Goal: Task Accomplishment & Management: Use online tool/utility

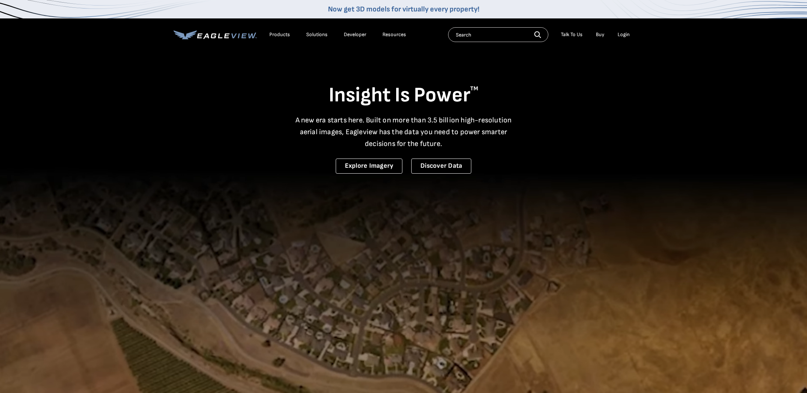
click at [622, 35] on div "Login" at bounding box center [623, 34] width 12 height 7
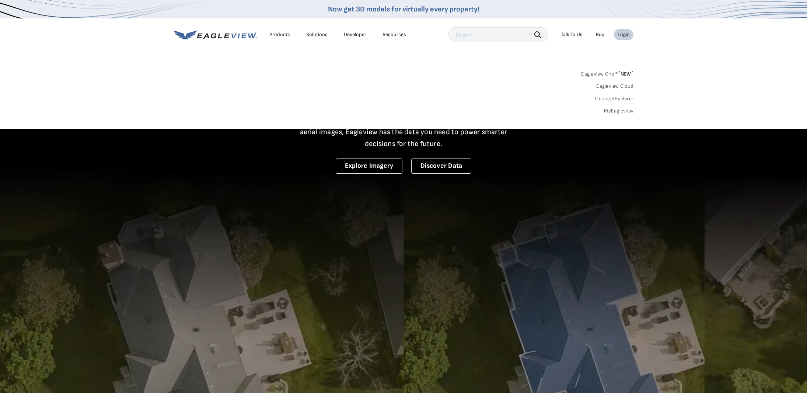
click at [623, 33] on div "Login" at bounding box center [623, 34] width 12 height 7
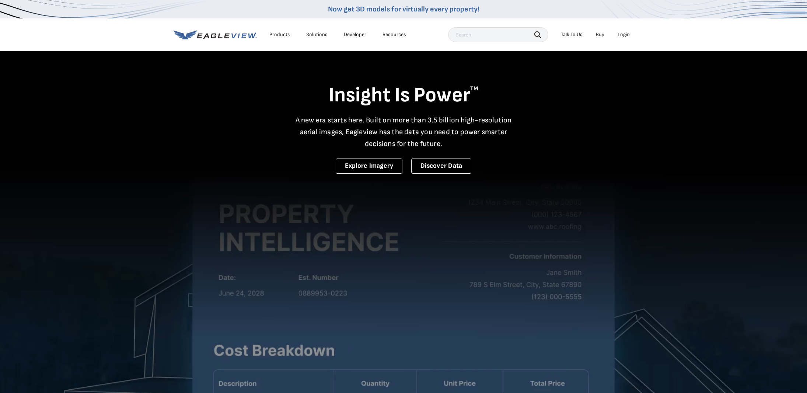
click at [623, 33] on div "Login" at bounding box center [623, 34] width 12 height 7
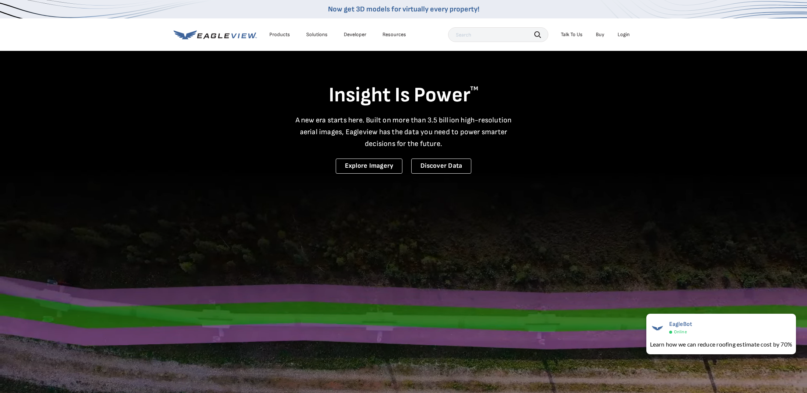
click at [621, 34] on div "Login" at bounding box center [623, 34] width 12 height 7
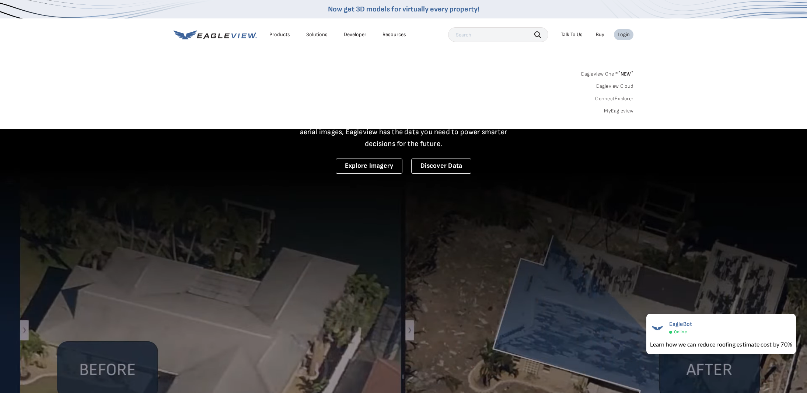
click at [610, 110] on link "MyEagleview" at bounding box center [618, 111] width 29 height 7
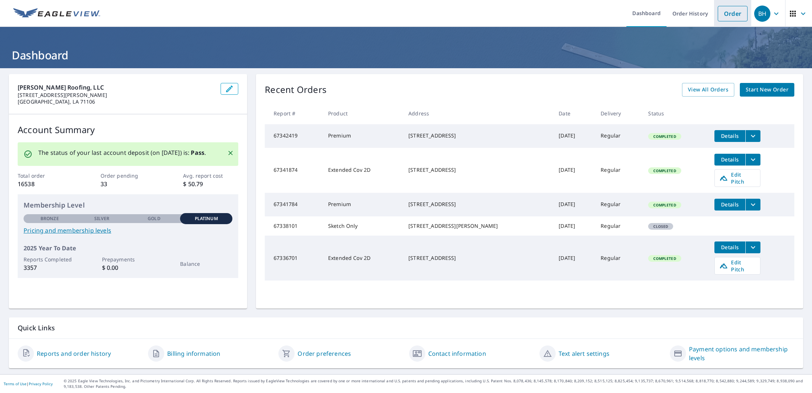
click at [720, 21] on li "Order" at bounding box center [732, 13] width 37 height 27
click at [727, 14] on link "Order" at bounding box center [733, 13] width 30 height 15
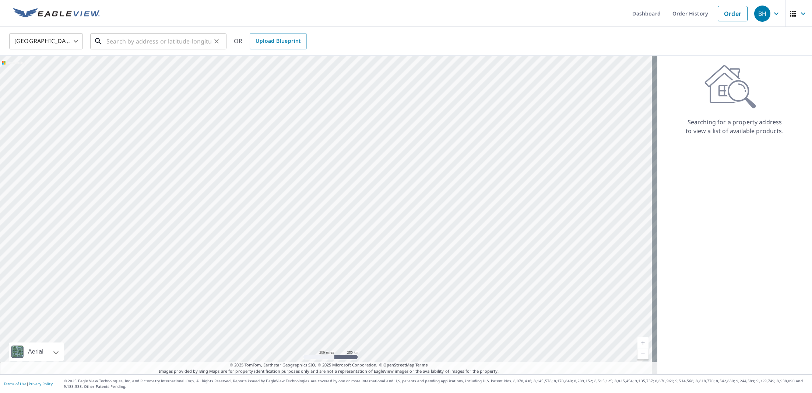
click at [120, 41] on input "text" at bounding box center [158, 41] width 105 height 21
paste input "Mayo Detention Center 8784 US-27, Mayo, FL 32066"
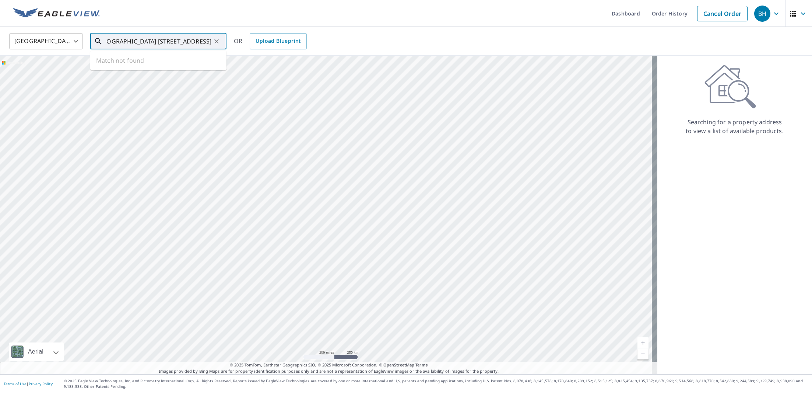
click at [146, 42] on input "Mayo Detention Center 8784 US-27, Mayo, FL 32066" at bounding box center [158, 41] width 105 height 21
type input "Mayo Detention Center 8784 US-27, Mayo, FL 32066"
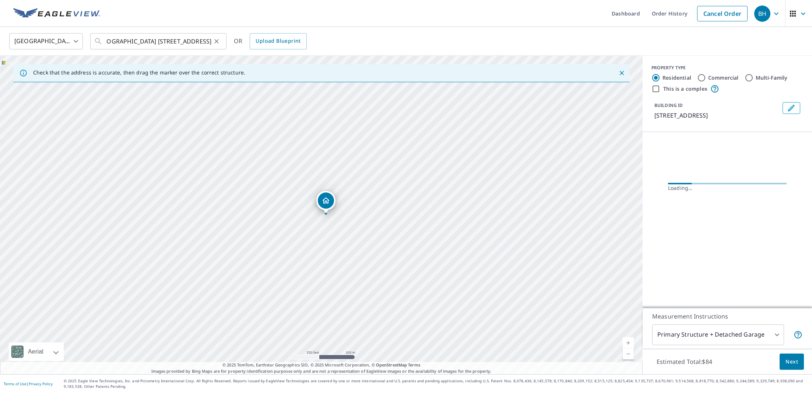
scroll to position [0, 0]
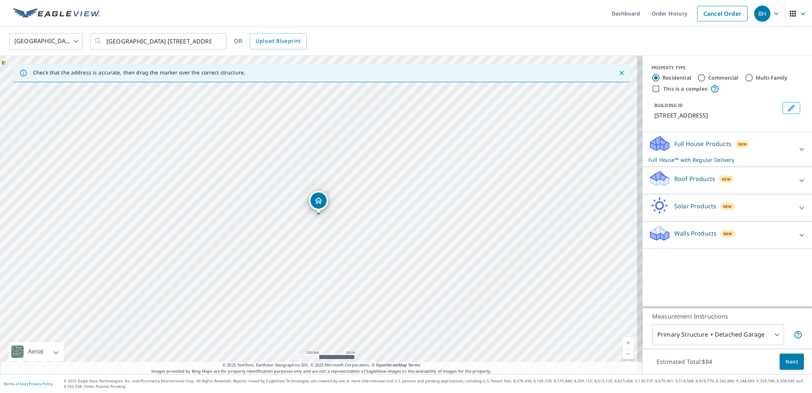
click at [697, 79] on input "Commercial" at bounding box center [701, 77] width 9 height 9
radio input "true"
type input "4"
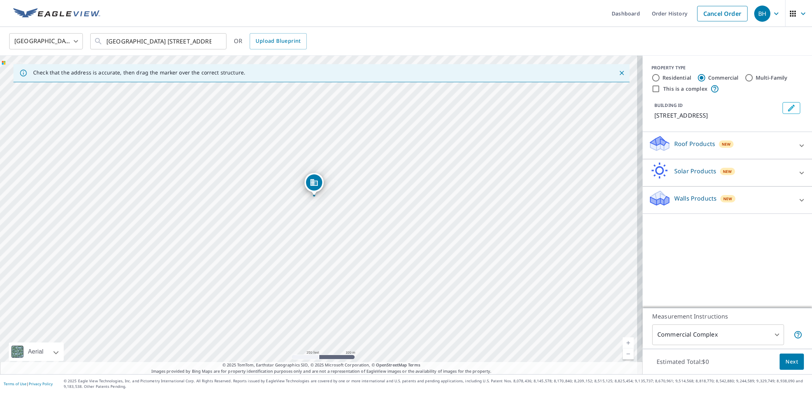
drag, startPoint x: 319, startPoint y: 201, endPoint x: 315, endPoint y: 183, distance: 18.6
click at [652, 85] on input "This is a complex" at bounding box center [656, 88] width 9 height 9
checkbox input "true"
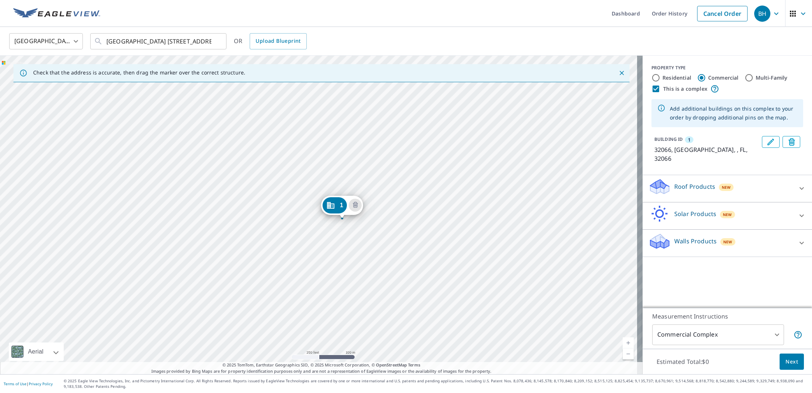
drag, startPoint x: 317, startPoint y: 201, endPoint x: 341, endPoint y: 206, distance: 24.1
click at [623, 344] on link "Current Level 17, Zoom In" at bounding box center [628, 342] width 11 height 11
click at [623, 344] on link "Current Level 18, Zoom In" at bounding box center [628, 342] width 11 height 11
drag, startPoint x: 510, startPoint y: 252, endPoint x: 517, endPoint y: 95, distance: 157.8
click at [517, 95] on div "1 32066, US , FL 32066" at bounding box center [321, 215] width 643 height 318
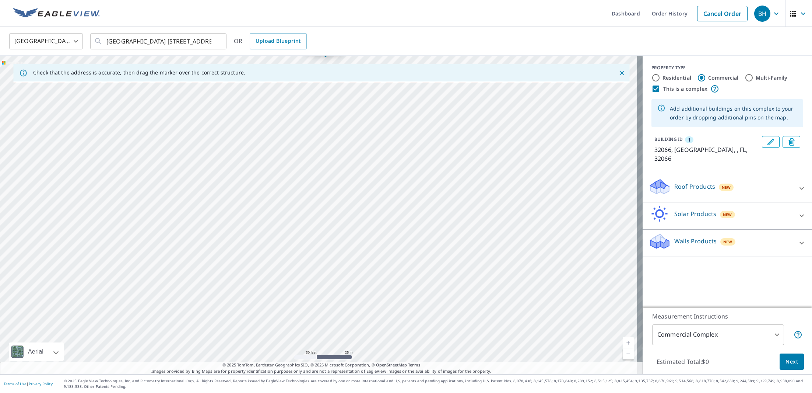
click at [328, 235] on div "1 32066, US , FL 32066" at bounding box center [321, 215] width 643 height 318
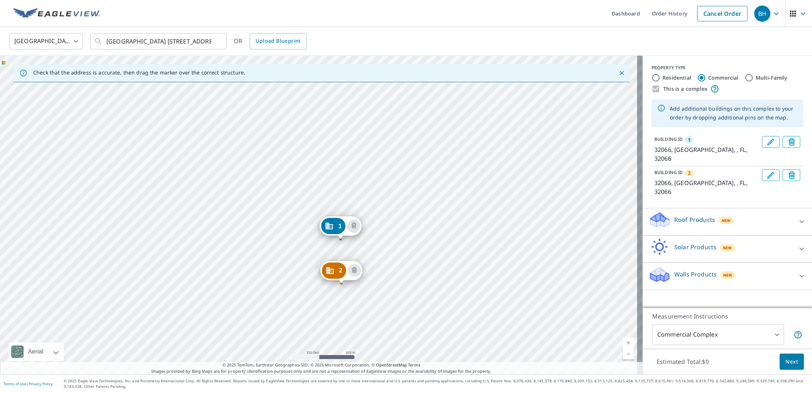
click at [351, 284] on div "2 32066, US , FL 32066 1 32066, US , FL 32066" at bounding box center [321, 215] width 643 height 318
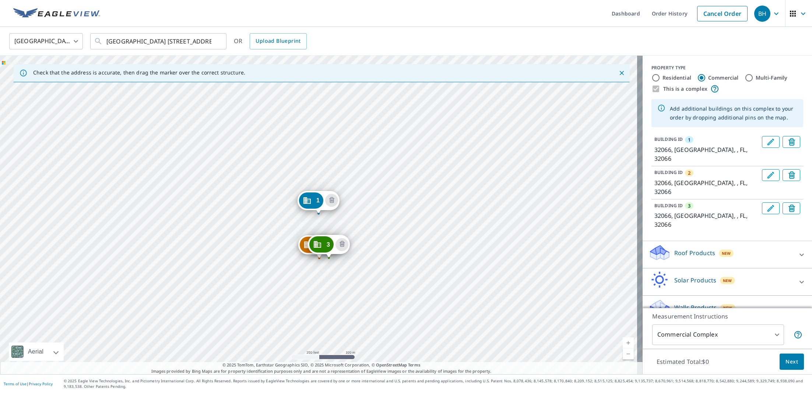
click at [338, 260] on div "2 32066, US , FL 32066 3 32066, US , FL 32066 1 32066, US , FL 32066" at bounding box center [321, 215] width 643 height 318
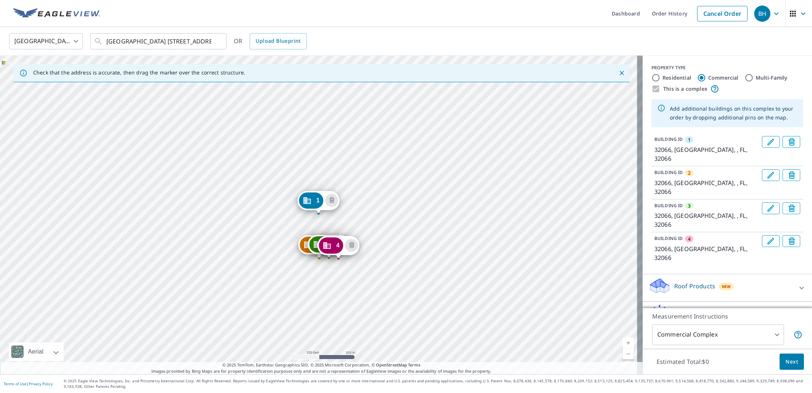
click at [352, 270] on div "2 32066, US , FL 32066 3 32066, US , FL 32066 4 32066, US , FL 32066 1 32066, U…" at bounding box center [321, 215] width 643 height 318
click at [328, 279] on div "2 32066, US , FL 32066 3 32066, US , FL 32066 4 32066, US , FL 32066 5 32066, U…" at bounding box center [321, 215] width 643 height 318
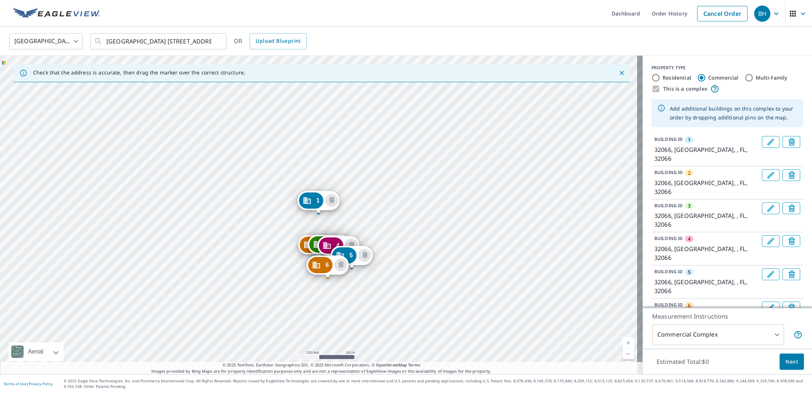
click at [623, 343] on link "Current Level 17, Zoom In" at bounding box center [628, 342] width 11 height 11
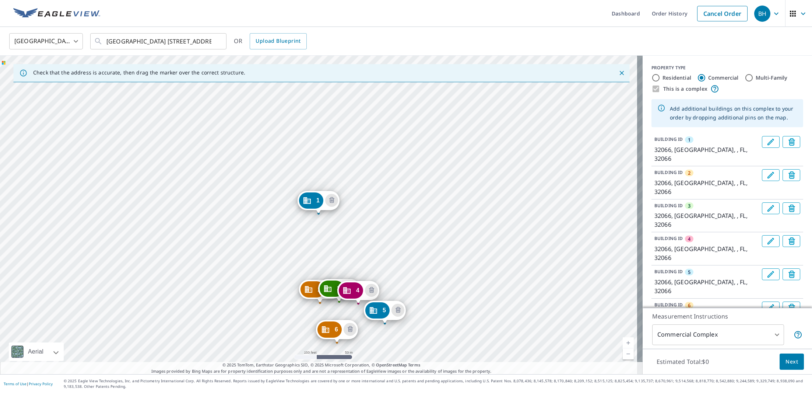
click at [286, 350] on div "2 32066, US , FL 32066 3 32066, US , FL 32066 4 32066, US , FL 32066 5 32066, U…" at bounding box center [321, 215] width 643 height 318
click at [624, 352] on link "Current Level 18, Zoom Out" at bounding box center [628, 353] width 11 height 11
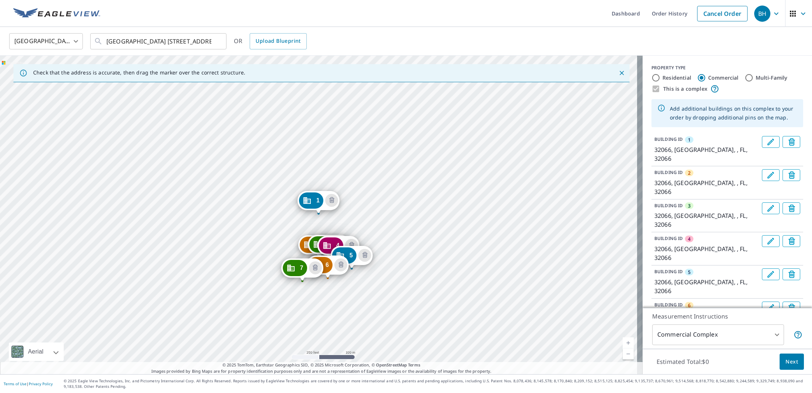
click at [254, 291] on div "2 32066, US , FL 32066 3 32066, US , FL 32066 4 32066, US , FL 32066 5 32066, U…" at bounding box center [321, 215] width 643 height 318
click at [623, 341] on link "Current Level 17, Zoom In" at bounding box center [628, 342] width 11 height 11
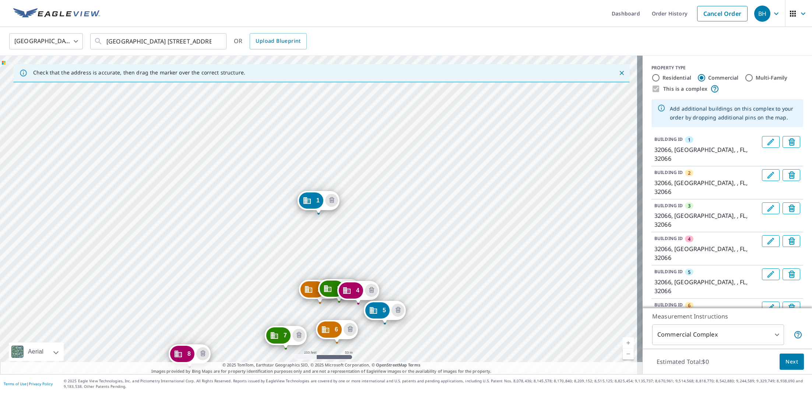
click at [181, 315] on div "2 32066, US , FL 32066 3 32066, US , FL 32066 4 32066, US , FL 32066 5 32066, U…" at bounding box center [321, 215] width 643 height 318
click at [229, 311] on div "2 32066, US , FL 32066 3 32066, US , FL 32066 4 32066, US , FL 32066 5 32066, U…" at bounding box center [321, 215] width 643 height 318
click at [231, 251] on div "2 32066, US , FL 32066 3 32066, US , FL 32066 4 32066, US , FL 32066 5 32066, U…" at bounding box center [321, 215] width 643 height 318
click at [198, 235] on div "2 32066, US , FL 32066 3 32066, US , FL 32066 4 32066, US , FL 32066 5 32066, U…" at bounding box center [321, 215] width 643 height 318
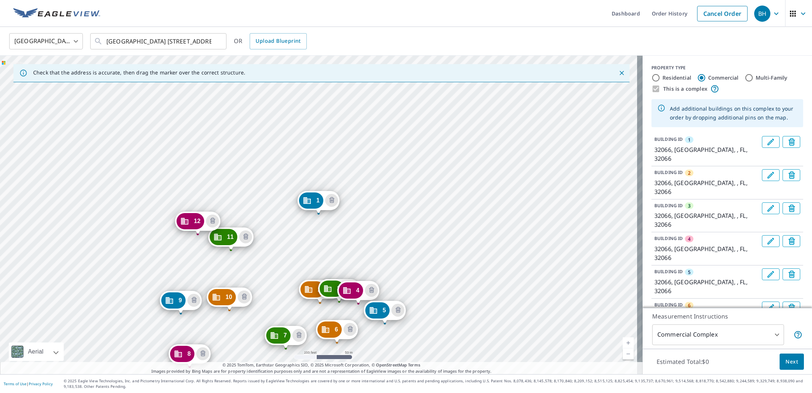
click at [227, 211] on div "2 32066, US , FL 32066 3 32066, US , FL 32066 4 32066, US , FL 32066 5 32066, U…" at bounding box center [321, 215] width 643 height 318
click at [241, 198] on icon "Delete building 13" at bounding box center [242, 197] width 2 height 2
click at [226, 207] on div "2 32066, US , FL 32066 3 32066, US , FL 32066 4 32066, US , FL 32066 5 32066, U…" at bounding box center [321, 215] width 643 height 318
click at [787, 359] on span "Next" at bounding box center [792, 361] width 13 height 9
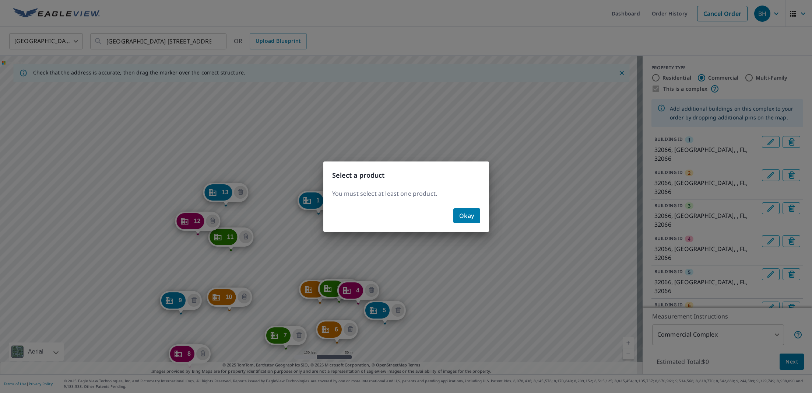
click at [465, 214] on span "Okay" at bounding box center [466, 215] width 15 height 10
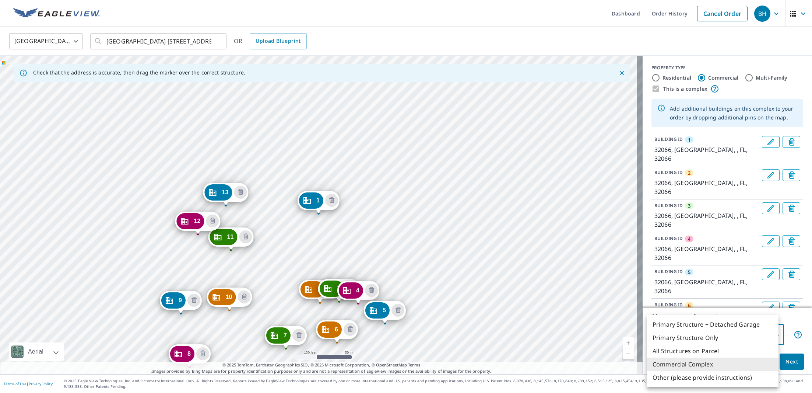
click at [767, 336] on body "BH BH Dashboard Order History Cancel Order BH United States US ​ Mayo Detention…" at bounding box center [406, 196] width 812 height 393
click at [709, 363] on li "Commercial Complex" at bounding box center [713, 363] width 132 height 13
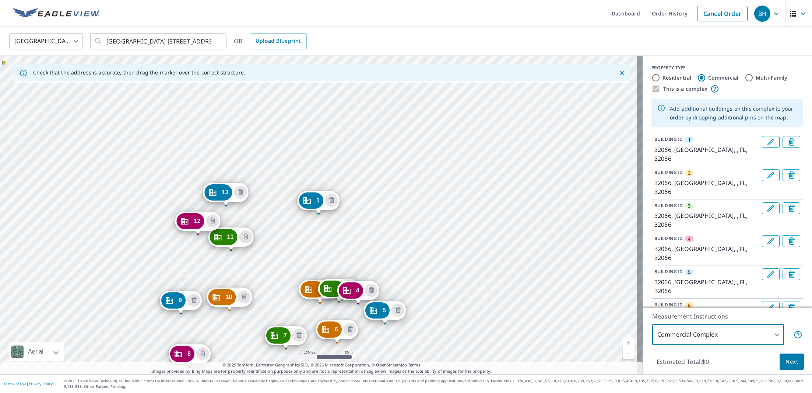
click at [786, 363] on span "Next" at bounding box center [792, 361] width 13 height 9
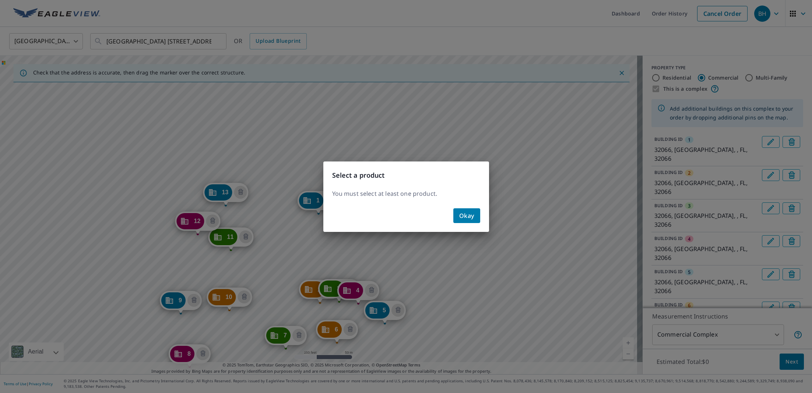
click at [467, 210] on span "Okay" at bounding box center [466, 215] width 15 height 10
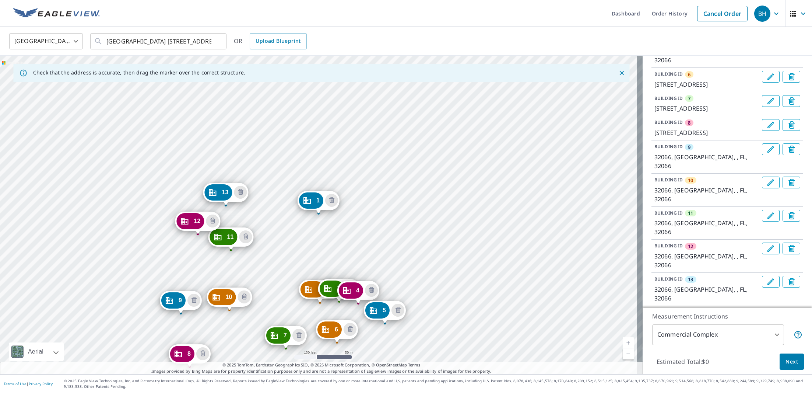
scroll to position [234, 0]
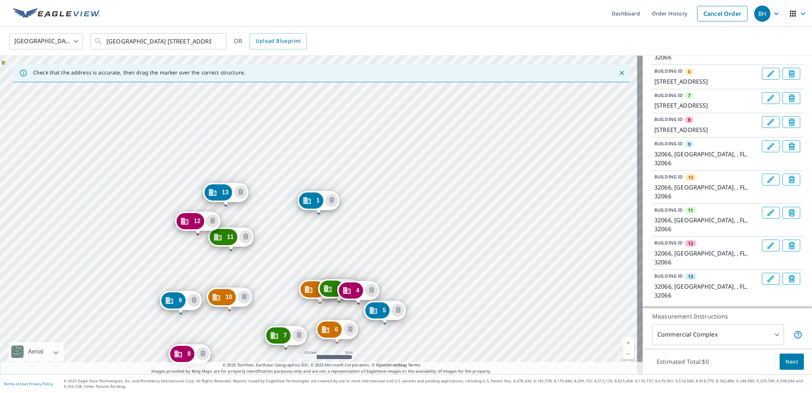
click at [797, 320] on icon at bounding box center [801, 324] width 9 height 9
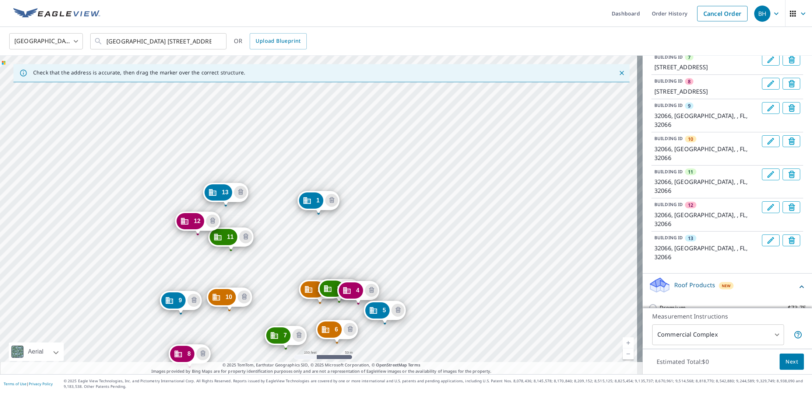
scroll to position [296, 0]
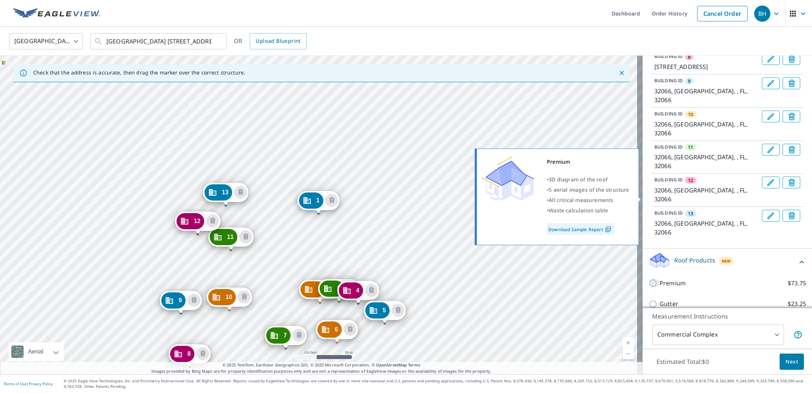
click at [649, 278] on input "Premium $73.75" at bounding box center [654, 282] width 11 height 9
checkbox input "true"
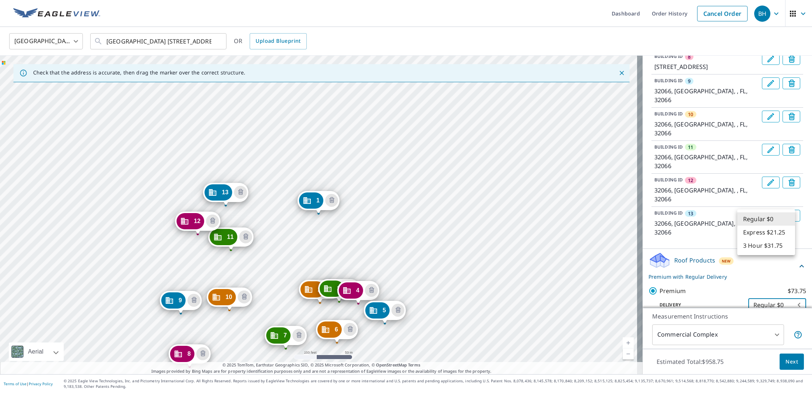
click at [791, 220] on body "BH BH Dashboard Order History Cancel Order BH United States US ​ Mayo Detention…" at bounding box center [406, 196] width 812 height 393
click at [777, 246] on li "3 Hour $31.75" at bounding box center [766, 245] width 58 height 13
type input "7"
click at [786, 363] on span "Next" at bounding box center [792, 361] width 13 height 9
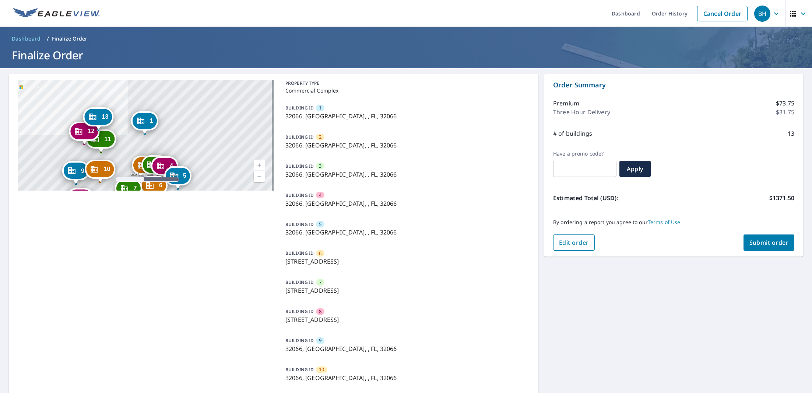
click at [561, 240] on span "Edit order" at bounding box center [574, 242] width 30 height 8
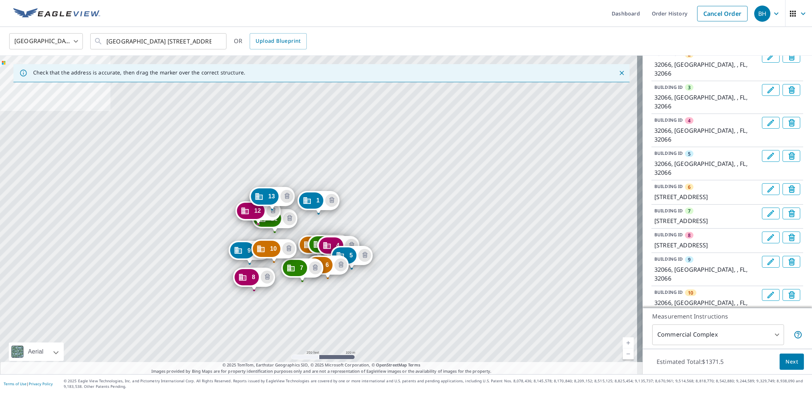
scroll to position [241, 0]
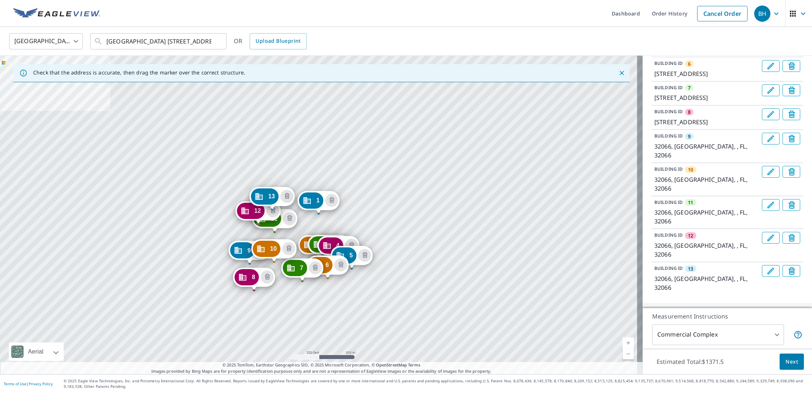
click at [787, 361] on span "Next" at bounding box center [792, 361] width 13 height 9
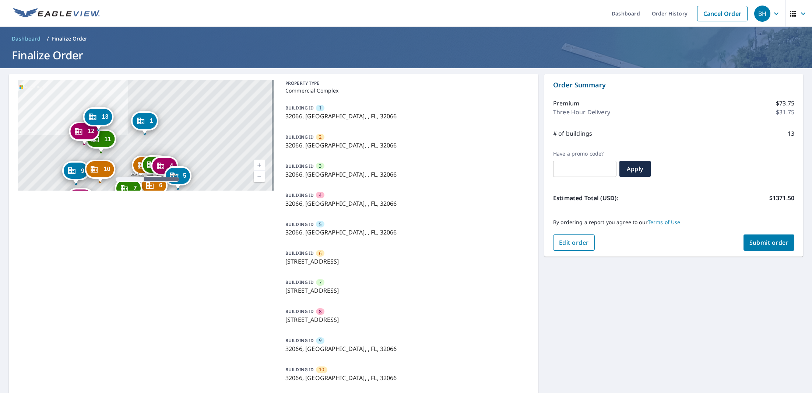
click at [558, 247] on button "Edit order" at bounding box center [574, 242] width 42 height 16
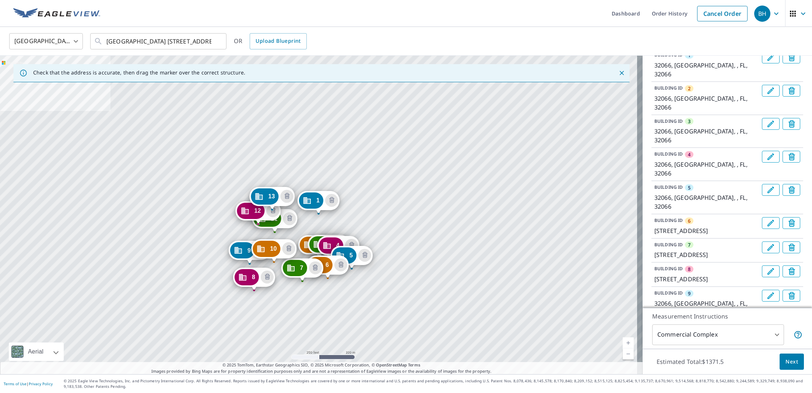
scroll to position [241, 0]
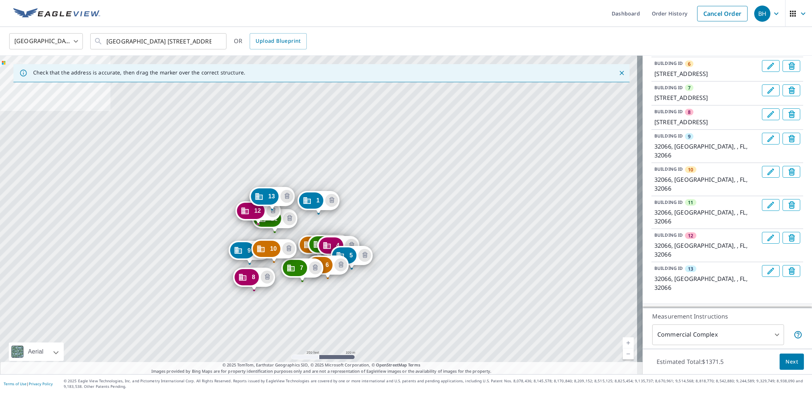
click at [777, 307] on div "Roof Products New Premium with 3 Hour Delivery" at bounding box center [721, 321] width 144 height 29
click at [775, 271] on body "BH BH Dashboard Order History Cancel Order BH United States US ​ Mayo Detention…" at bounding box center [406, 196] width 812 height 393
click at [772, 263] on li "Express $21.25" at bounding box center [766, 260] width 58 height 13
type input "4"
click at [787, 362] on span "Next" at bounding box center [792, 361] width 13 height 9
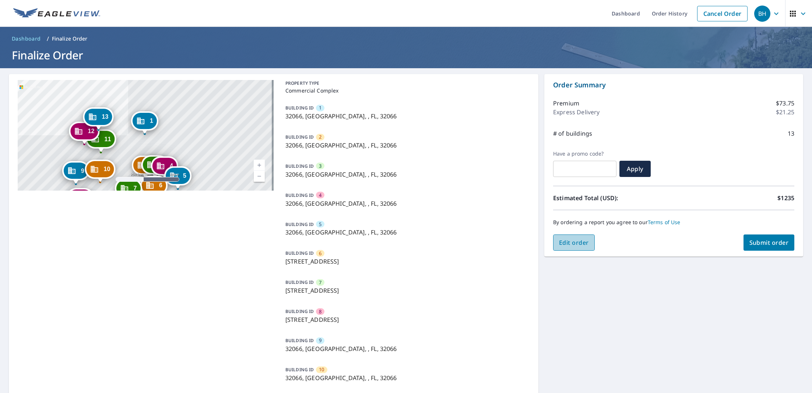
click at [563, 243] on span "Edit order" at bounding box center [574, 242] width 30 height 8
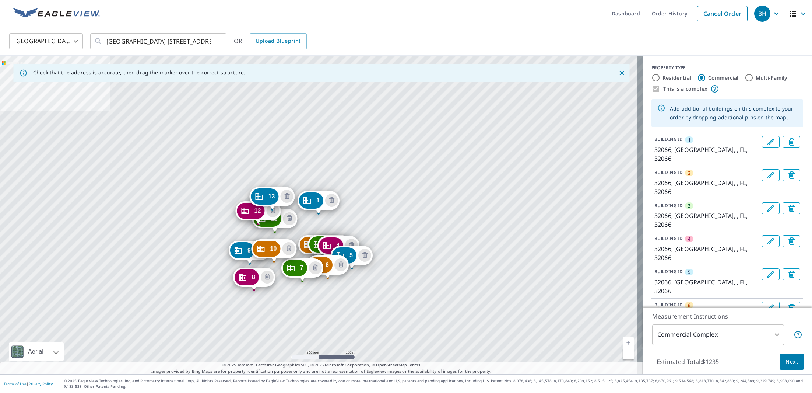
click at [773, 328] on body "BH BH Dashboard Order History Cancel Order BH United States US ​ Mayo Detention…" at bounding box center [406, 196] width 812 height 393
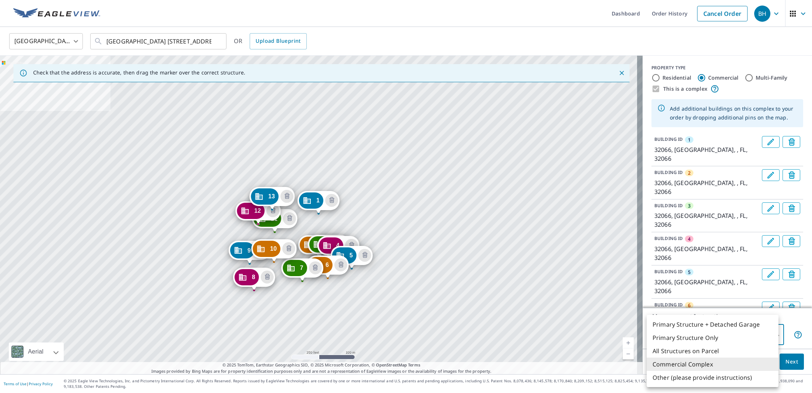
click at [796, 322] on div at bounding box center [406, 196] width 812 height 393
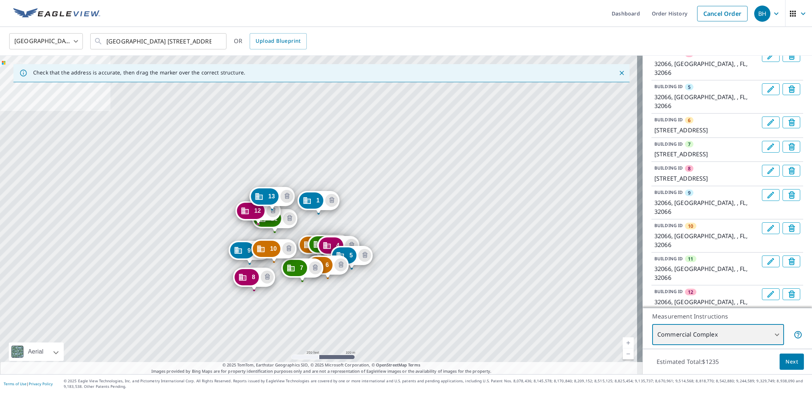
scroll to position [241, 0]
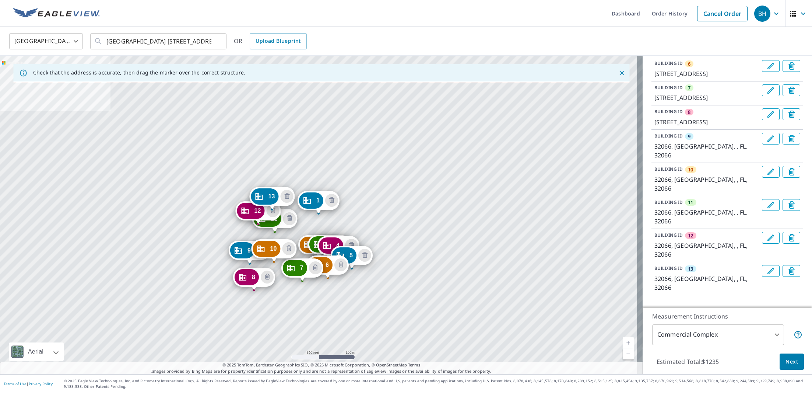
click at [793, 312] on div at bounding box center [802, 321] width 18 height 18
click at [779, 274] on body "BH BH Dashboard Order History Cancel Order BH United States US ​ Mayo Detention…" at bounding box center [406, 196] width 812 height 393
click at [773, 289] on li "3 Hour $31.75" at bounding box center [766, 287] width 58 height 13
type input "7"
click at [786, 364] on span "Next" at bounding box center [792, 361] width 13 height 9
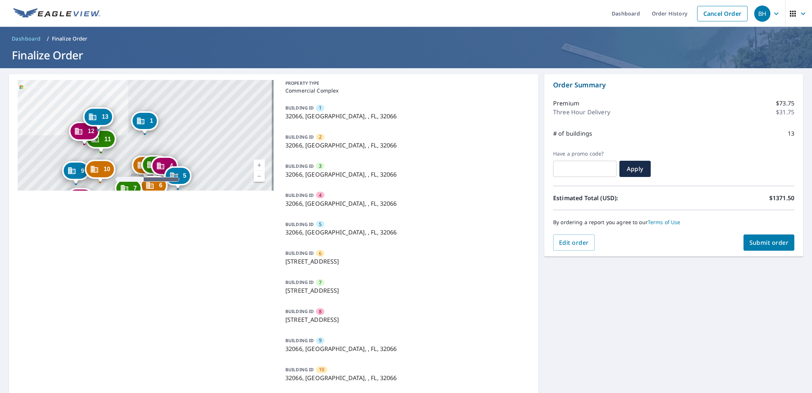
click at [766, 241] on span "Submit order" at bounding box center [768, 242] width 39 height 8
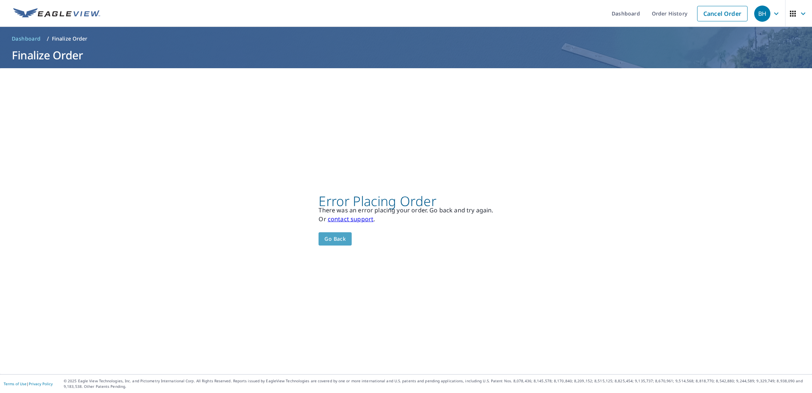
click at [331, 236] on span "Go back" at bounding box center [334, 238] width 21 height 9
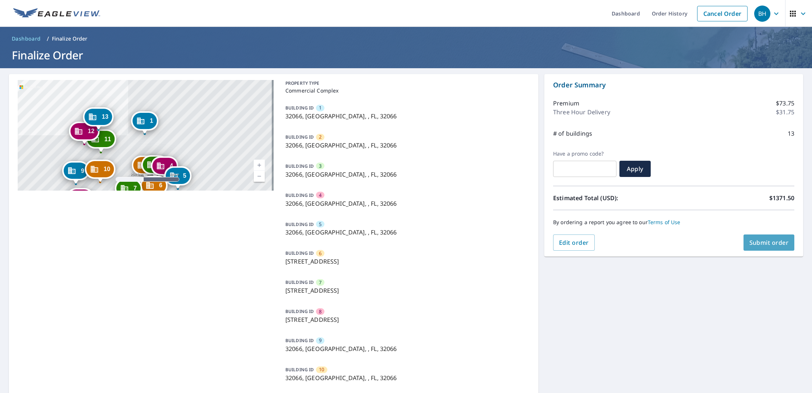
click at [749, 240] on span "Submit order" at bounding box center [768, 242] width 39 height 8
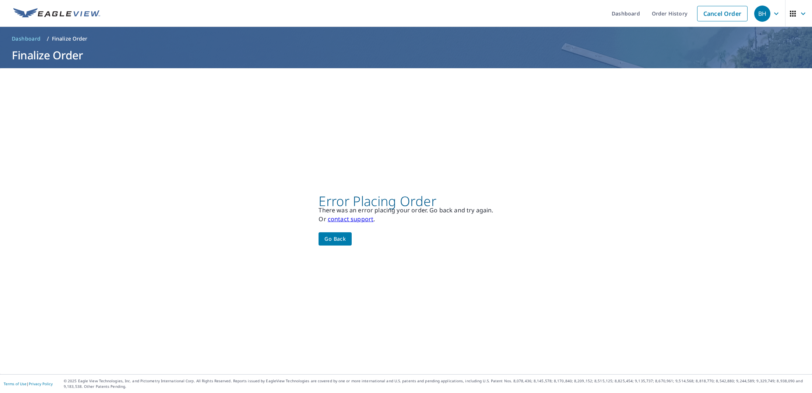
click at [327, 241] on span "Go back" at bounding box center [334, 238] width 21 height 9
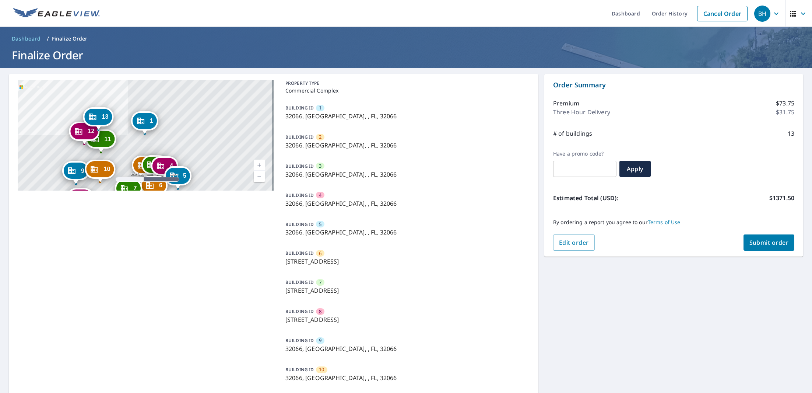
click at [254, 178] on link "Current Level 17, Zoom Out" at bounding box center [259, 176] width 11 height 11
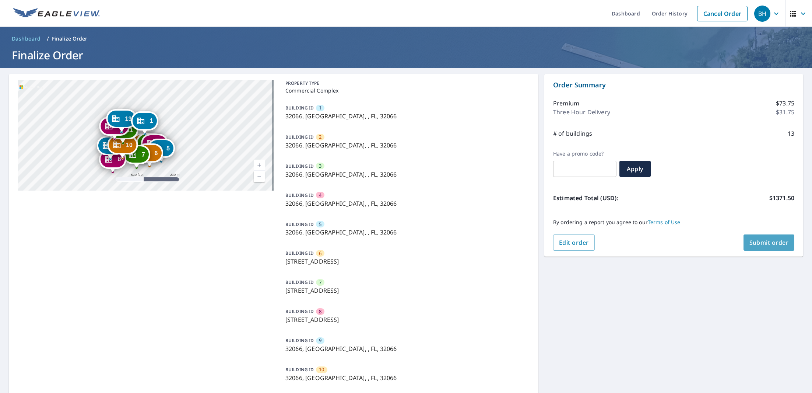
click at [784, 245] on button "Submit order" at bounding box center [769, 242] width 51 height 16
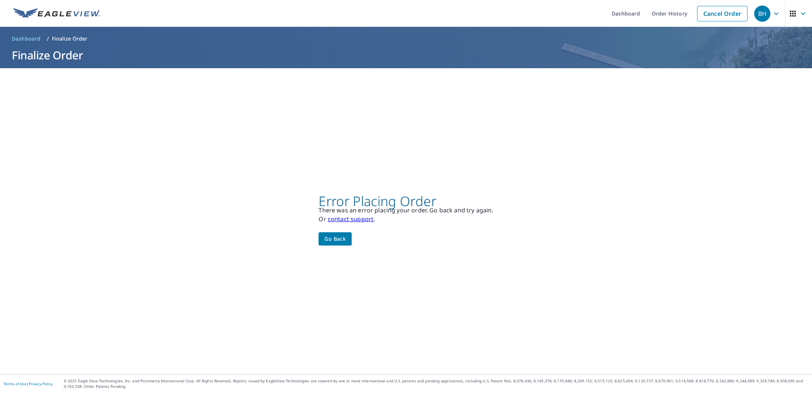
click at [324, 237] on span "Go back" at bounding box center [334, 238] width 21 height 9
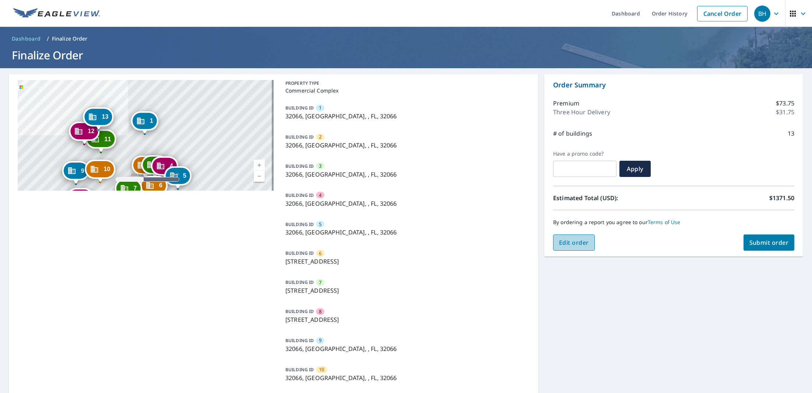
click at [569, 240] on span "Edit order" at bounding box center [574, 242] width 30 height 8
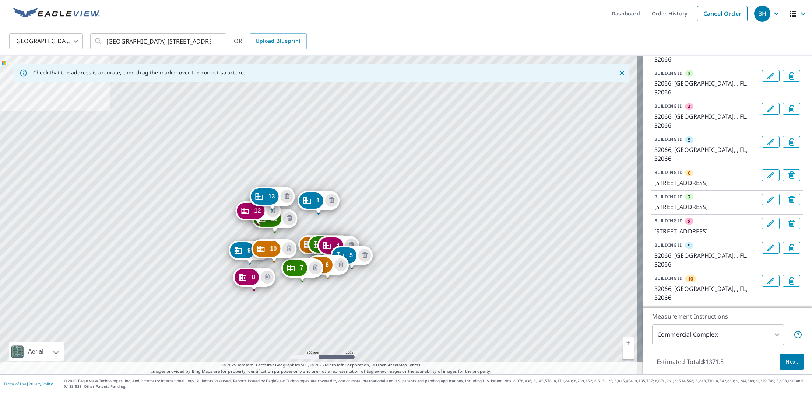
scroll to position [241, 0]
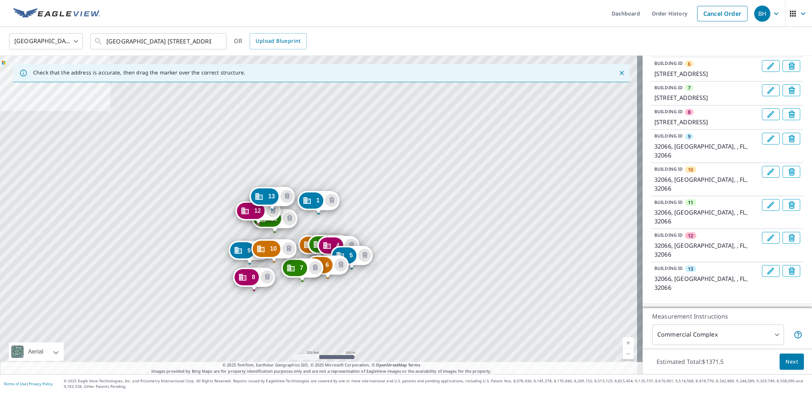
click at [769, 307] on div "Roof Products New Premium with 3 Hour Delivery" at bounding box center [721, 321] width 144 height 29
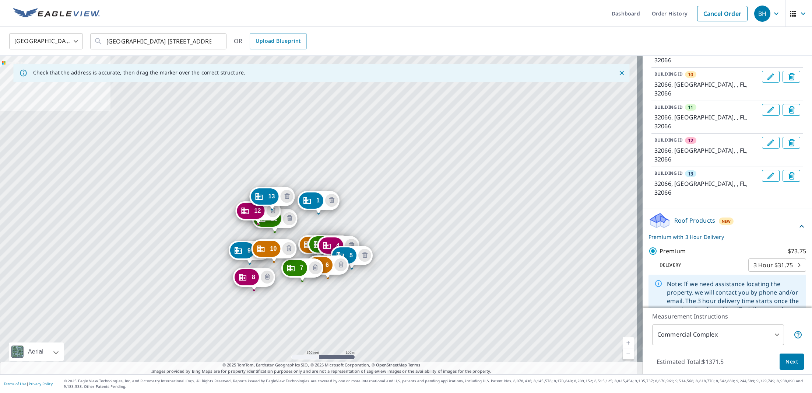
scroll to position [338, 0]
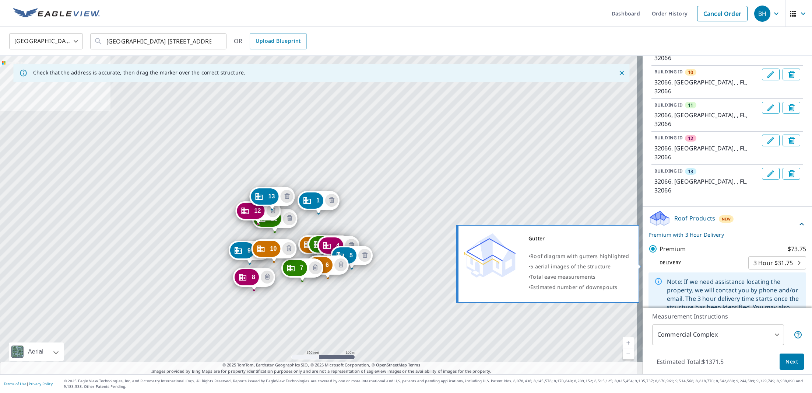
click at [651, 345] on input "Gutter $23.25" at bounding box center [654, 349] width 11 height 9
checkbox input "true"
checkbox input "false"
type input "2"
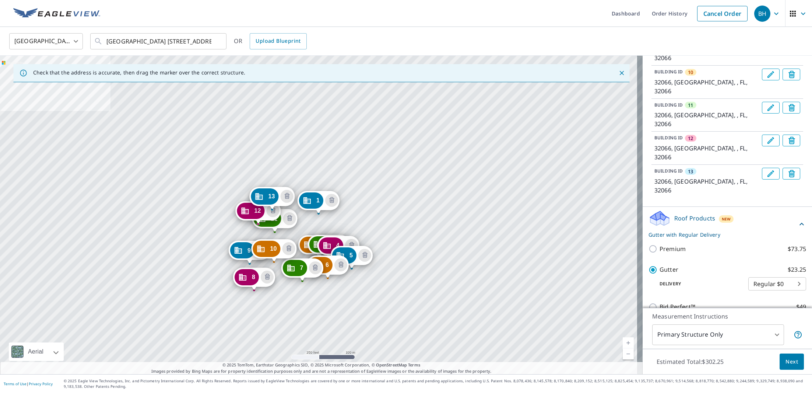
scroll to position [320, 0]
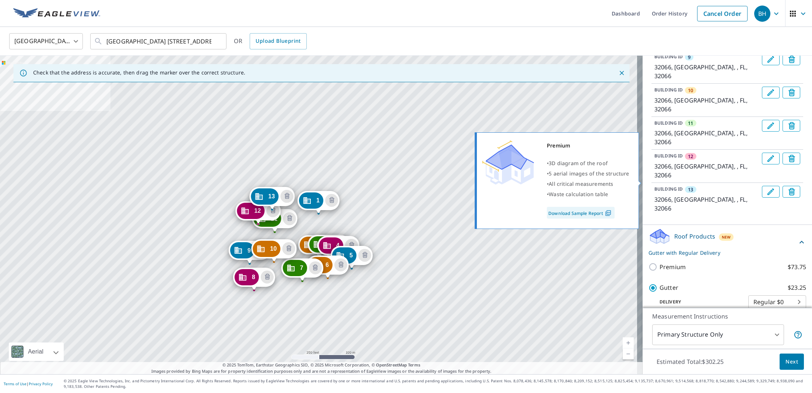
click at [649, 262] on input "Premium $73.75" at bounding box center [654, 266] width 11 height 9
checkbox input "true"
checkbox input "false"
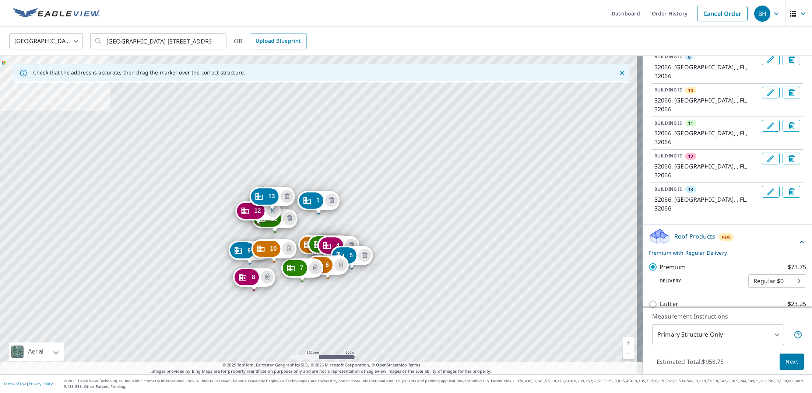
click at [785, 196] on body "BH BH Dashboard Order History Cancel Order BH United States US ​ Mayo Detention…" at bounding box center [406, 196] width 812 height 393
click at [777, 219] on li "3 Hour $31.75" at bounding box center [766, 221] width 58 height 13
type input "7"
click at [787, 364] on span "Next" at bounding box center [792, 361] width 13 height 9
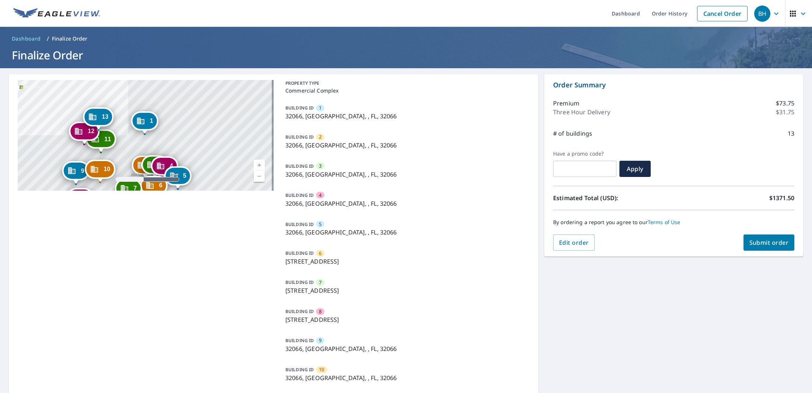
click at [764, 245] on span "Submit order" at bounding box center [768, 242] width 39 height 8
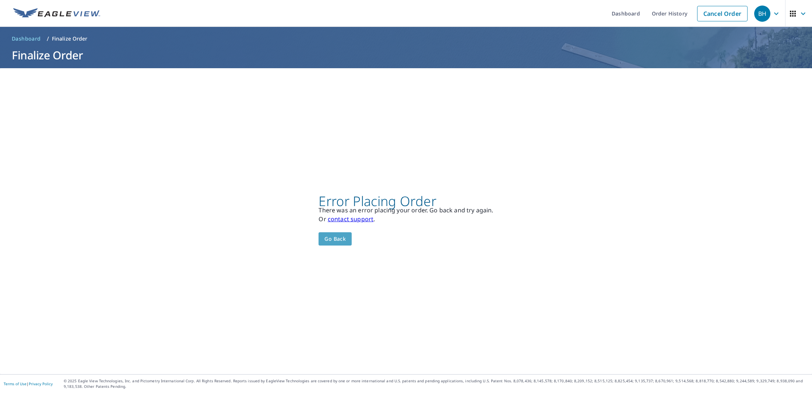
click at [336, 240] on span "Go back" at bounding box center [334, 238] width 21 height 9
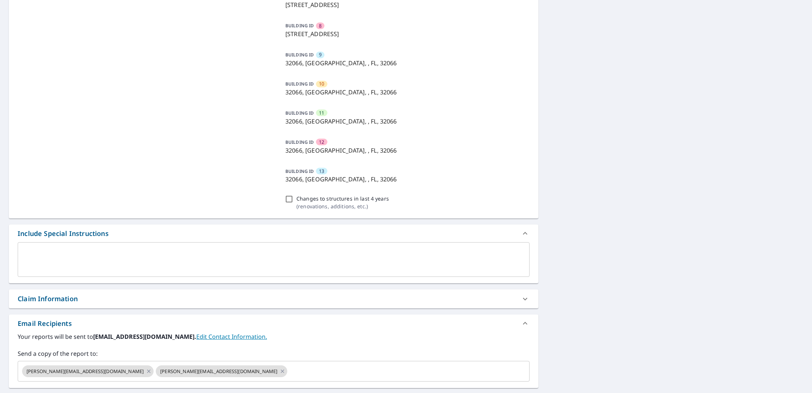
scroll to position [378, 0]
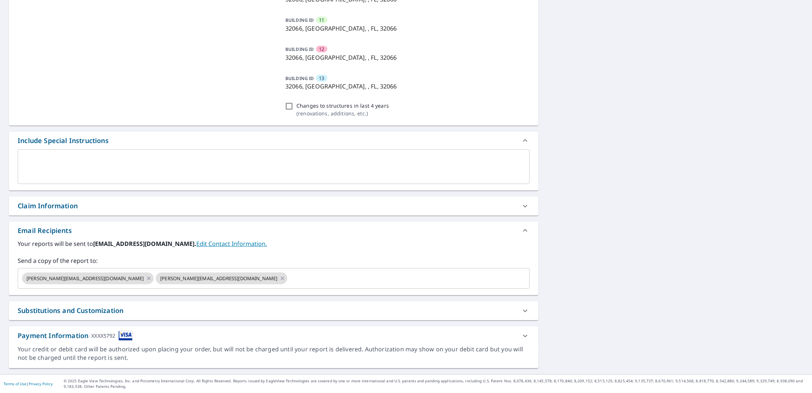
click at [521, 333] on icon at bounding box center [525, 335] width 9 height 9
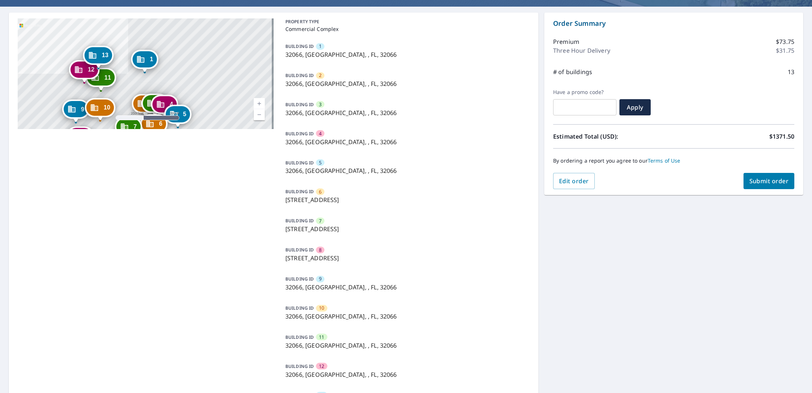
scroll to position [0, 0]
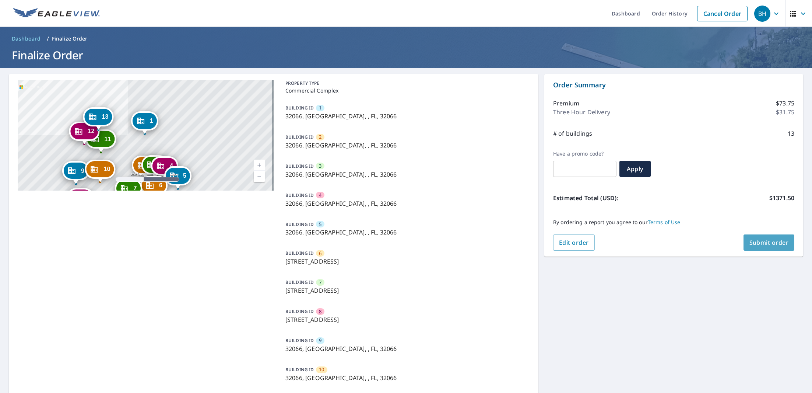
click at [764, 243] on span "Submit order" at bounding box center [768, 242] width 39 height 8
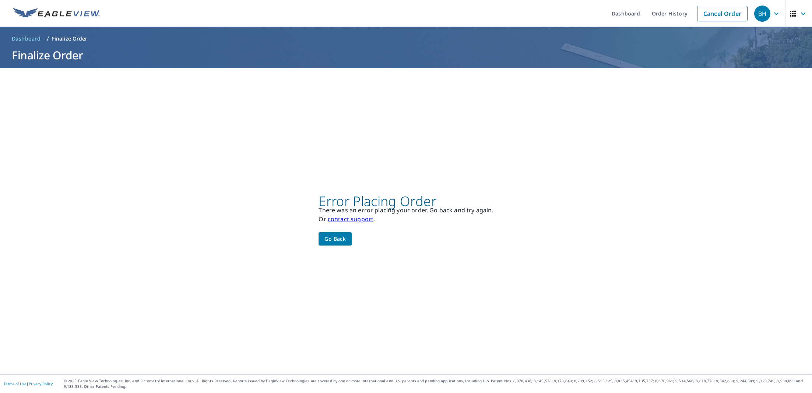
click at [343, 236] on span "Go back" at bounding box center [334, 238] width 21 height 9
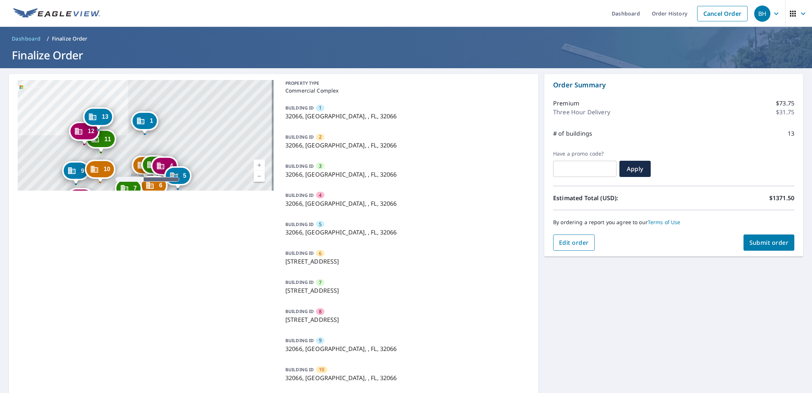
click at [569, 236] on button "Edit order" at bounding box center [574, 242] width 42 height 16
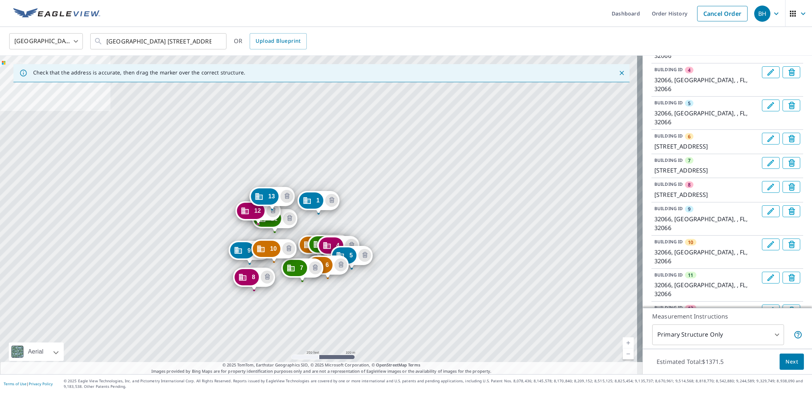
scroll to position [241, 0]
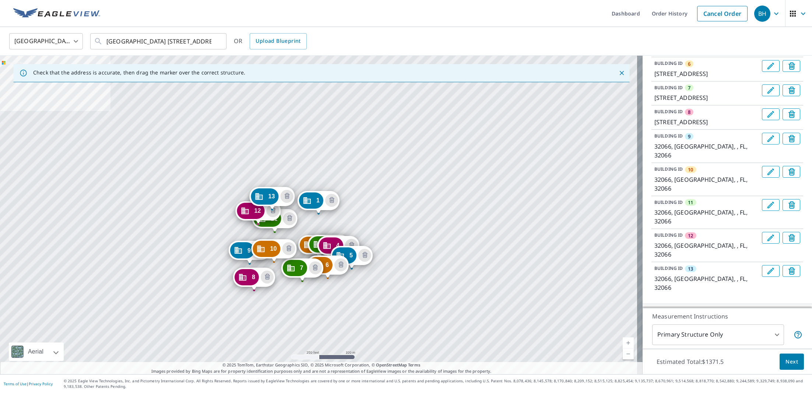
click at [797, 317] on icon at bounding box center [801, 321] width 9 height 9
click at [782, 273] on body "BH BH Dashboard Order History Cancel Order BH United States US ​ Mayo Detention…" at bounding box center [406, 196] width 812 height 393
click at [780, 261] on li "Express $21.25" at bounding box center [766, 260] width 58 height 13
type input "4"
click at [792, 365] on span "Next" at bounding box center [792, 361] width 13 height 9
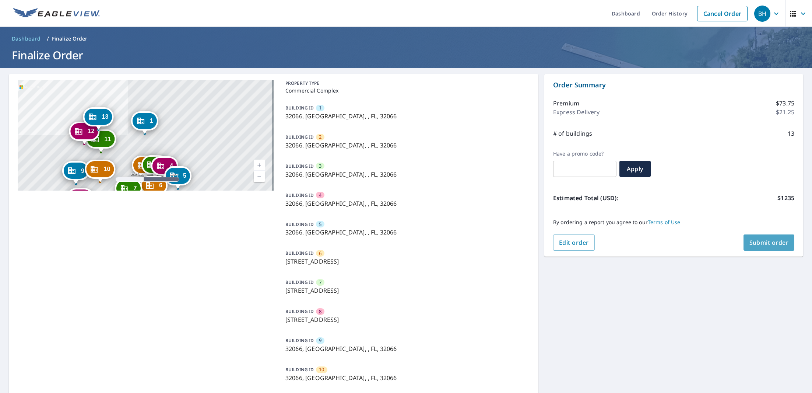
click at [765, 241] on span "Submit order" at bounding box center [768, 242] width 39 height 8
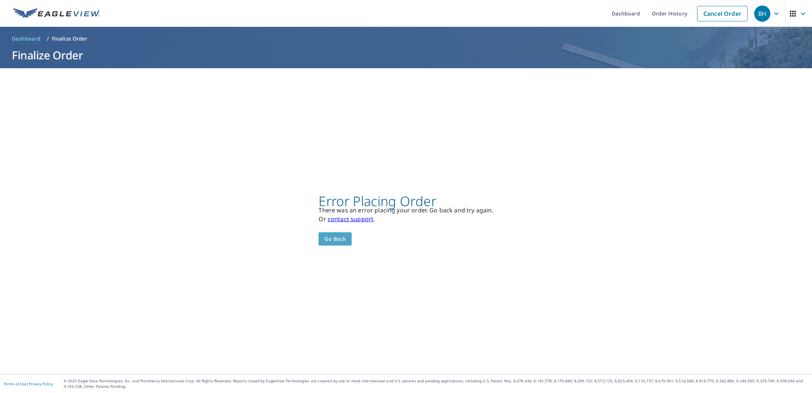
click at [327, 236] on span "Go back" at bounding box center [334, 238] width 21 height 9
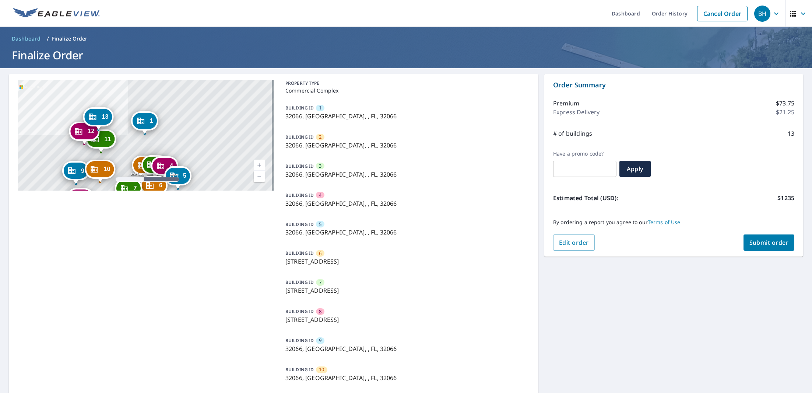
click at [754, 241] on span "Submit order" at bounding box center [768, 242] width 39 height 8
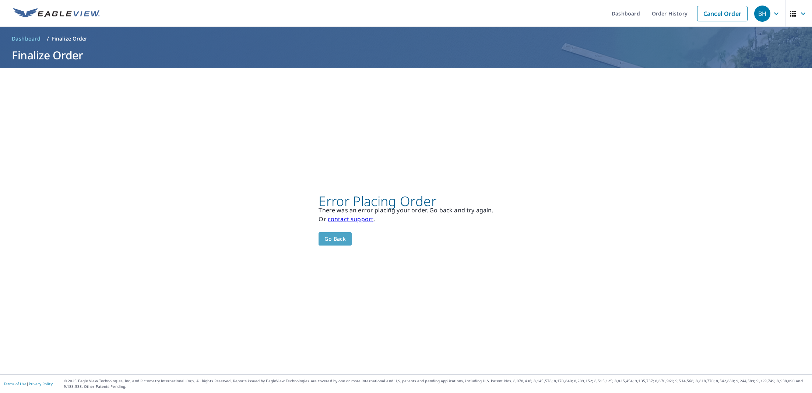
click at [348, 236] on button "Go back" at bounding box center [335, 239] width 33 height 14
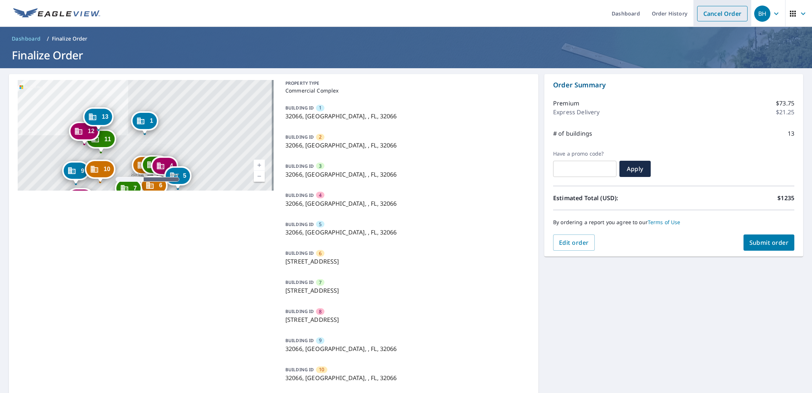
click at [712, 18] on link "Cancel Order" at bounding box center [722, 13] width 50 height 15
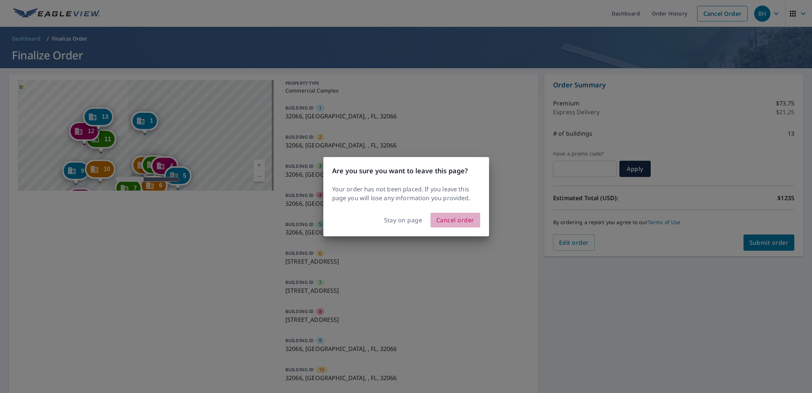
click at [463, 219] on span "Cancel order" at bounding box center [455, 220] width 38 height 10
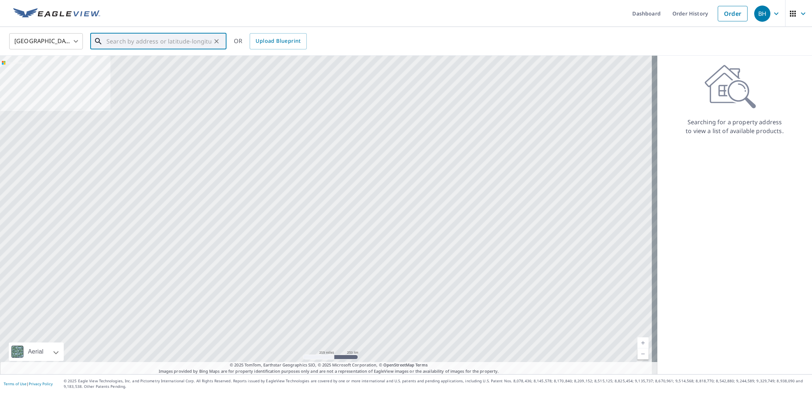
click at [193, 39] on input "text" at bounding box center [158, 41] width 105 height 21
paste input "Mayo Detention Center 8784 US-27, Mayo, FL 32066"
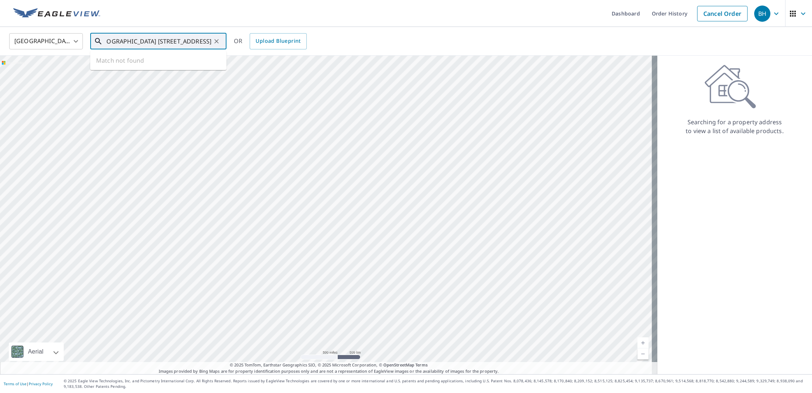
type input "Mayo Detention Center 8784 US-27, Mayo, FL 32066"
click at [693, 202] on div "Searching for a property address to view a list of available products." at bounding box center [734, 215] width 155 height 318
drag, startPoint x: 506, startPoint y: 204, endPoint x: 463, endPoint y: 165, distance: 58.1
click at [463, 165] on div at bounding box center [328, 215] width 657 height 318
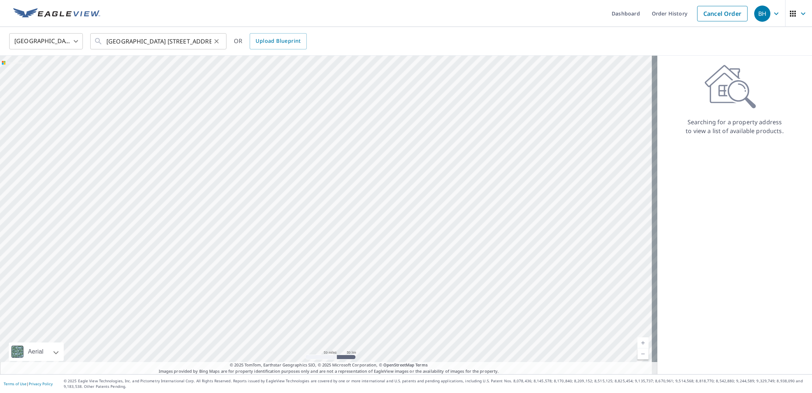
click at [218, 42] on icon "Clear" at bounding box center [216, 41] width 4 height 4
click at [205, 39] on input "text" at bounding box center [158, 41] width 105 height 21
paste input "Mayo Detention Center 8784 US-27, Mayo, FL 32066"
click at [341, 33] on div "United States US ​ Mayo Detention Center 8784 US-27, Mayo, FL 32066 ​ Match not…" at bounding box center [404, 40] width 800 height 17
click at [702, 53] on div "United States US ​ Mayo Detention Center 8784 US-27, Mayo, FL 32066 ​ OR Upload…" at bounding box center [406, 41] width 812 height 29
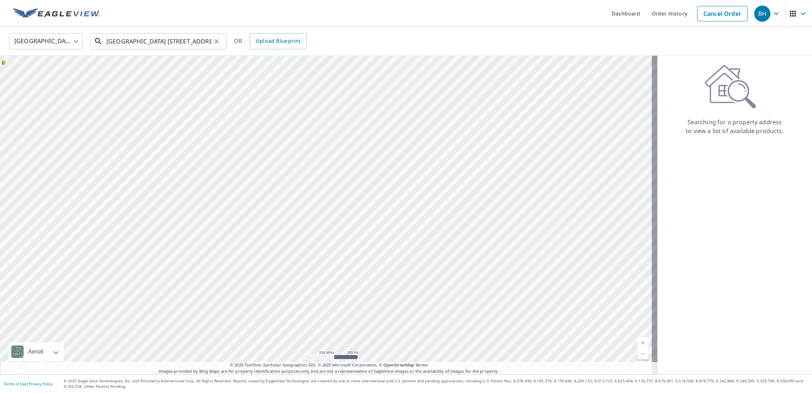
click at [184, 42] on input "Mayo Detention Center 8784 US-27, Mayo, FL 32066" at bounding box center [158, 41] width 105 height 21
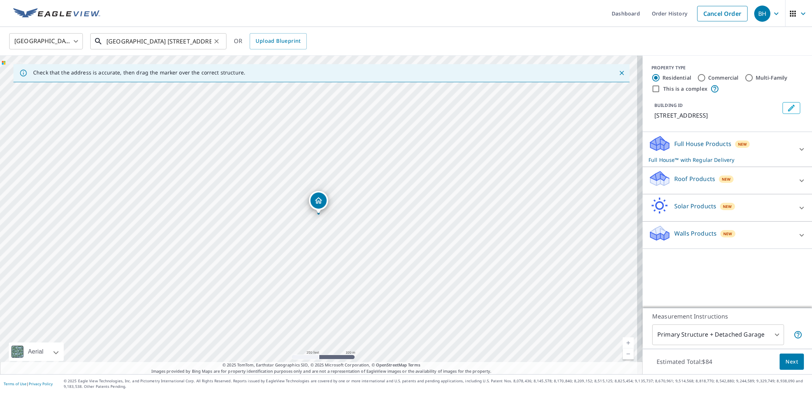
click at [171, 40] on input "Mayo Detention Center 8784 US-27, Mayo, FL 32066" at bounding box center [158, 41] width 105 height 21
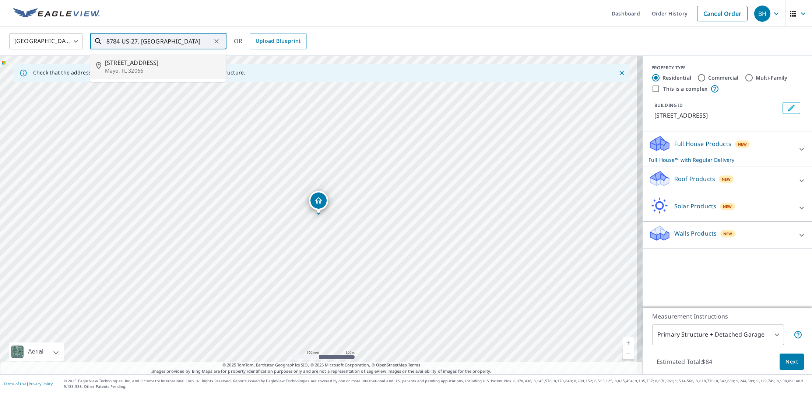
click at [150, 61] on span "[STREET_ADDRESS]" at bounding box center [163, 62] width 116 height 9
type input "8784 W Us 27 Mayo, FL 32066"
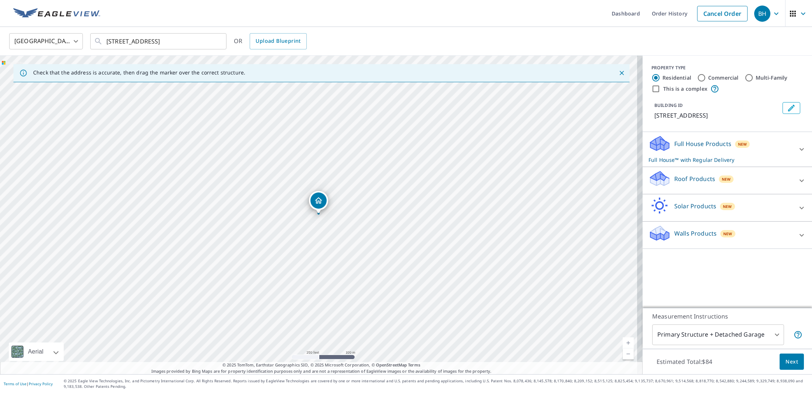
click at [664, 88] on label "This is a complex" at bounding box center [685, 88] width 44 height 7
click at [660, 88] on input "This is a complex" at bounding box center [656, 88] width 9 height 9
checkbox input "true"
radio input "false"
radio input "true"
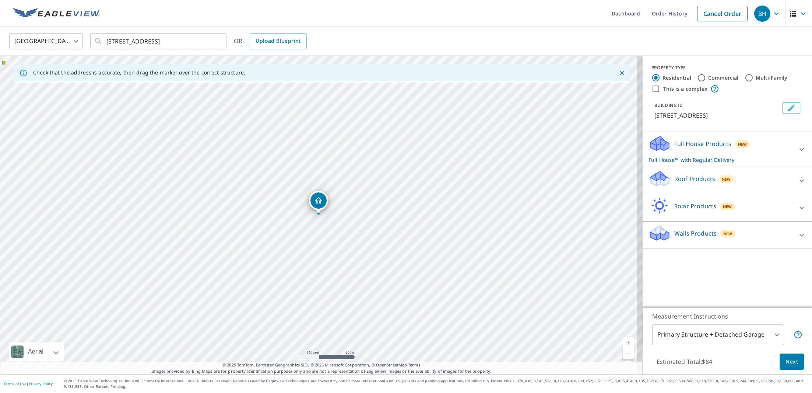
type input "4"
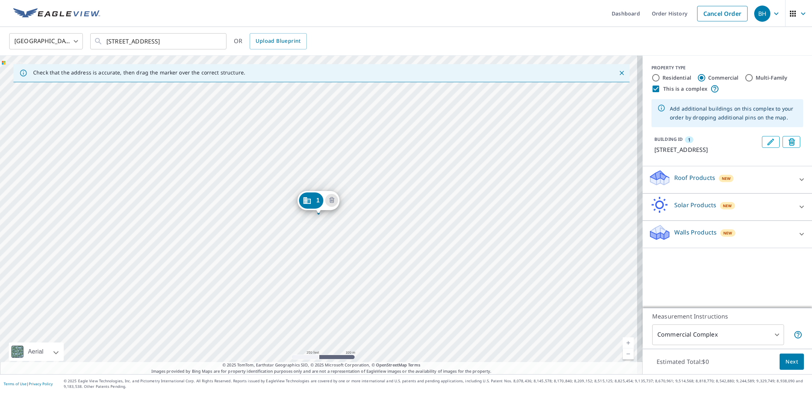
click at [708, 175] on p "Roof Products" at bounding box center [694, 177] width 41 height 9
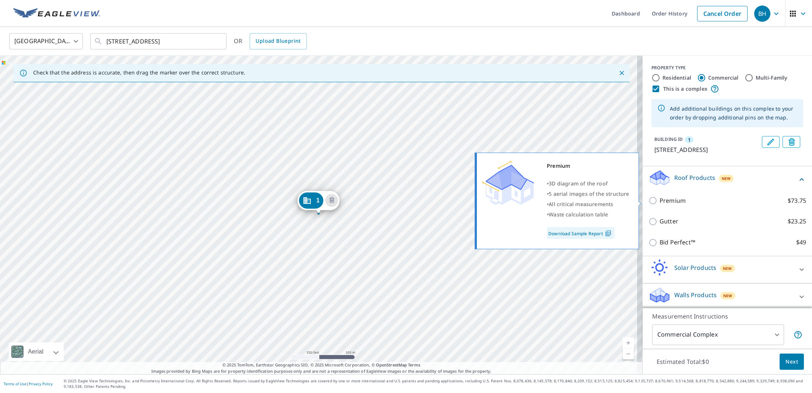
click at [687, 200] on label "Premium $73.75" at bounding box center [733, 200] width 147 height 9
click at [660, 200] on input "Premium $73.75" at bounding box center [654, 200] width 11 height 9
checkbox input "true"
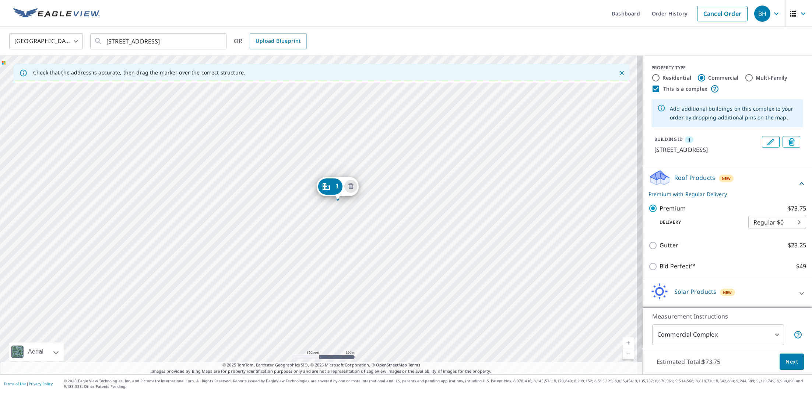
drag, startPoint x: 317, startPoint y: 199, endPoint x: 336, endPoint y: 185, distance: 23.7
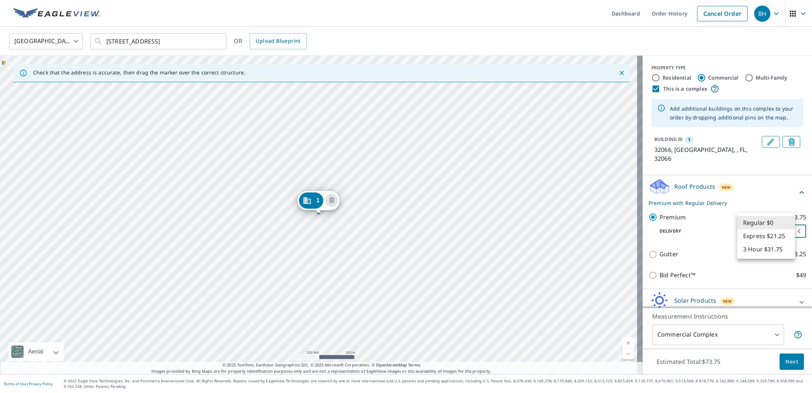
click at [749, 226] on body "BH BH Dashboard Order History Cancel Order BH United States US ​ 8784 W Us 27 M…" at bounding box center [406, 196] width 812 height 393
click at [756, 249] on li "3 Hour $31.75" at bounding box center [766, 248] width 58 height 13
type input "7"
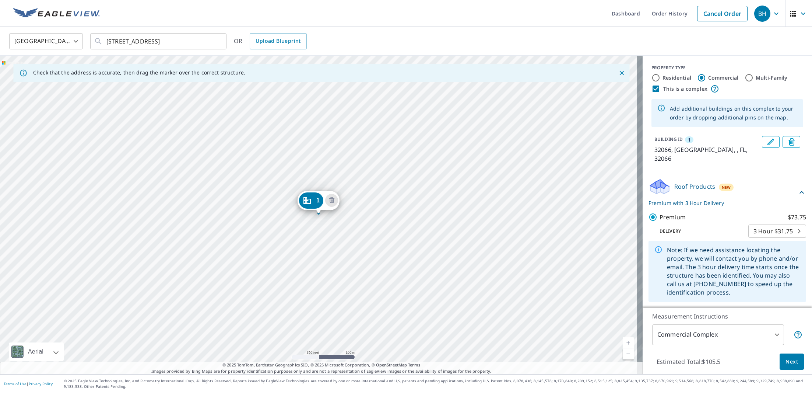
click at [623, 342] on link "Current Level 17, Zoom In" at bounding box center [628, 342] width 11 height 11
click at [321, 305] on div "1 32066, US , FL 32066" at bounding box center [321, 215] width 643 height 318
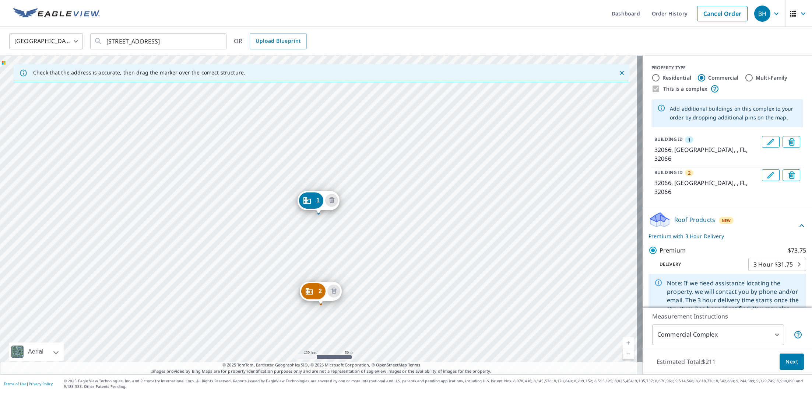
click at [336, 306] on div "2 32066, US , FL 32066 1 32066, US , FL 32066" at bounding box center [321, 215] width 643 height 318
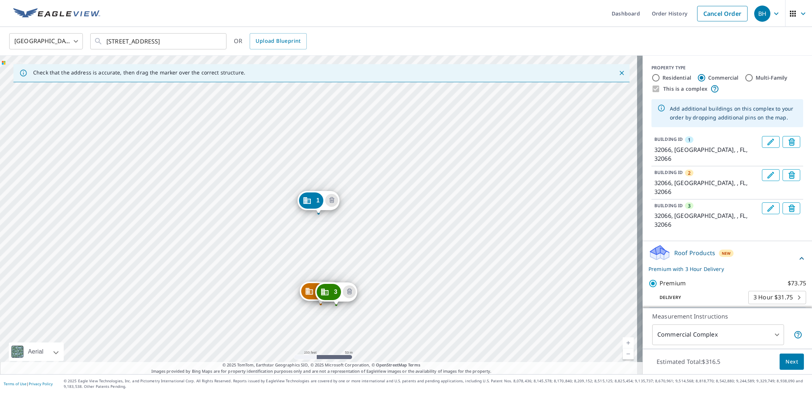
click at [358, 306] on div "2 32066, US , FL 32066 3 32066, US , FL 32066 1 32066, US , FL 32066" at bounding box center [321, 215] width 643 height 318
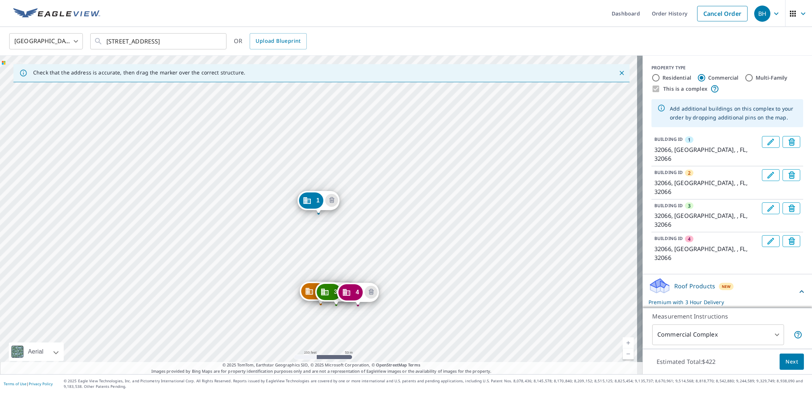
click at [390, 330] on div "2 32066, US , FL 32066 3 32066, US , FL 32066 4 32066, US , FL 32066 1 32066, U…" at bounding box center [321, 215] width 643 height 318
click at [391, 329] on div "2 32066, US , FL 32066 3 32066, US , FL 32066 4 32066, US , FL 32066 1 32066, U…" at bounding box center [321, 215] width 643 height 318
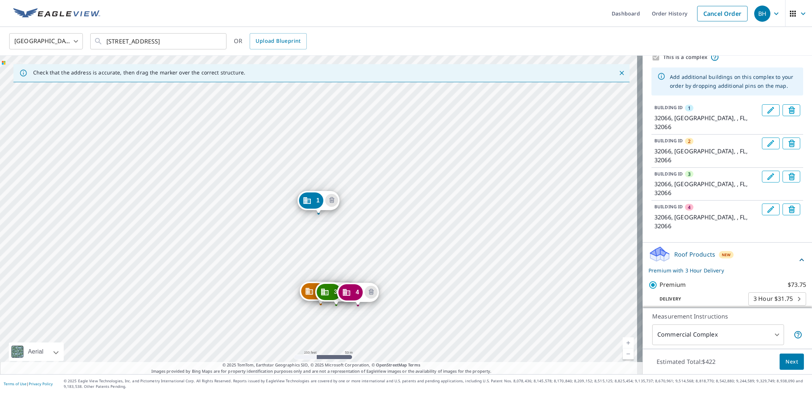
scroll to position [44, 0]
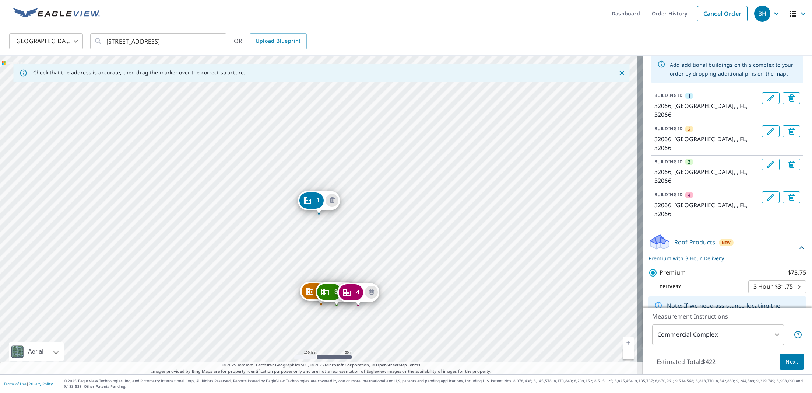
click at [390, 329] on div "2 32066, US , FL 32066 3 32066, US , FL 32066 4 32066, US , FL 32066 1 32066, U…" at bounding box center [321, 215] width 643 height 318
click at [391, 331] on div "2 32066, US , FL 32066 3 32066, US , FL 32066 4 32066, US , FL 32066 1 32066, U…" at bounding box center [321, 215] width 643 height 318
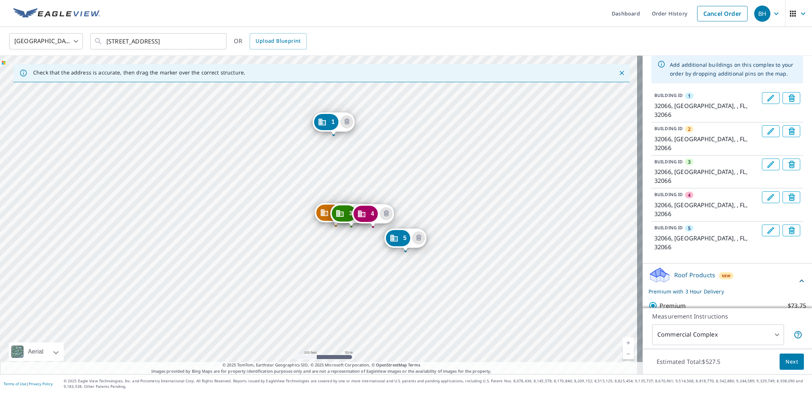
drag, startPoint x: 526, startPoint y: 267, endPoint x: 541, endPoint y: 189, distance: 79.9
click at [541, 189] on div "2 32066, US , FL 32066 3 32066, US , FL 32066 4 32066, US , FL 32066 5 32066, U…" at bounding box center [321, 215] width 643 height 318
click at [348, 270] on div "2 32066, US , FL 32066 3 32066, US , FL 32066 4 32066, US , FL 32066 5 32066, U…" at bounding box center [321, 215] width 643 height 318
click at [350, 272] on div "2 32066, US , FL 32066 3 32066, US , FL 32066 4 32066, US , FL 32066 5 32066, U…" at bounding box center [321, 215] width 643 height 318
click at [350, 264] on div "2 32066, US , FL 32066 3 32066, US , FL 32066 4 32066, US , FL 32066 5 32066, U…" at bounding box center [321, 215] width 643 height 318
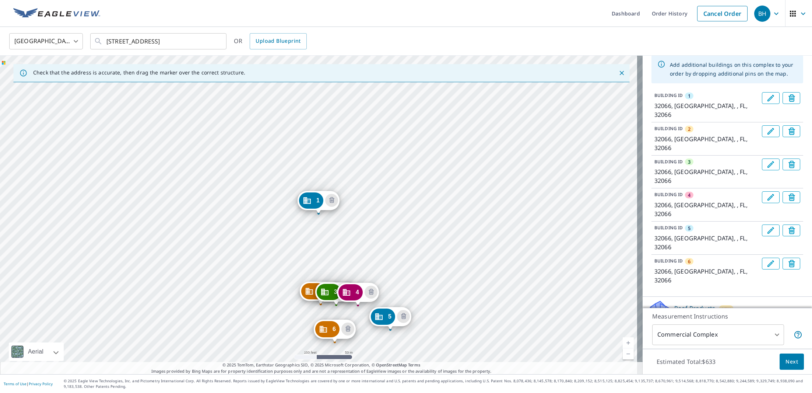
click at [283, 349] on div "2 32066, US , FL 32066 3 32066, US , FL 32066 4 32066, US , FL 32066 5 32066, U…" at bounding box center [321, 215] width 643 height 318
click at [285, 351] on div "2 32066, US , FL 32066 3 32066, US , FL 32066 4 32066, US , FL 32066 5 32066, U…" at bounding box center [321, 215] width 643 height 318
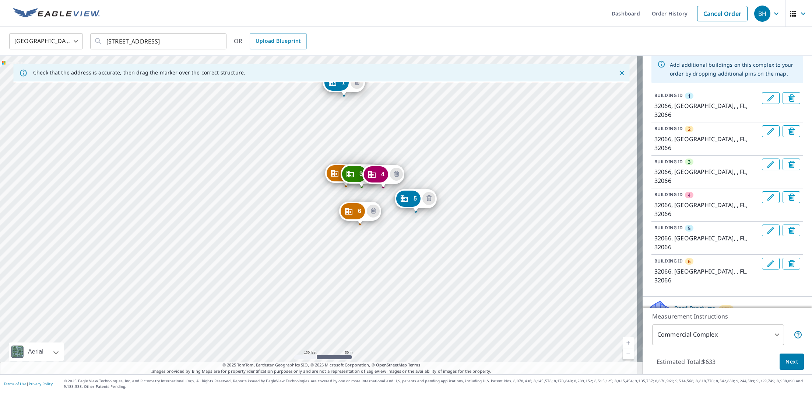
drag, startPoint x: 517, startPoint y: 324, endPoint x: 541, endPoint y: 206, distance: 120.7
click at [541, 206] on div "2 32066, US , FL 32066 3 32066, US , FL 32066 4 32066, US , FL 32066 5 32066, U…" at bounding box center [321, 215] width 643 height 318
click at [310, 233] on div "2 32066, US , FL 32066 3 32066, US , FL 32066 4 32066, US , FL 32066 5 32066, U…" at bounding box center [321, 215] width 643 height 318
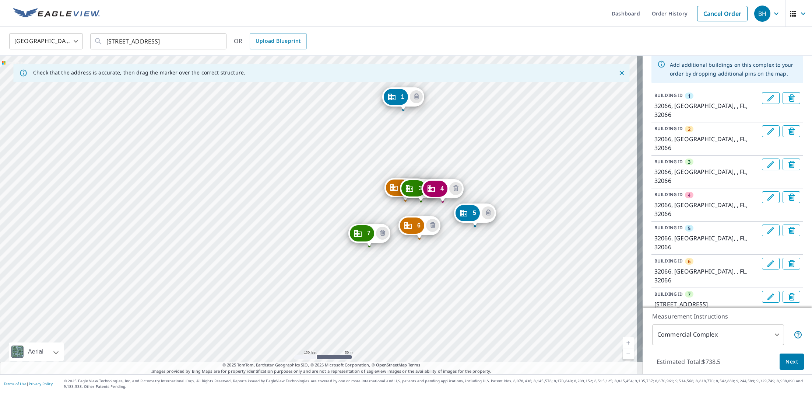
click at [508, 201] on div "2 32066, US , FL 32066 3 32066, US , FL 32066 4 32066, US , FL 32066 5 32066, U…" at bounding box center [321, 215] width 643 height 318
click at [274, 265] on div "2 32066, US , FL 32066 3 32066, US , FL 32066 4 32066, US , FL 32066 5 32066, U…" at bounding box center [321, 215] width 643 height 318
click at [274, 264] on div "2 32066, US , FL 32066 3 32066, US , FL 32066 4 32066, US , FL 32066 5 32066, U…" at bounding box center [321, 215] width 643 height 318
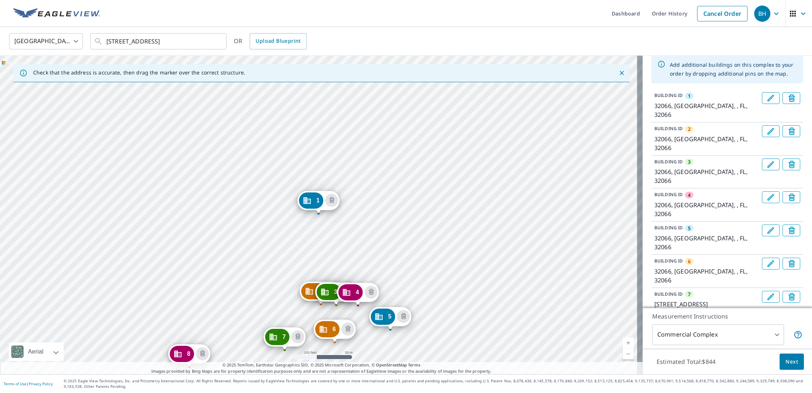
click at [229, 310] on div "2 32066, US , FL 32066 3 32066, US , FL 32066 4 32066, US , FL 32066 5 32066, U…" at bounding box center [321, 215] width 643 height 318
click at [229, 311] on div "2 32066, US , FL 32066 3 32066, US , FL 32066 4 32066, US , FL 32066 5 32066, U…" at bounding box center [321, 215] width 643 height 318
click at [180, 319] on div "2 32066, US , FL 32066 3 32066, US , FL 32066 4 32066, US , FL 32066 5 32066, U…" at bounding box center [321, 215] width 643 height 318
click at [230, 249] on div "2 32066, US , FL 32066 3 32066, US , FL 32066 4 32066, US , FL 32066 5 32066, U…" at bounding box center [321, 215] width 643 height 318
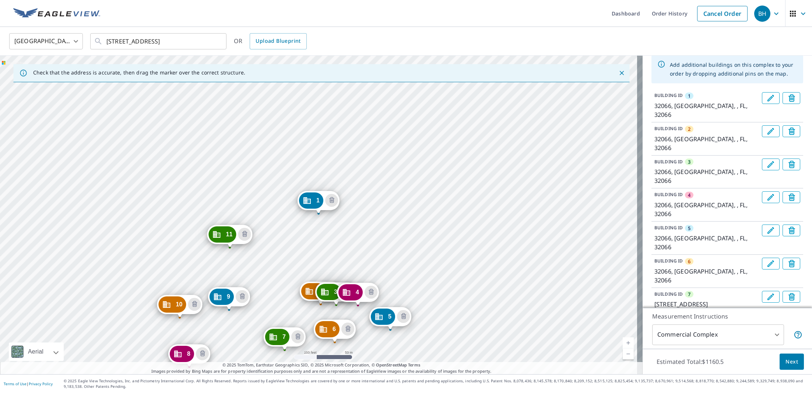
click at [196, 241] on div "2 32066, US , FL 32066 3 32066, US , FL 32066 4 32066, US , FL 32066 5 32066, U…" at bounding box center [321, 215] width 643 height 318
click at [227, 208] on div "2 32066, US , FL 32066 3 32066, US , FL 32066 4 32066, US , FL 32066 5 32066, U…" at bounding box center [321, 215] width 643 height 318
click at [786, 361] on span "Next" at bounding box center [792, 361] width 13 height 9
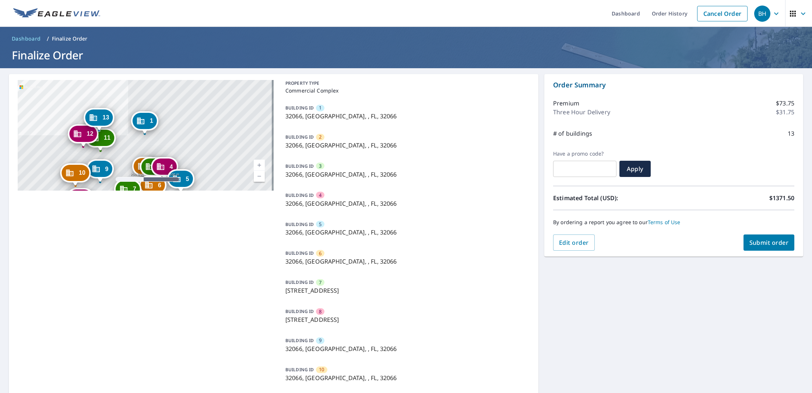
click at [754, 242] on span "Submit order" at bounding box center [768, 242] width 39 height 8
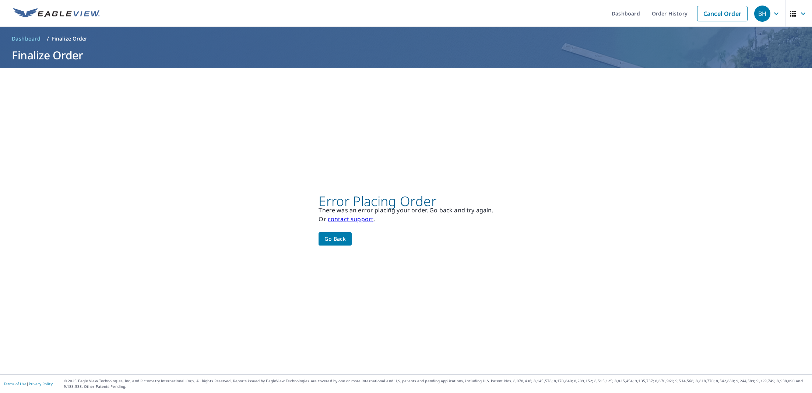
click at [362, 220] on link "contact support" at bounding box center [351, 219] width 46 height 8
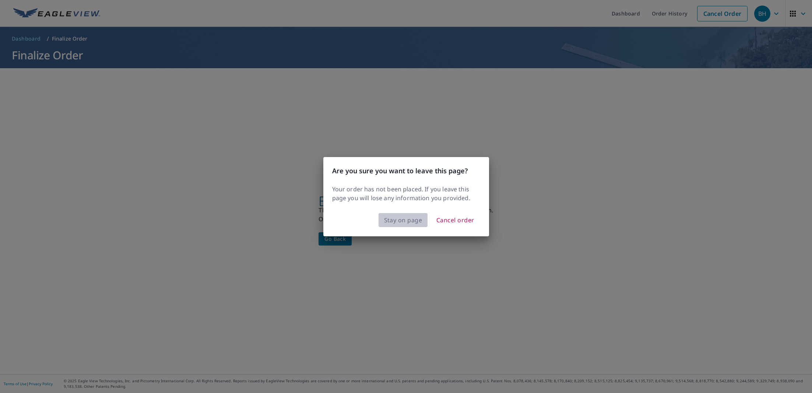
click at [412, 222] on span "Stay on page" at bounding box center [403, 220] width 38 height 10
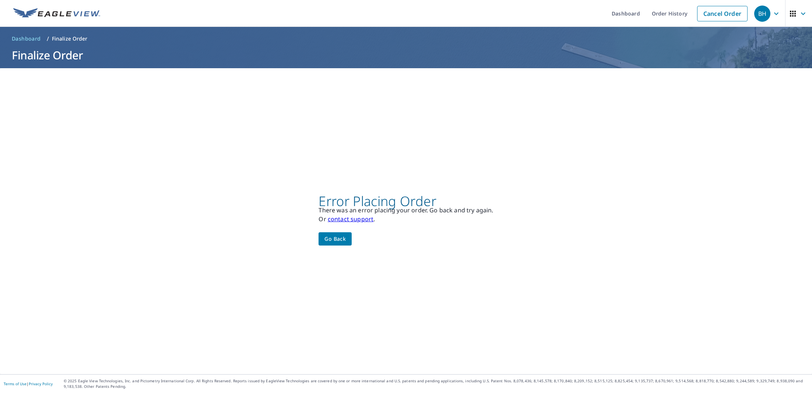
click at [352, 220] on link "contact support" at bounding box center [351, 219] width 46 height 8
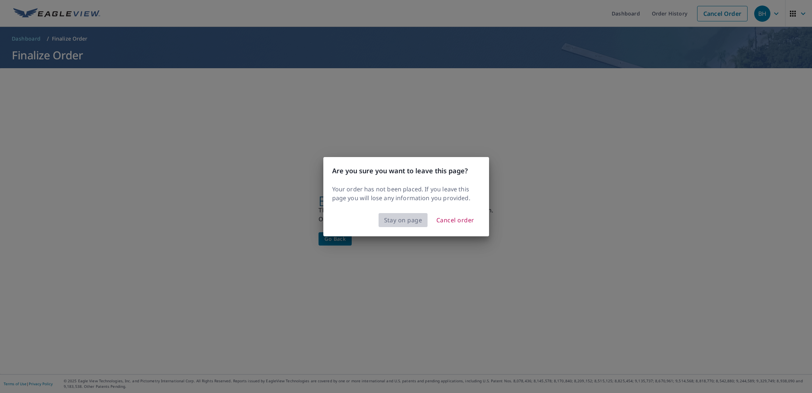
click at [404, 223] on span "Stay on page" at bounding box center [403, 220] width 38 height 10
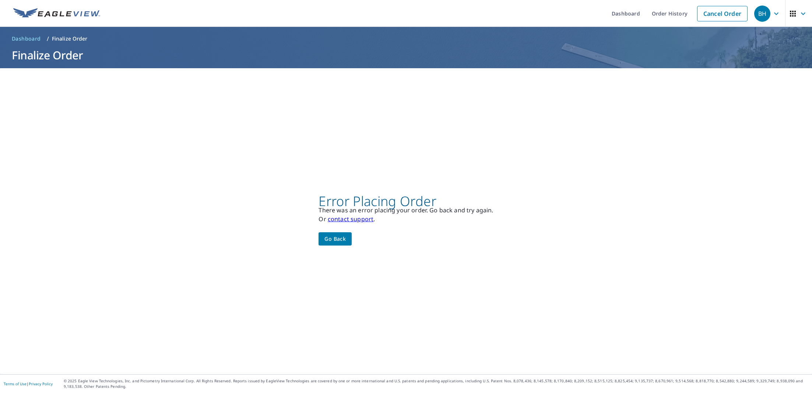
click at [338, 243] on span "Go back" at bounding box center [334, 238] width 21 height 9
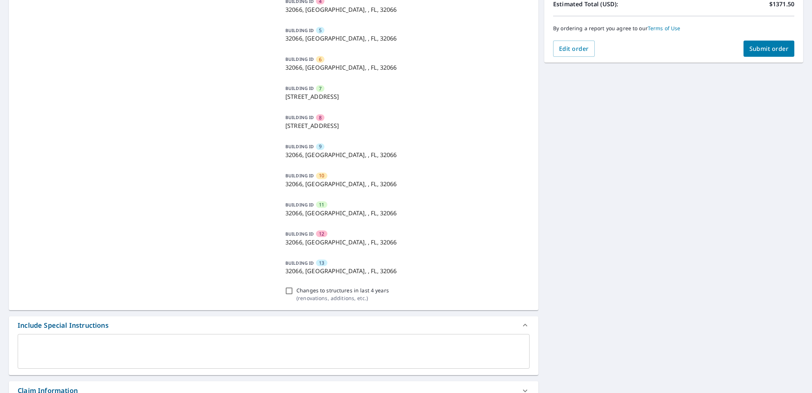
scroll to position [378, 0]
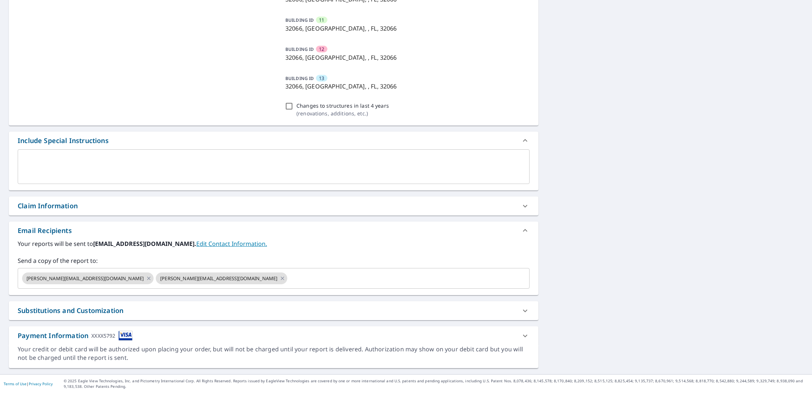
click at [516, 335] on div at bounding box center [525, 336] width 18 height 18
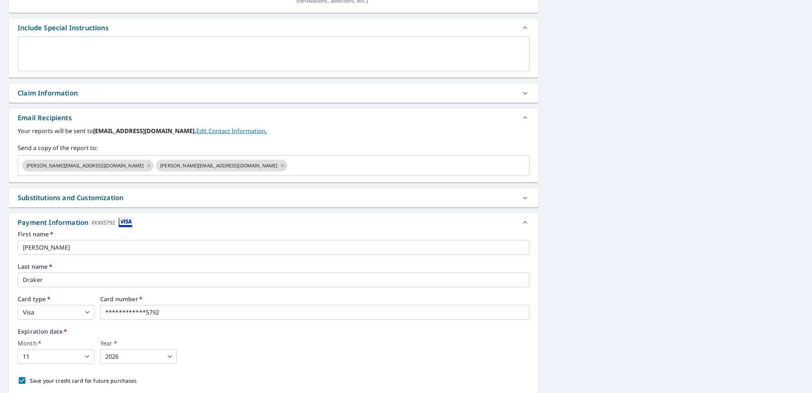
scroll to position [527, 0]
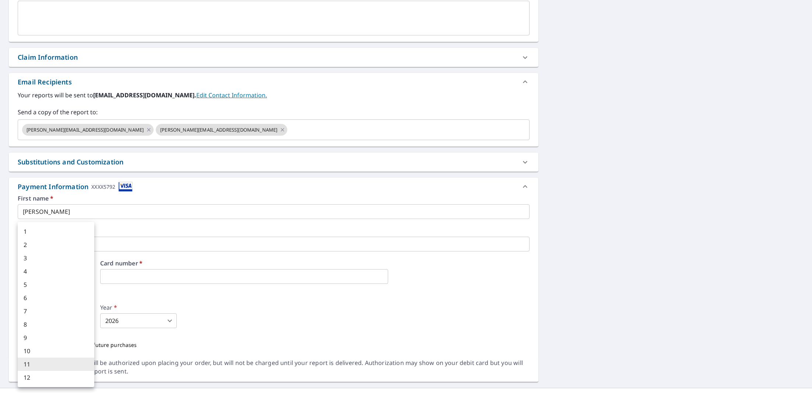
click at [88, 320] on body "BH BH Dashboard Order History Cancel Order BH Dashboard / Finalize Order Finali…" at bounding box center [406, 196] width 812 height 393
click at [81, 285] on li "5" at bounding box center [56, 284] width 77 height 13
type input "5"
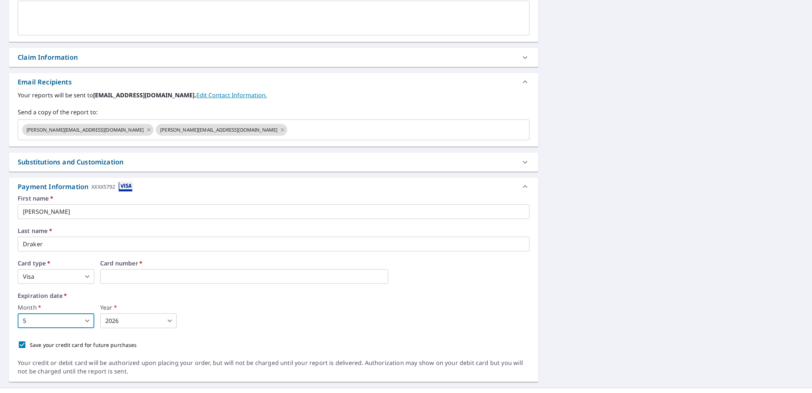
click at [146, 325] on body "BH BH Dashboard Order History Cancel Order BH Dashboard / Finalize Order Finali…" at bounding box center [406, 196] width 812 height 393
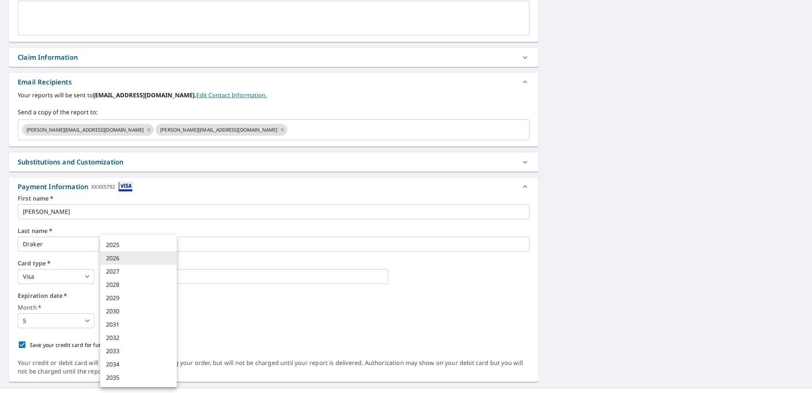
click at [143, 287] on li "2028" at bounding box center [138, 284] width 77 height 13
type input "2028"
click at [252, 331] on div "First name   * Jeff ​ Last name   * Draker ​ Card type   * Visa 2 ​ Card number…" at bounding box center [274, 273] width 512 height 157
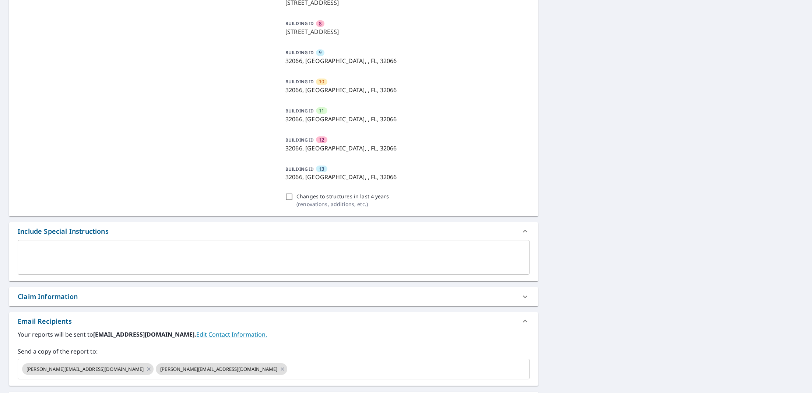
scroll to position [0, 0]
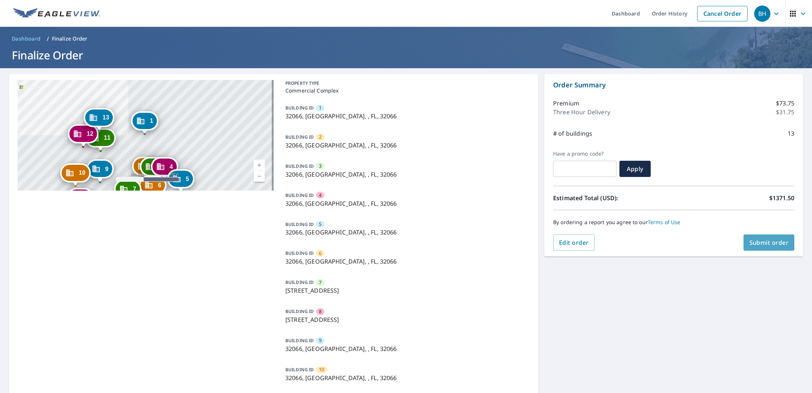
click at [749, 246] on span "Submit order" at bounding box center [768, 242] width 39 height 8
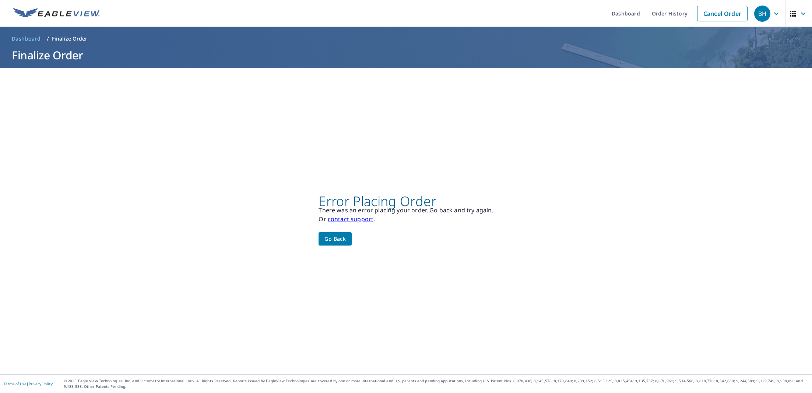
click at [342, 220] on link "contact support" at bounding box center [351, 219] width 46 height 8
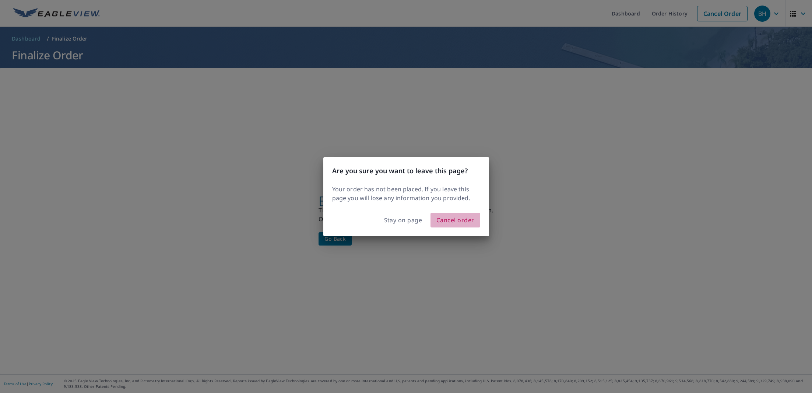
click at [449, 221] on span "Cancel order" at bounding box center [455, 220] width 38 height 10
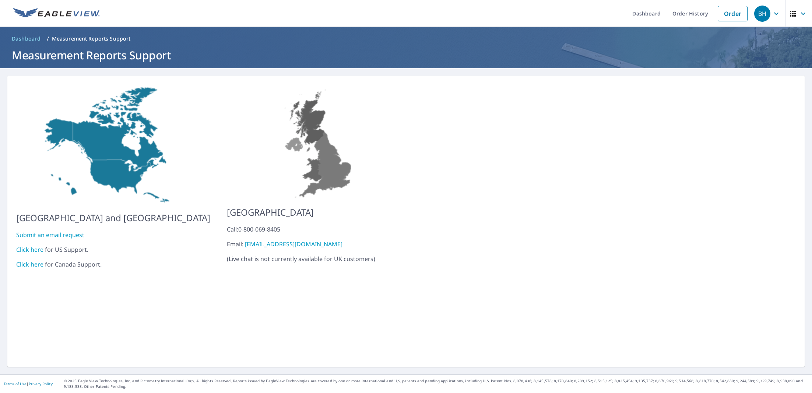
click at [35, 247] on div "Click here for US Support." at bounding box center [113, 249] width 194 height 9
click at [31, 246] on link "Click here" at bounding box center [29, 249] width 27 height 8
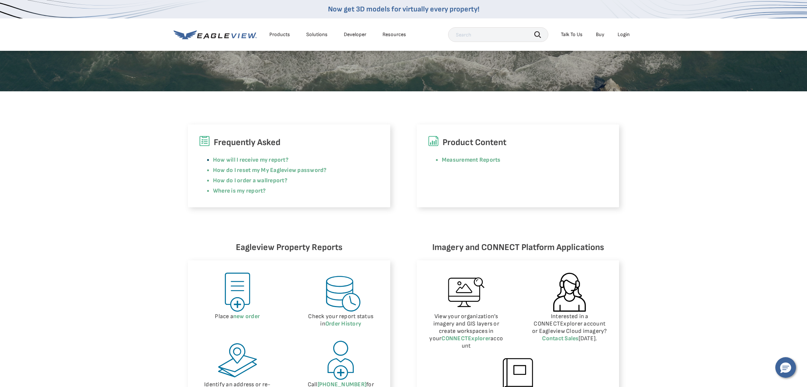
scroll to position [202, 0]
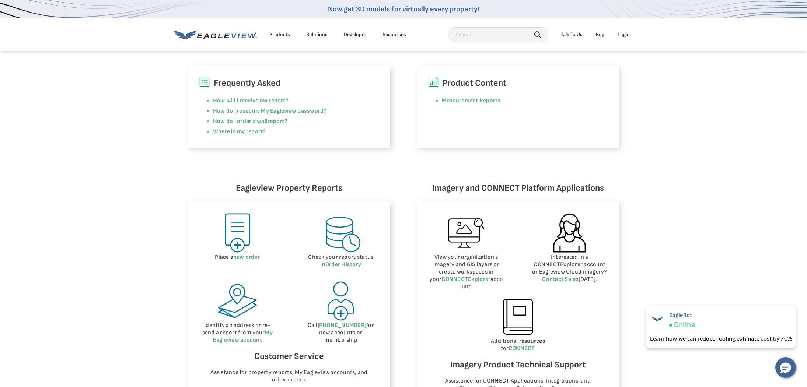
click at [620, 36] on div "Login" at bounding box center [623, 34] width 12 height 7
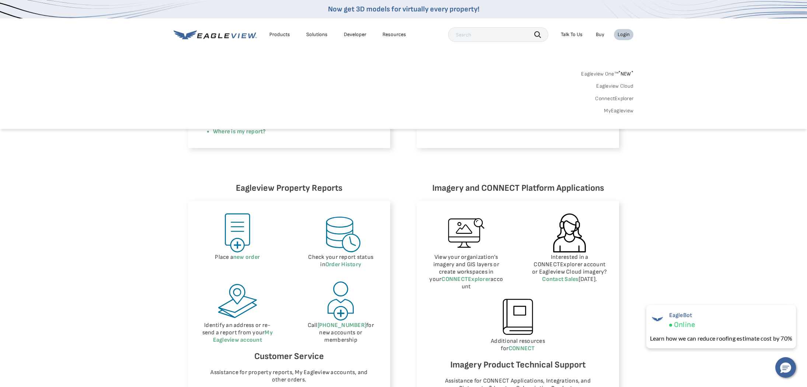
click at [615, 112] on link "MyEagleview" at bounding box center [618, 111] width 29 height 7
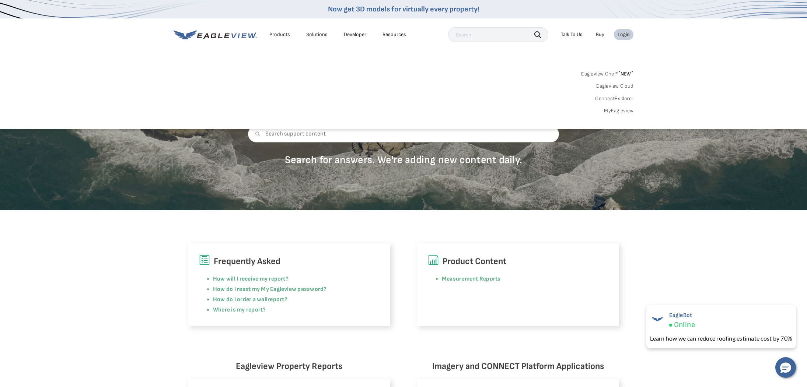
scroll to position [0, 0]
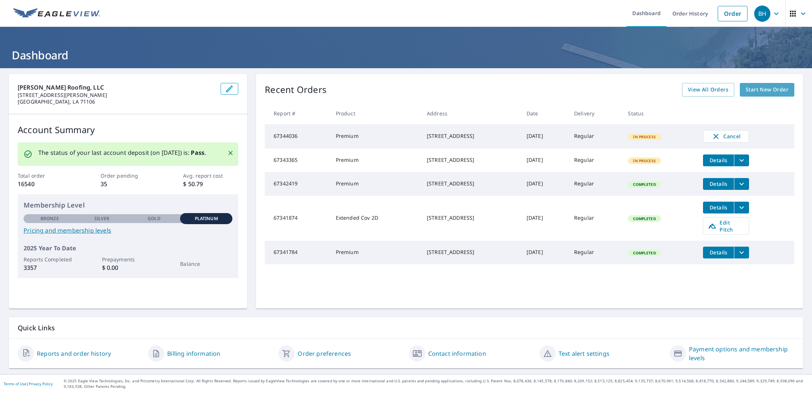
click at [755, 91] on span "Start New Order" at bounding box center [767, 89] width 43 height 9
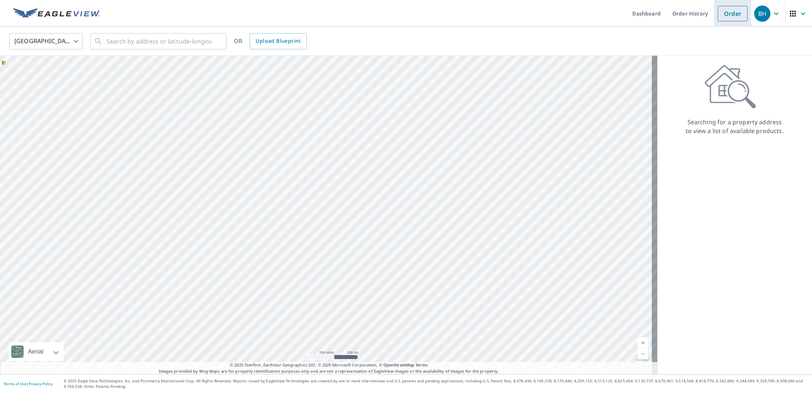
click at [727, 17] on link "Order" at bounding box center [733, 13] width 30 height 15
click at [727, 16] on link "Order" at bounding box center [733, 13] width 30 height 15
click at [726, 16] on link "Order" at bounding box center [733, 13] width 30 height 15
click at [726, 17] on link "Order" at bounding box center [733, 13] width 30 height 15
click at [175, 43] on input "text" at bounding box center [158, 41] width 105 height 21
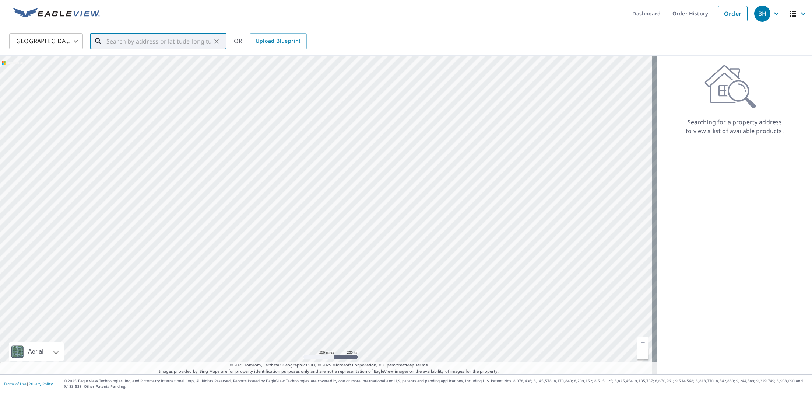
click at [138, 46] on input "text" at bounding box center [158, 41] width 105 height 21
click at [125, 70] on p "Mayo, FL 32066" at bounding box center [163, 70] width 116 height 7
type input "8784 W Us 27 Mayo, FL 32066"
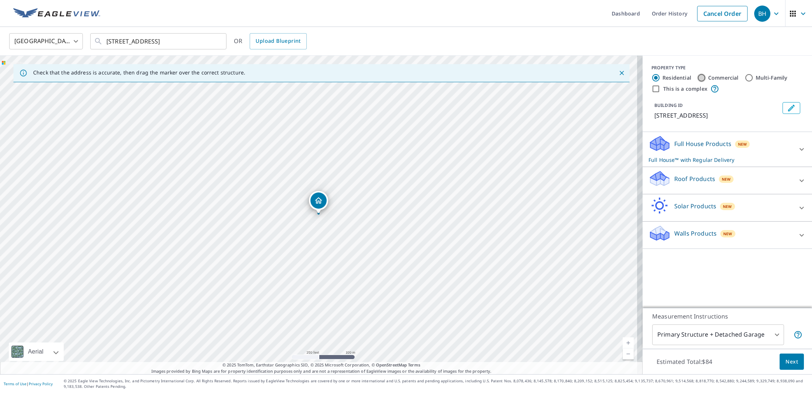
click at [697, 78] on input "Commercial" at bounding box center [701, 77] width 9 height 9
radio input "true"
type input "4"
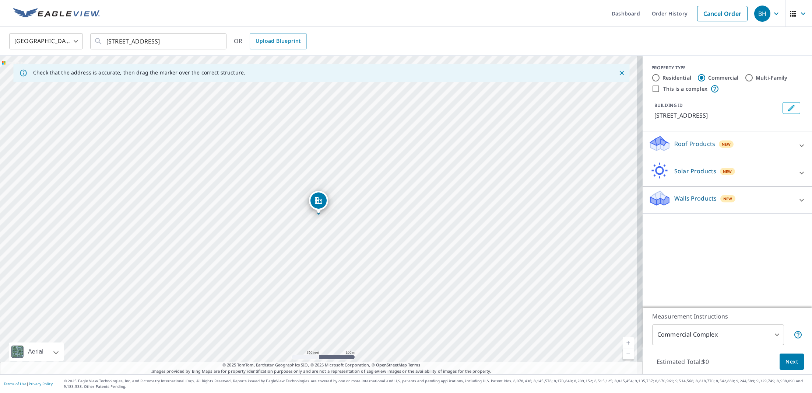
click at [653, 91] on input "This is a complex" at bounding box center [656, 88] width 9 height 9
checkbox input "true"
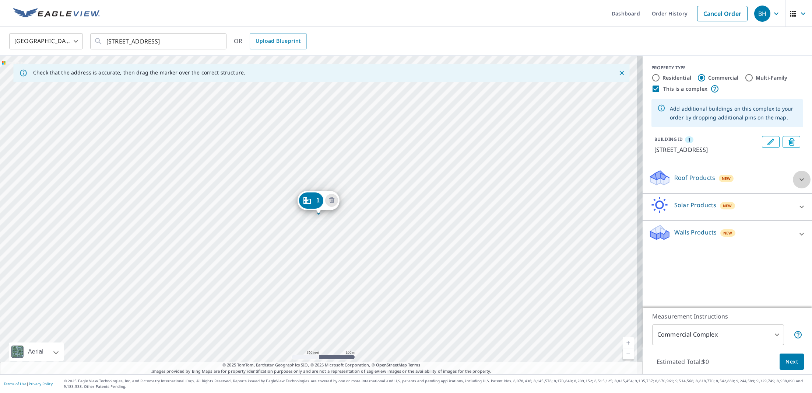
click at [793, 179] on div at bounding box center [802, 180] width 18 height 18
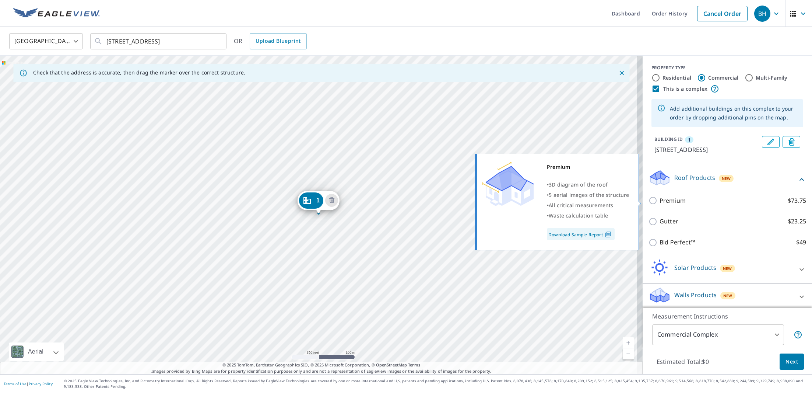
click at [688, 196] on label "Premium $73.75" at bounding box center [733, 200] width 147 height 9
click at [660, 196] on input "Premium $73.75" at bounding box center [654, 200] width 11 height 9
checkbox input "true"
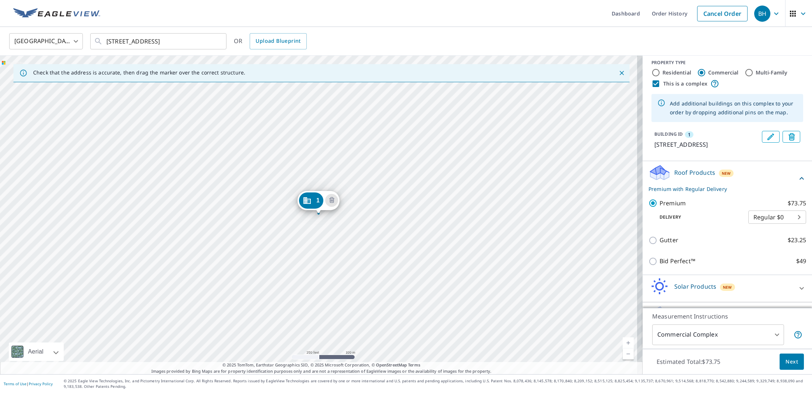
scroll to position [15, 0]
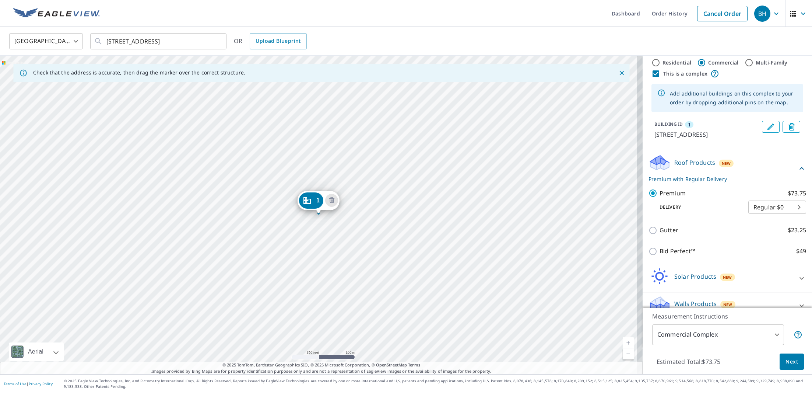
click at [787, 212] on body "BH BH Dashboard Order History Cancel Order BH United States US ​ 8784 W Us 27 M…" at bounding box center [406, 196] width 812 height 393
click at [777, 229] on li "3 Hour $31.75" at bounding box center [766, 233] width 58 height 13
type input "7"
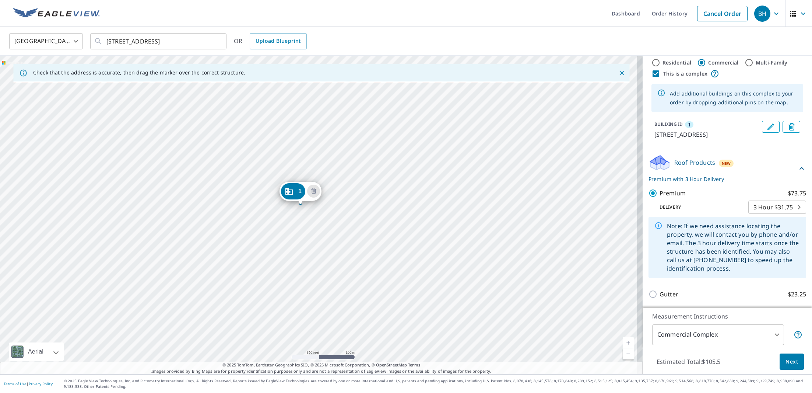
drag, startPoint x: 317, startPoint y: 203, endPoint x: 294, endPoint y: 182, distance: 31.0
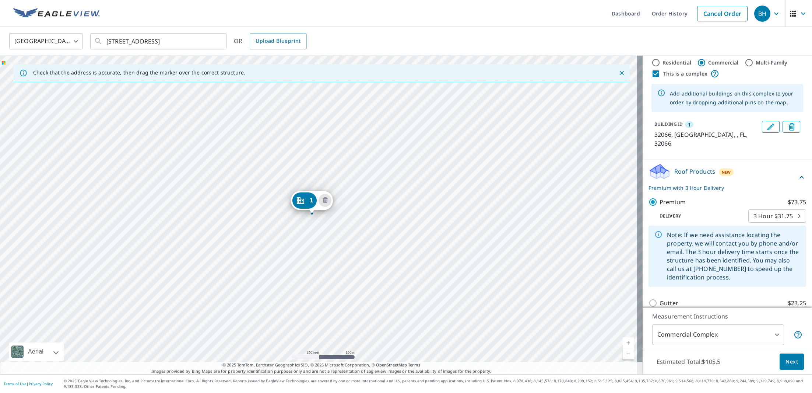
drag, startPoint x: 313, startPoint y: 196, endPoint x: 307, endPoint y: 196, distance: 6.6
click at [661, 13] on link "Order History" at bounding box center [670, 13] width 48 height 27
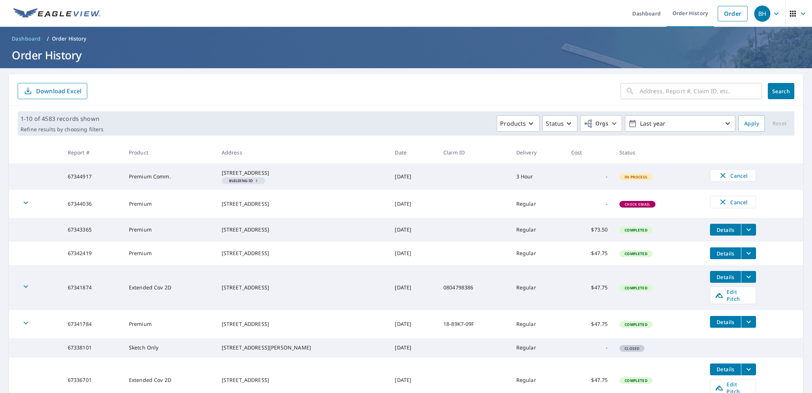
click at [245, 176] on div "[STREET_ADDRESS]" at bounding box center [303, 172] width 162 height 7
click at [274, 176] on div "[STREET_ADDRESS]" at bounding box center [303, 172] width 162 height 7
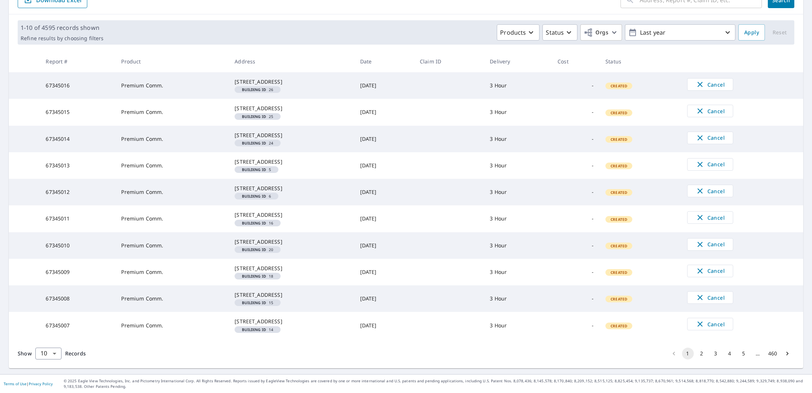
scroll to position [166, 0]
click at [696, 351] on button "2" at bounding box center [702, 353] width 12 height 12
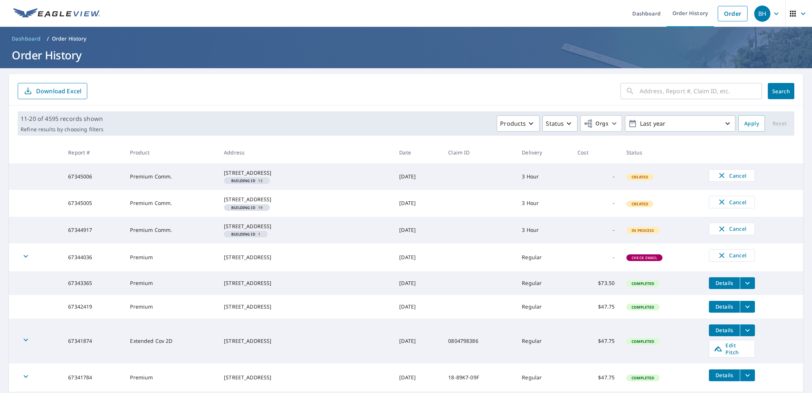
click at [82, 243] on td "67344917" at bounding box center [93, 230] width 62 height 27
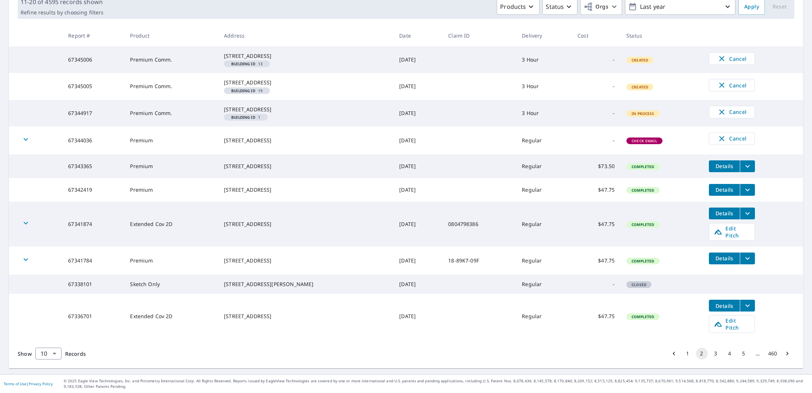
click at [682, 352] on button "1" at bounding box center [688, 353] width 12 height 12
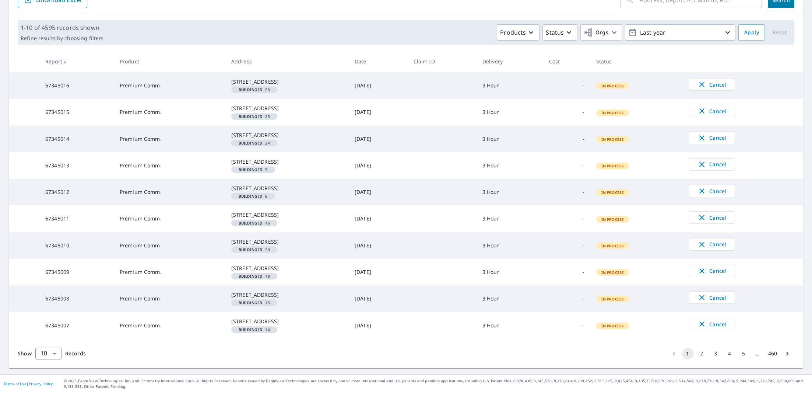
scroll to position [140, 0]
click at [698, 359] on button "2" at bounding box center [702, 353] width 12 height 12
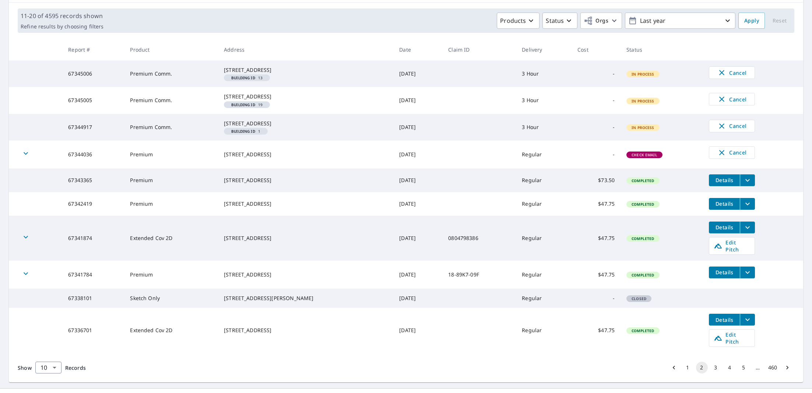
scroll to position [141, 0]
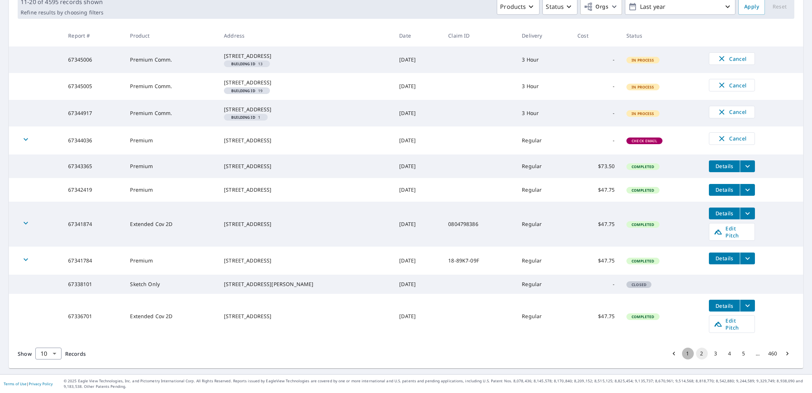
click at [682, 356] on button "1" at bounding box center [688, 353] width 12 height 12
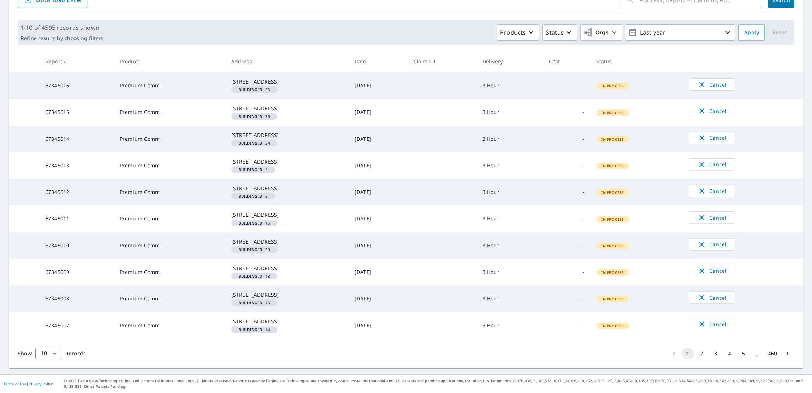
scroll to position [166, 0]
click at [696, 352] on button "2" at bounding box center [702, 353] width 12 height 12
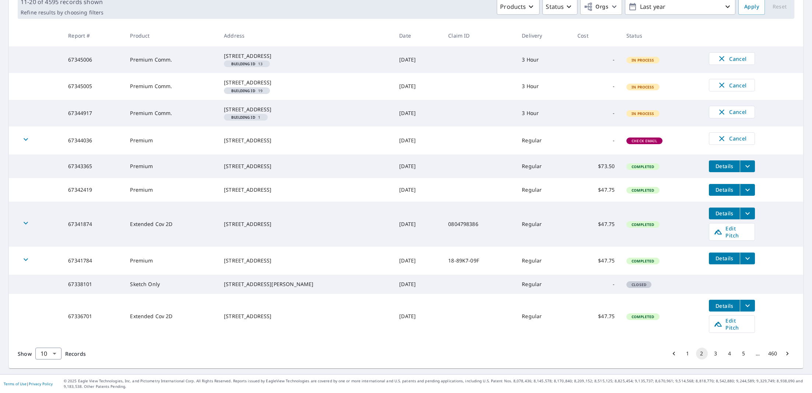
scroll to position [142, 0]
click at [686, 353] on button "1" at bounding box center [688, 353] width 12 height 12
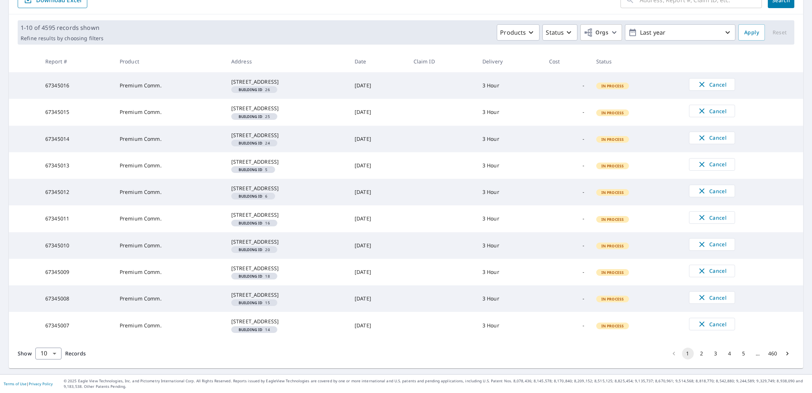
scroll to position [166, 0]
click at [698, 354] on button "2" at bounding box center [702, 353] width 12 height 12
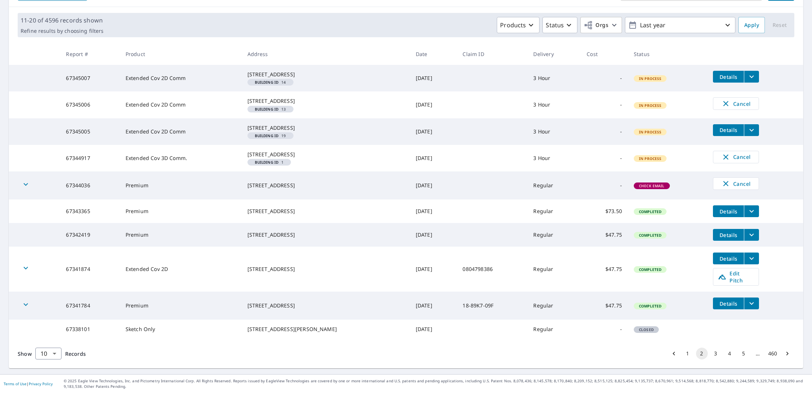
scroll to position [124, 0]
click at [682, 359] on button "1" at bounding box center [688, 353] width 12 height 12
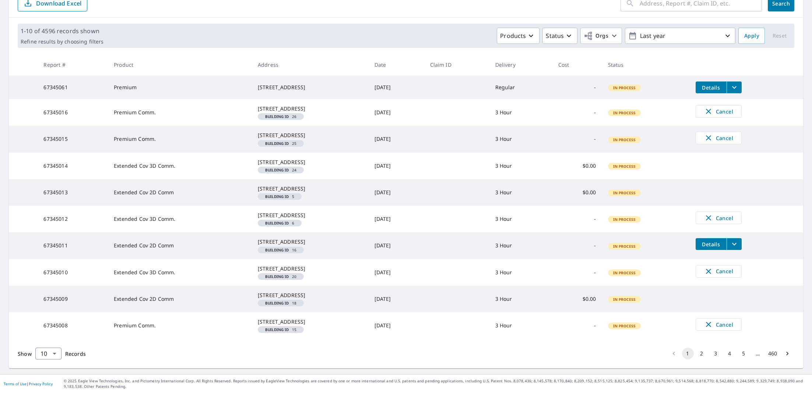
scroll to position [159, 0]
click at [696, 352] on button "2" at bounding box center [702, 353] width 12 height 12
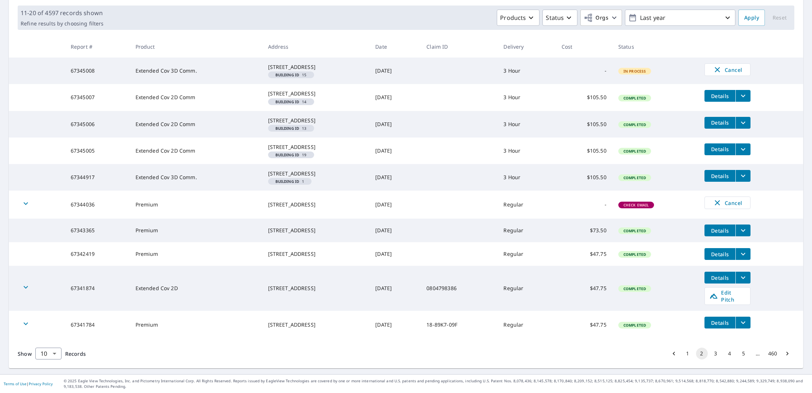
scroll to position [144, 0]
click at [685, 354] on button "1" at bounding box center [688, 353] width 12 height 12
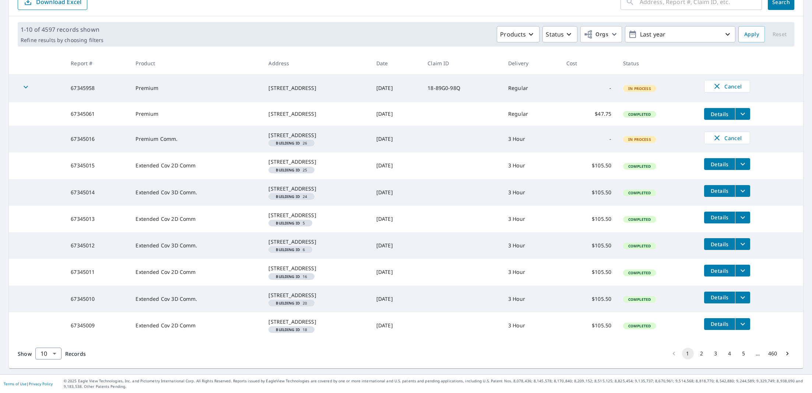
scroll to position [149, 0]
click at [697, 359] on button "2" at bounding box center [702, 353] width 12 height 12
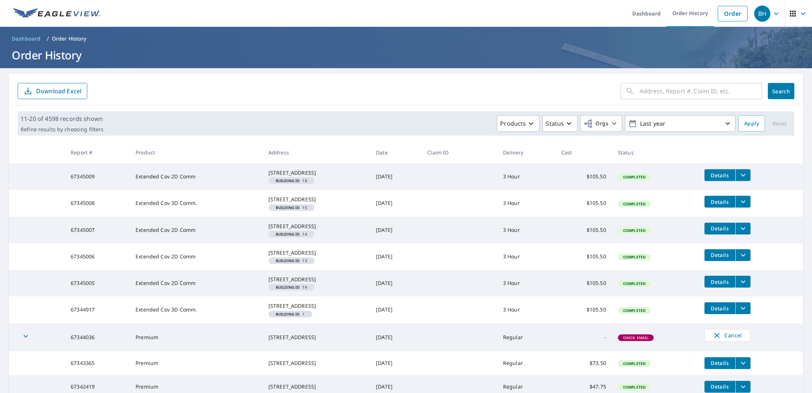
scroll to position [125, 0]
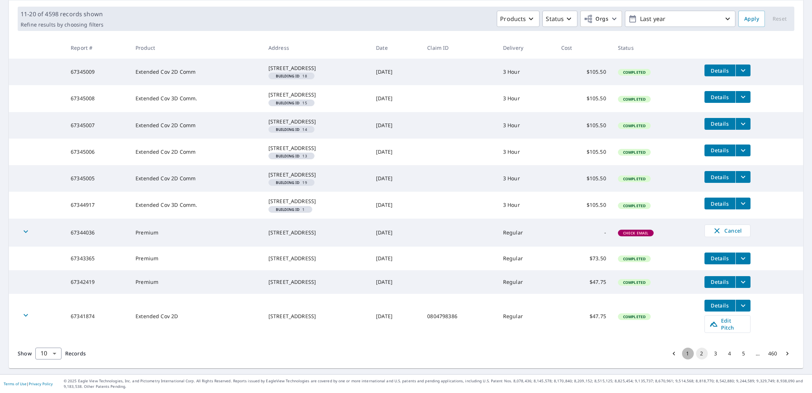
click at [684, 359] on button "1" at bounding box center [688, 353] width 12 height 12
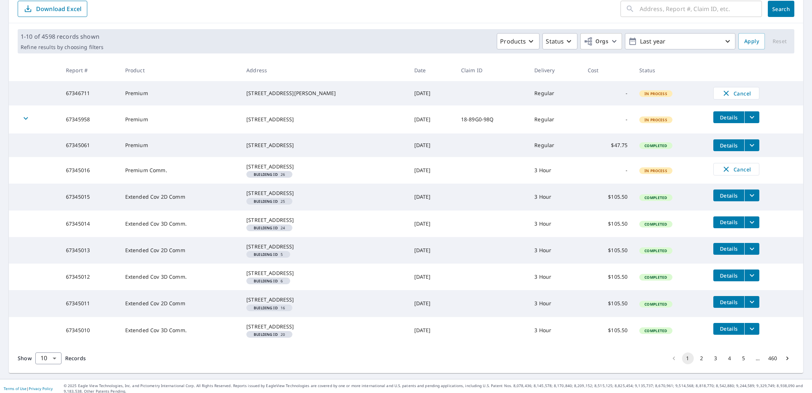
scroll to position [145, 0]
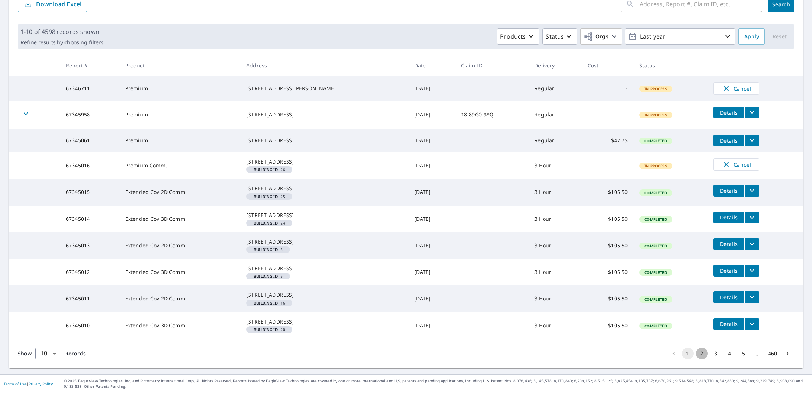
click at [696, 356] on button "2" at bounding box center [702, 353] width 12 height 12
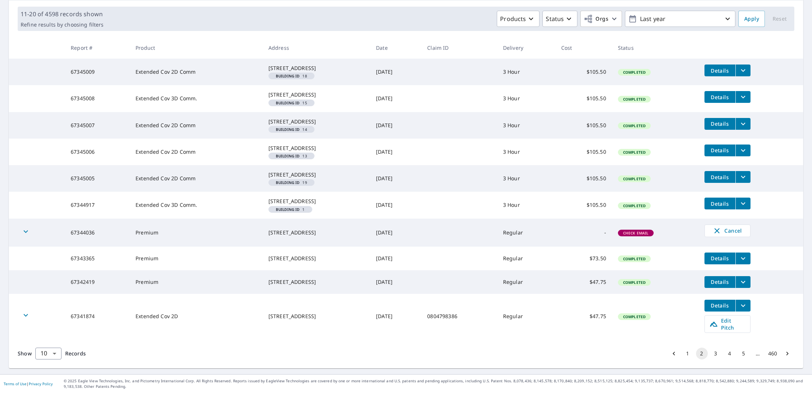
scroll to position [151, 0]
click at [684, 349] on button "1" at bounding box center [688, 353] width 12 height 12
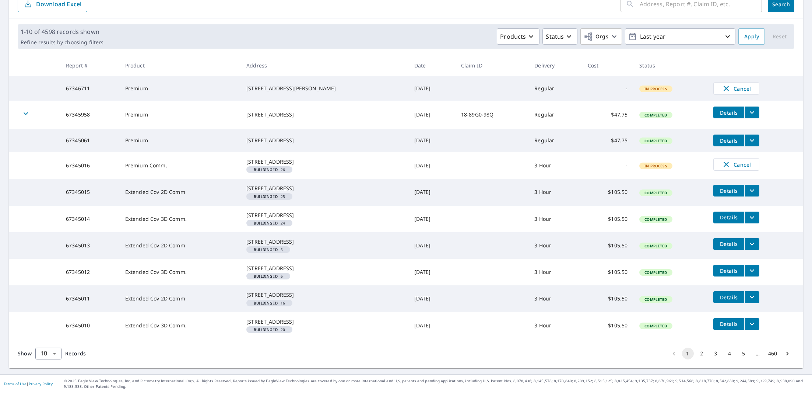
scroll to position [145, 0]
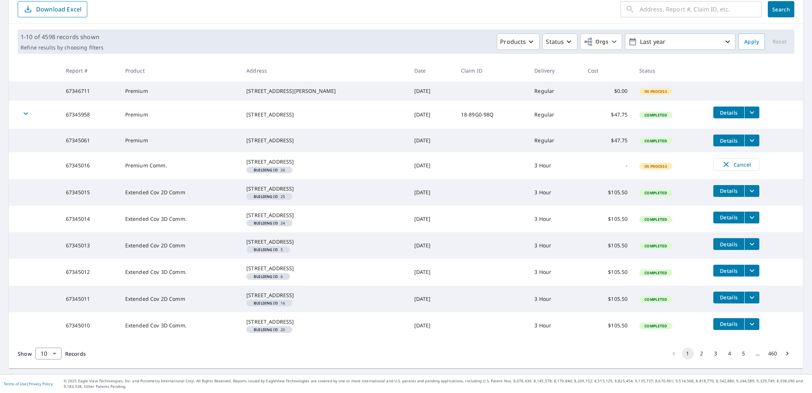
scroll to position [145, 0]
click at [698, 351] on button "2" at bounding box center [702, 353] width 12 height 12
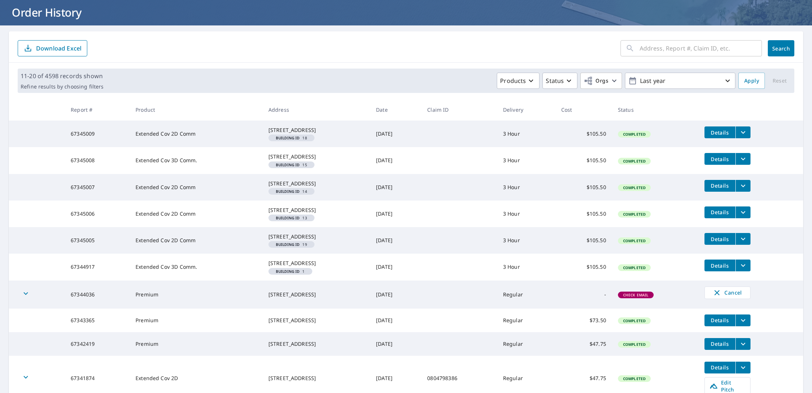
scroll to position [139, 0]
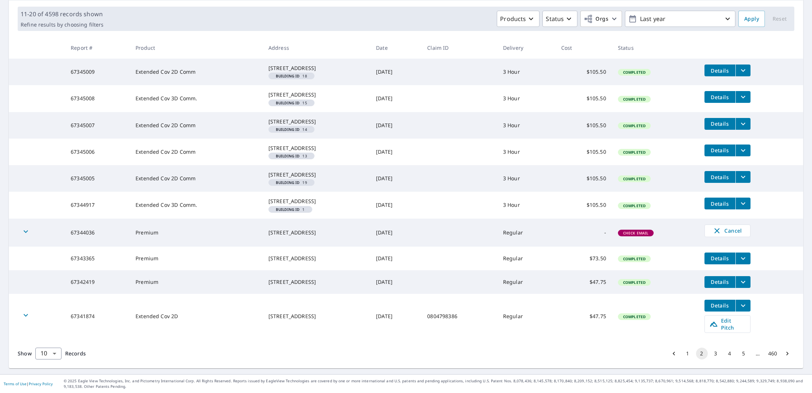
click at [748, 208] on icon "filesDropdownBtn-67344917" at bounding box center [743, 203] width 9 height 9
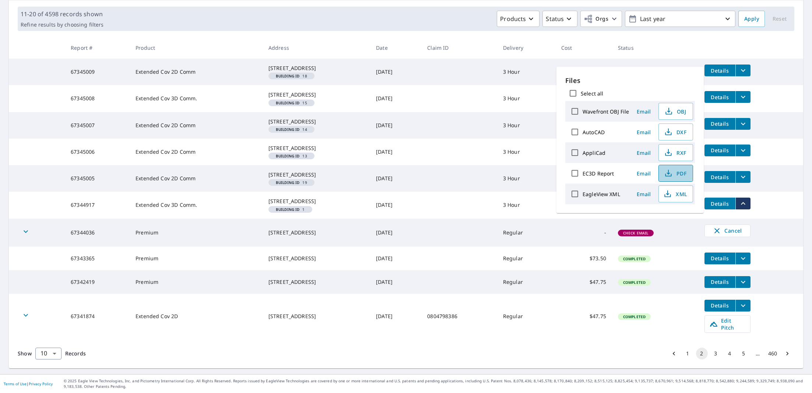
click at [678, 175] on span "PDF" at bounding box center [675, 173] width 24 height 9
click at [742, 204] on icon "filesDropdownBtn-67344917" at bounding box center [743, 203] width 4 height 3
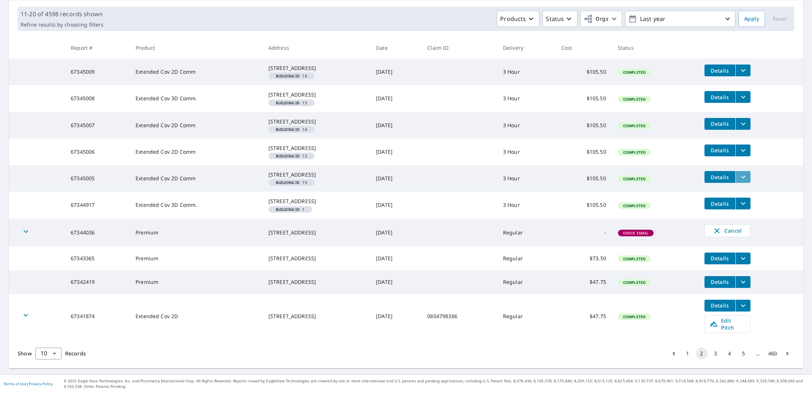
click at [741, 176] on icon "filesDropdownBtn-67345005" at bounding box center [743, 176] width 9 height 9
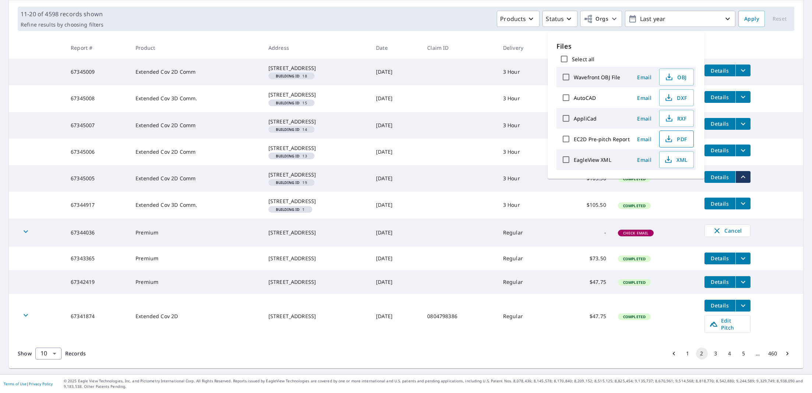
click at [681, 140] on span "PDF" at bounding box center [676, 138] width 24 height 9
click at [747, 146] on icon "filesDropdownBtn-67345006" at bounding box center [743, 150] width 9 height 9
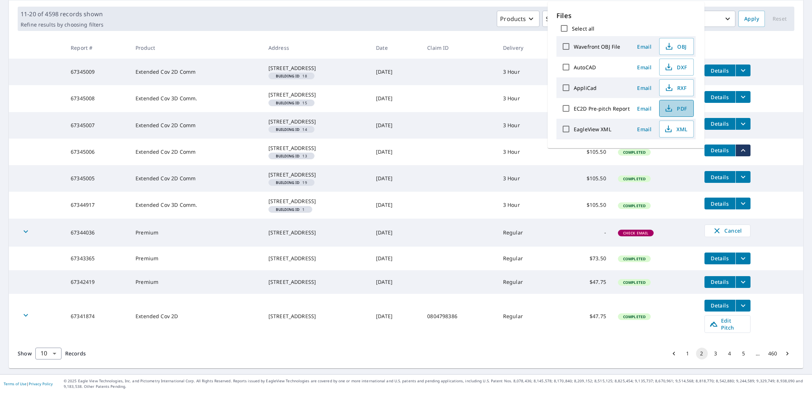
click at [677, 110] on span "PDF" at bounding box center [676, 108] width 24 height 9
click at [743, 119] on icon "filesDropdownBtn-67345007" at bounding box center [743, 123] width 9 height 9
click at [774, 138] on td "Details" at bounding box center [751, 150] width 105 height 24
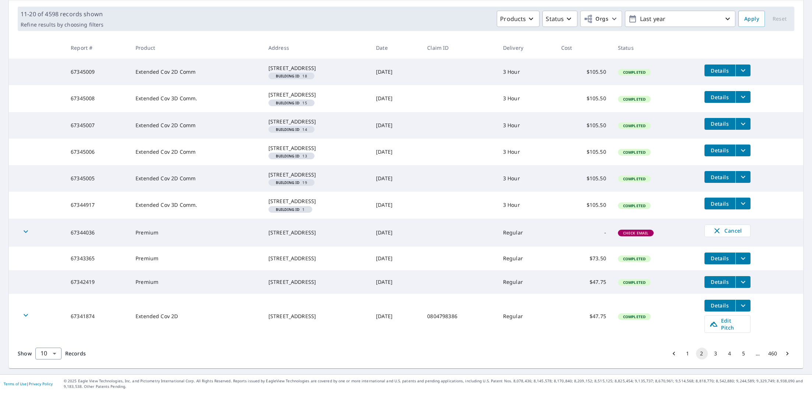
click at [743, 119] on icon "filesDropdownBtn-67345007" at bounding box center [743, 123] width 9 height 9
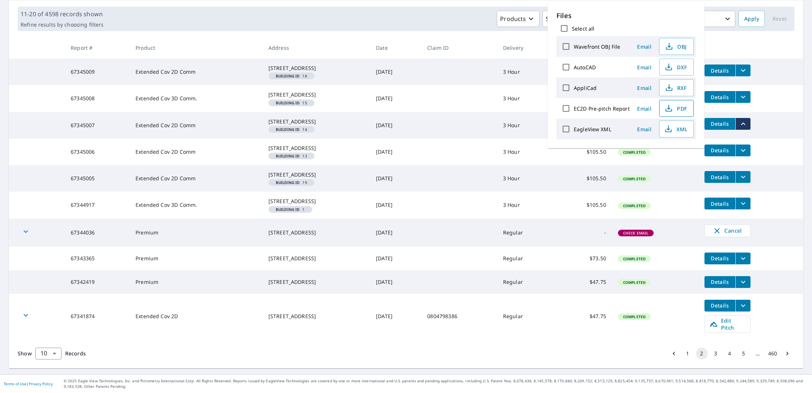
click at [682, 108] on span "PDF" at bounding box center [676, 108] width 24 height 9
click at [776, 85] on td "Details" at bounding box center [751, 97] width 105 height 24
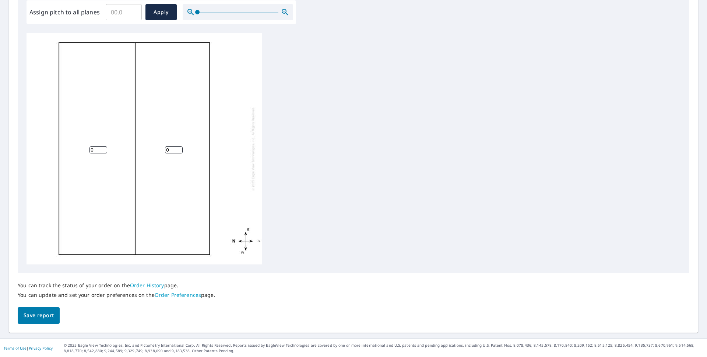
scroll to position [227, 0]
click at [118, 11] on input "Assign pitch to all planes" at bounding box center [124, 11] width 36 height 21
click at [134, 10] on input "0.1" at bounding box center [124, 11] width 36 height 21
click at [134, 10] on input "0.2" at bounding box center [124, 11] width 36 height 21
click at [134, 10] on input "0.3" at bounding box center [124, 11] width 36 height 21
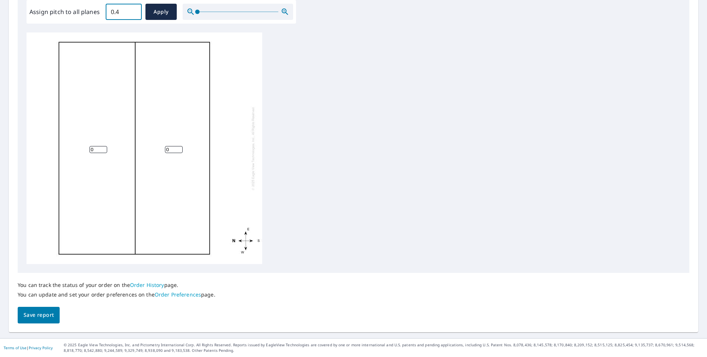
click at [134, 10] on input "0.4" at bounding box center [124, 11] width 36 height 21
click at [134, 10] on input "0.5" at bounding box center [124, 11] width 36 height 21
click at [134, 10] on input "0.6" at bounding box center [124, 11] width 36 height 21
click at [277, 80] on div "0 0" at bounding box center [354, 147] width 654 height 231
drag, startPoint x: 120, startPoint y: 12, endPoint x: 96, endPoint y: 10, distance: 23.7
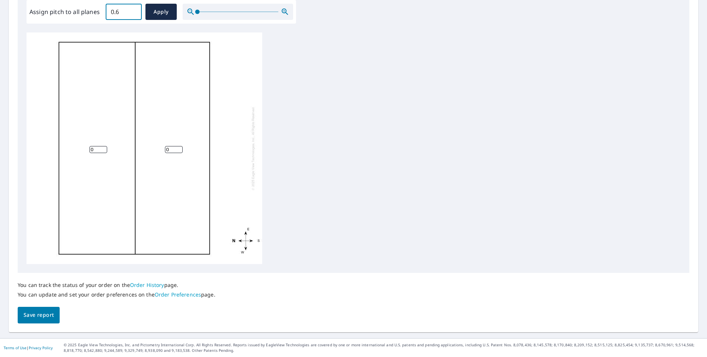
click at [96, 10] on div "Assign pitch to all planes 0.6 ​ Apply" at bounding box center [161, 12] width 264 height 16
type input "6"
click at [158, 15] on span "Apply" at bounding box center [161, 11] width 20 height 9
type input "6"
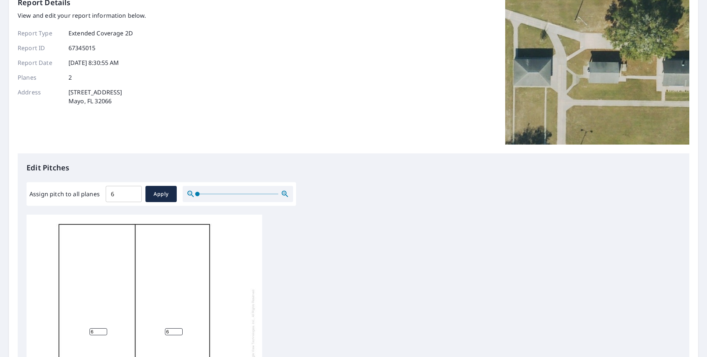
scroll to position [49, 0]
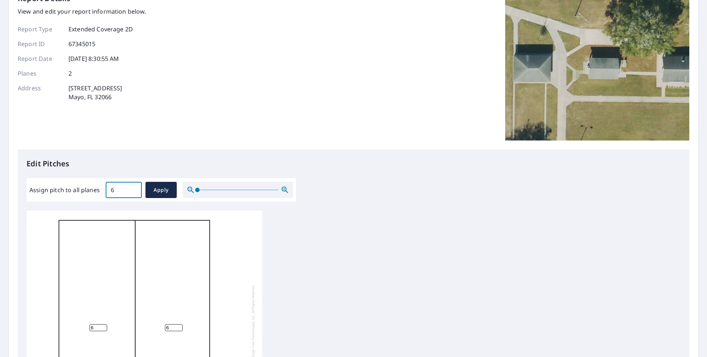
drag, startPoint x: 124, startPoint y: 190, endPoint x: 101, endPoint y: 188, distance: 23.3
click at [101, 188] on div "Assign pitch to all planes 6 ​ Apply" at bounding box center [161, 190] width 264 height 16
type input "7"
click at [345, 227] on div "6 6" at bounding box center [354, 325] width 654 height 231
click at [164, 192] on span "Apply" at bounding box center [161, 189] width 20 height 9
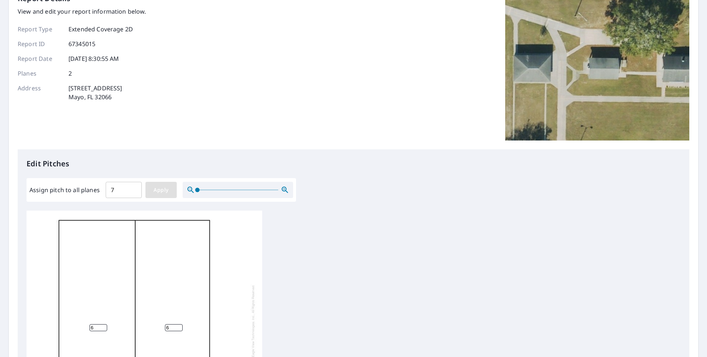
type input "7"
click at [362, 160] on p "Edit Pitches" at bounding box center [354, 163] width 654 height 11
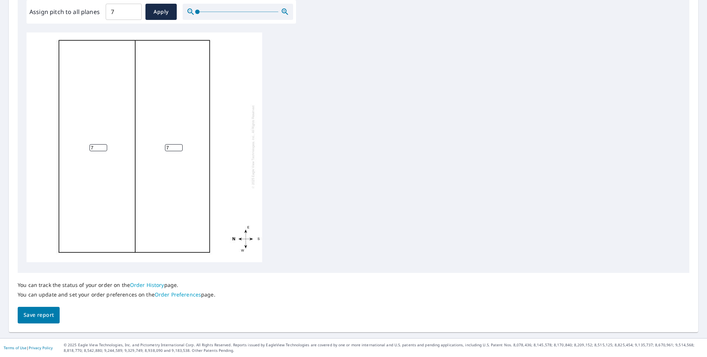
scroll to position [0, 0]
click at [159, 13] on span "Apply" at bounding box center [161, 11] width 20 height 9
click at [430, 53] on div "7 7" at bounding box center [354, 147] width 654 height 231
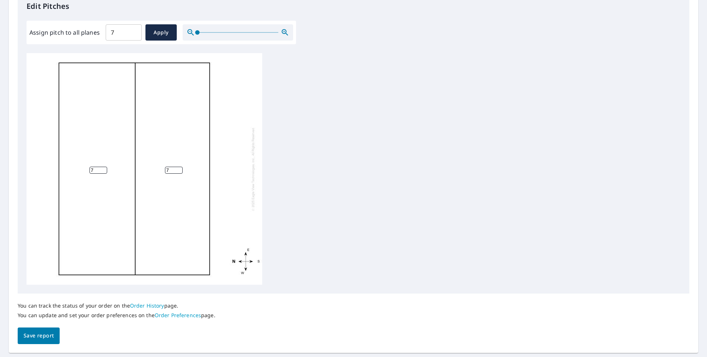
scroll to position [227, 0]
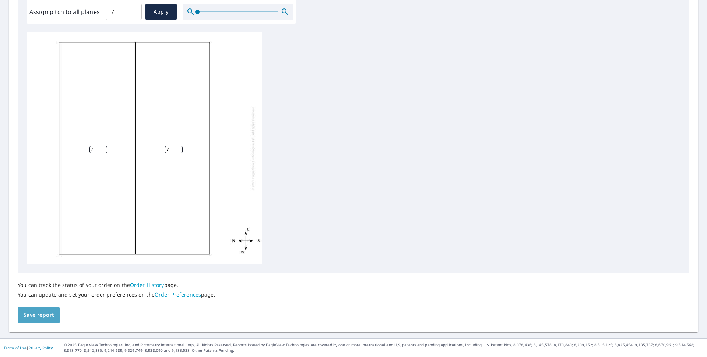
click at [40, 312] on span "Save report" at bounding box center [39, 314] width 30 height 9
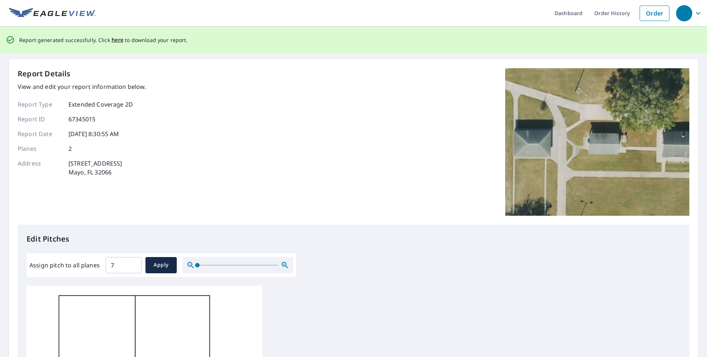
scroll to position [0, 0]
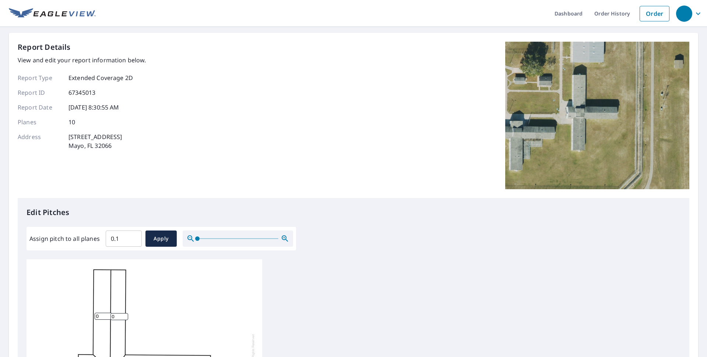
click at [130, 237] on input "0.1" at bounding box center [124, 238] width 36 height 21
drag, startPoint x: 110, startPoint y: 238, endPoint x: 140, endPoint y: 239, distance: 29.5
click at [140, 239] on input "0.1" at bounding box center [124, 238] width 36 height 21
type input "7"
drag, startPoint x: 149, startPoint y: 240, endPoint x: 152, endPoint y: 239, distance: 3.8
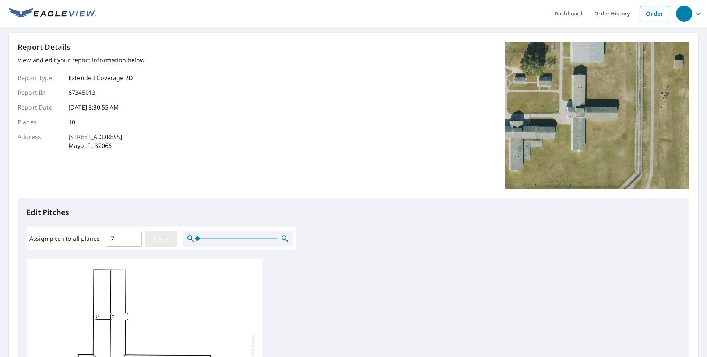
click at [149, 240] on button "Apply" at bounding box center [160, 238] width 31 height 16
type input "7"
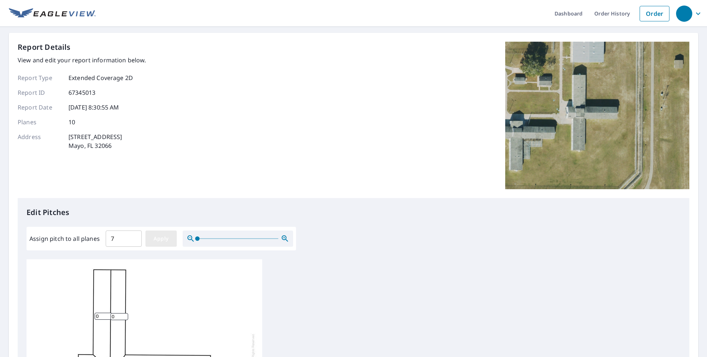
type input "7"
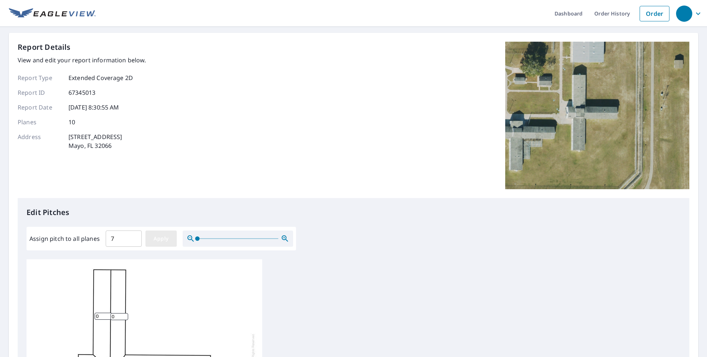
type input "7"
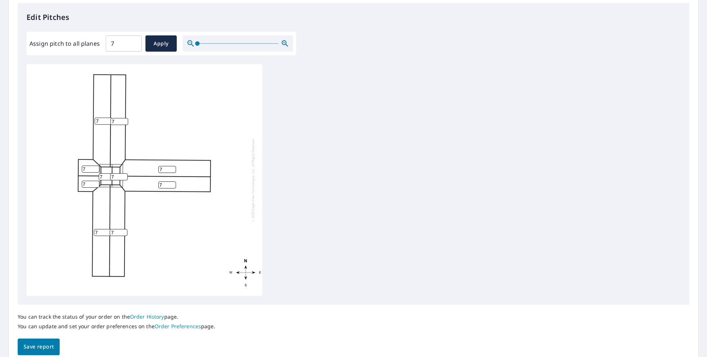
scroll to position [227, 0]
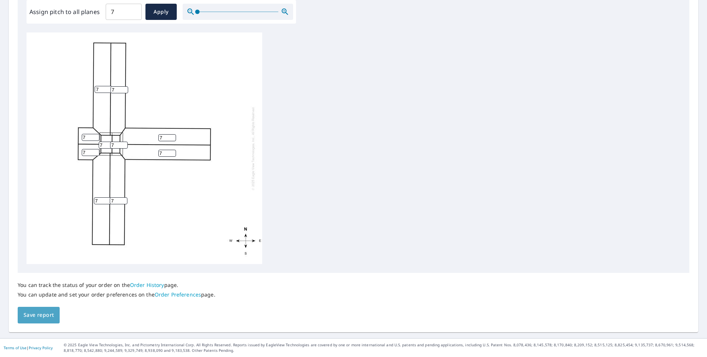
click at [46, 312] on span "Save report" at bounding box center [39, 314] width 30 height 9
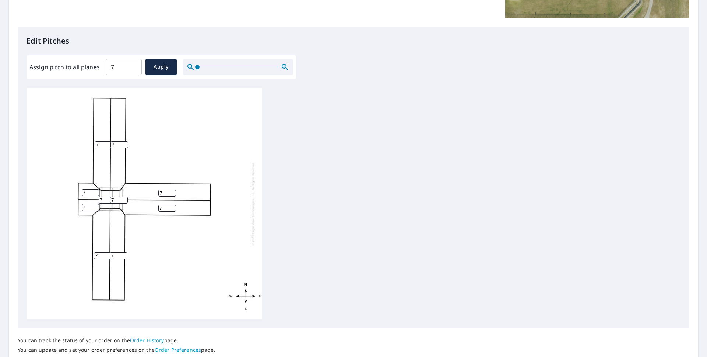
scroll to position [7, 0]
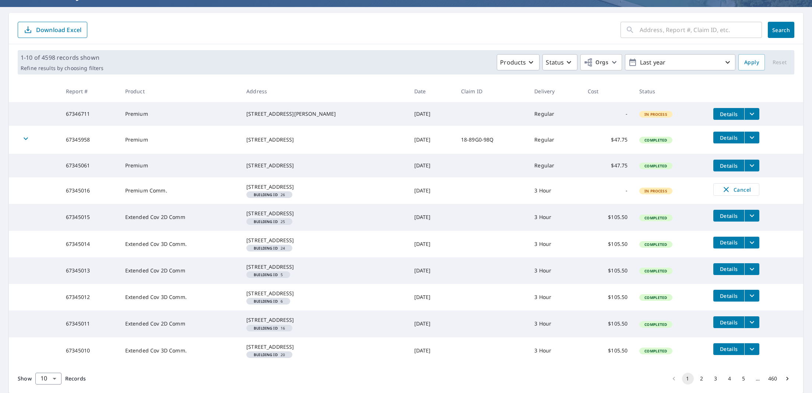
scroll to position [95, 0]
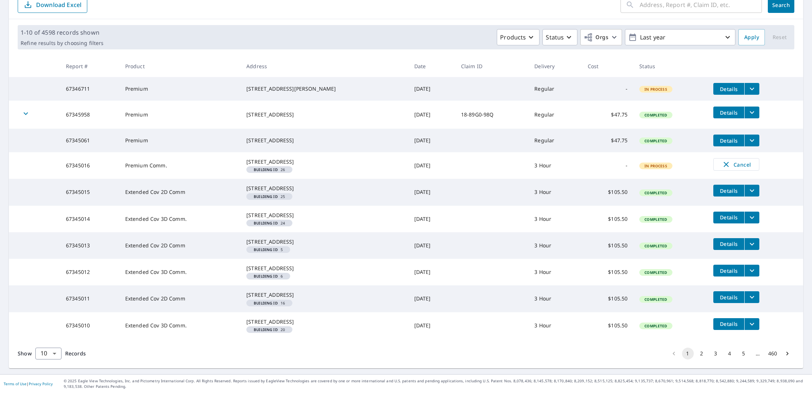
click at [742, 201] on td "Details" at bounding box center [756, 191] width 96 height 24
click at [750, 192] on icon "filesDropdownBtn-67345015" at bounding box center [752, 190] width 4 height 3
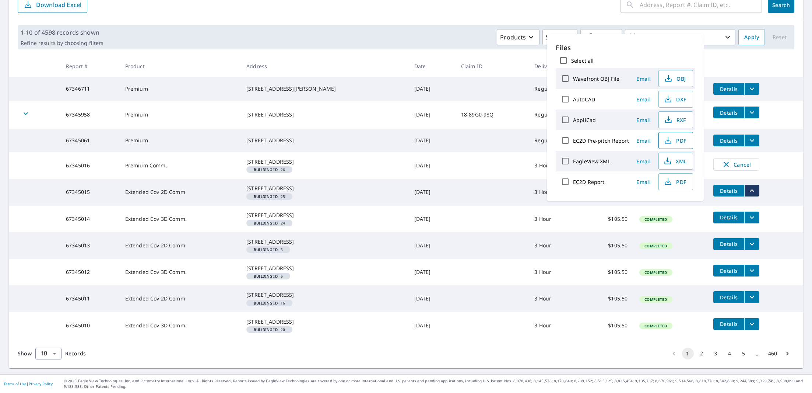
click at [677, 142] on span "PDF" at bounding box center [675, 140] width 24 height 9
click at [768, 55] on th at bounding box center [756, 66] width 96 height 22
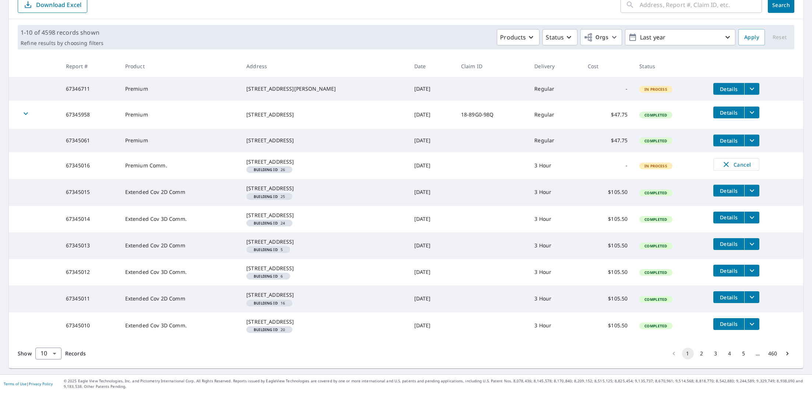
scroll to position [145, 0]
click at [696, 352] on button "2" at bounding box center [702, 353] width 12 height 12
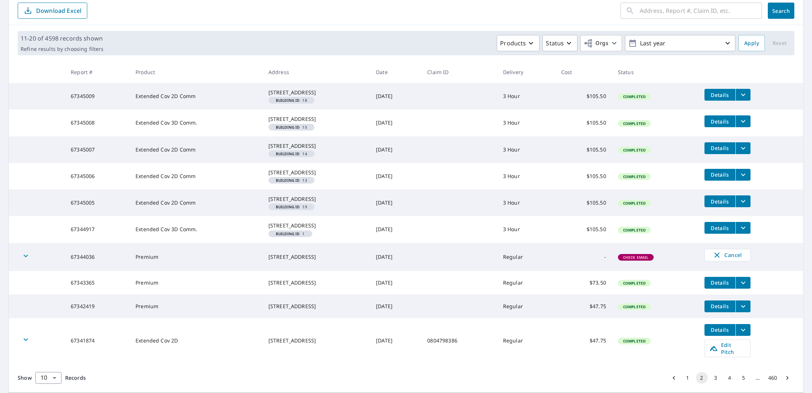
scroll to position [151, 0]
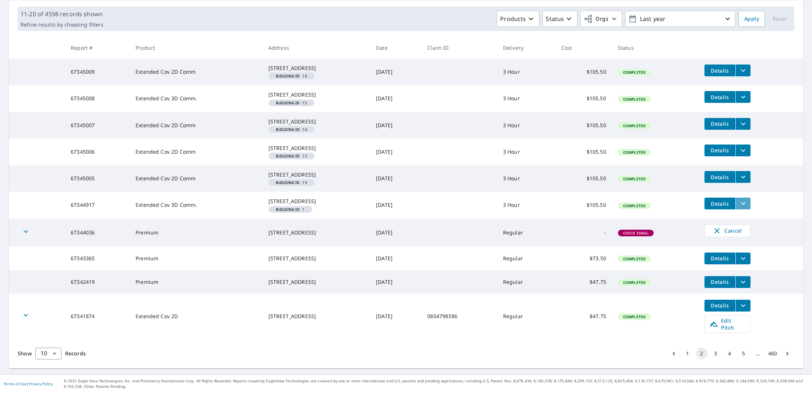
click at [743, 199] on icon "filesDropdownBtn-67344917" at bounding box center [743, 203] width 9 height 9
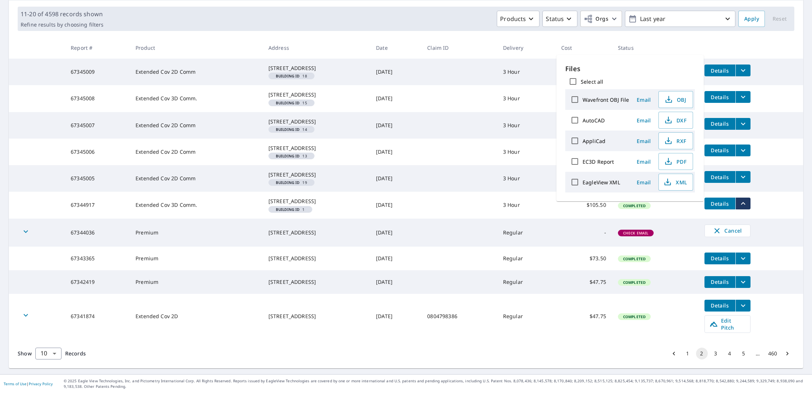
click at [770, 165] on td "Details" at bounding box center [751, 177] width 105 height 24
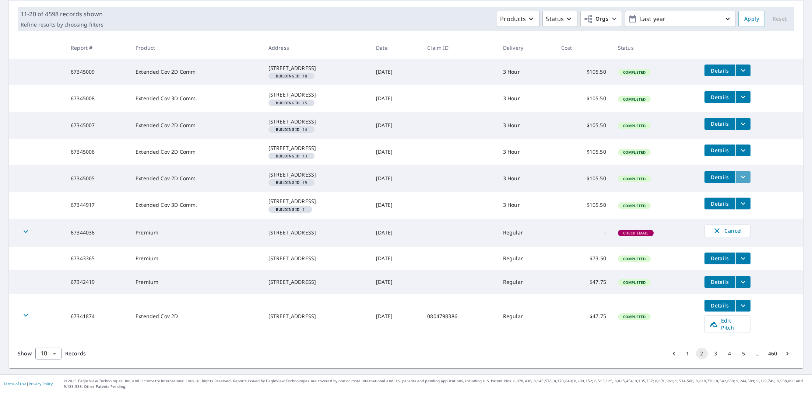
click at [745, 172] on icon "filesDropdownBtn-67345005" at bounding box center [743, 176] width 9 height 9
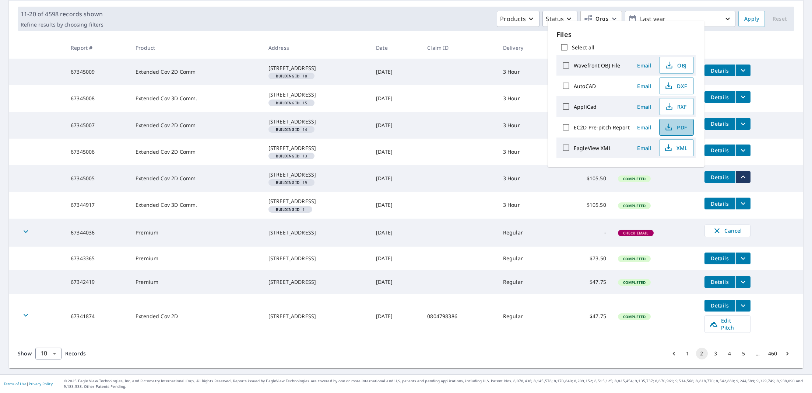
click at [674, 127] on span "PDF" at bounding box center [676, 127] width 24 height 9
click at [773, 192] on td "Details" at bounding box center [751, 204] width 105 height 24
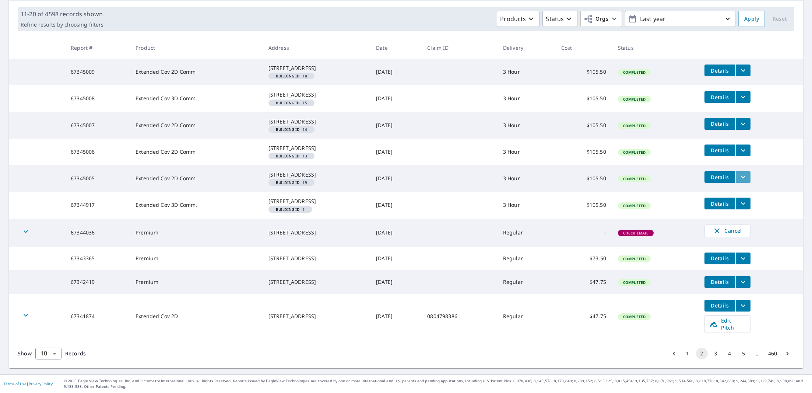
click at [742, 171] on button "filesDropdownBtn-67345005" at bounding box center [742, 177] width 15 height 12
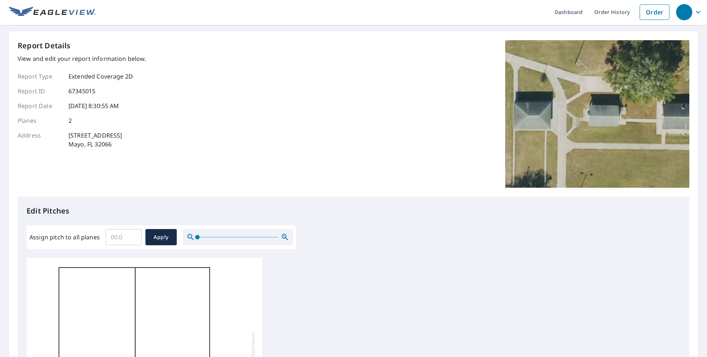
scroll to position [17, 0]
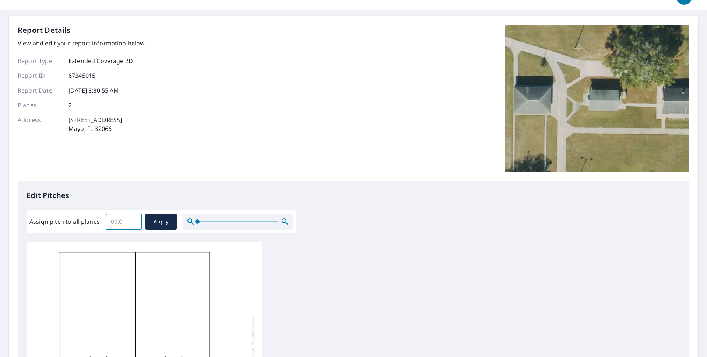
click at [109, 219] on input "Assign pitch to all planes" at bounding box center [124, 221] width 36 height 21
type input "6"
click at [159, 223] on span "Apply" at bounding box center [161, 221] width 20 height 9
type input "6"
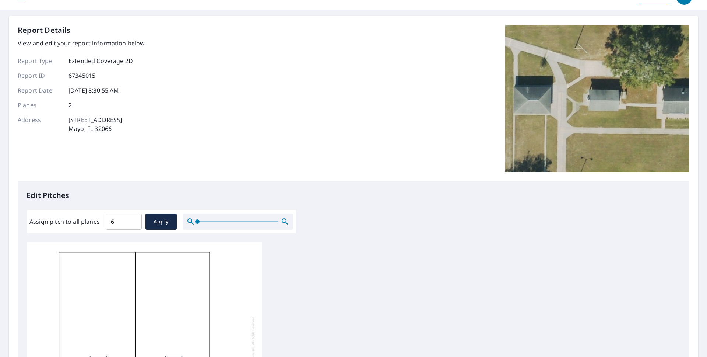
click at [342, 267] on div "6 6" at bounding box center [354, 357] width 654 height 231
click at [163, 222] on span "Apply" at bounding box center [161, 221] width 20 height 9
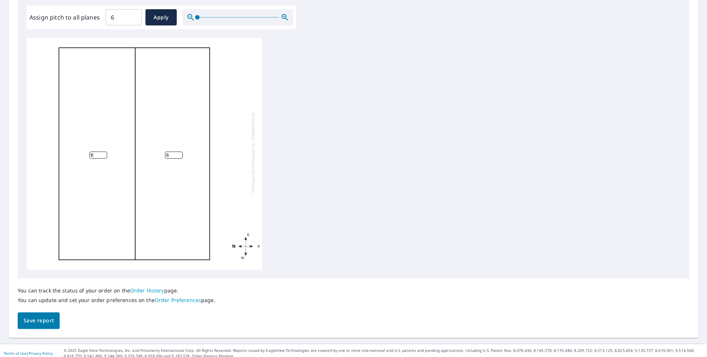
scroll to position [223, 0]
click at [45, 317] on span "Save report" at bounding box center [39, 318] width 30 height 9
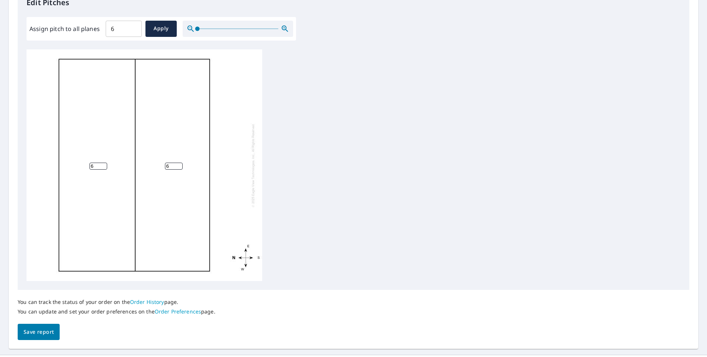
scroll to position [253, 0]
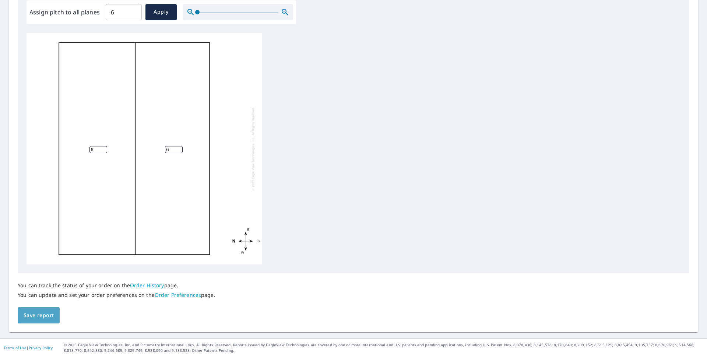
click at [38, 316] on span "Save report" at bounding box center [39, 314] width 30 height 9
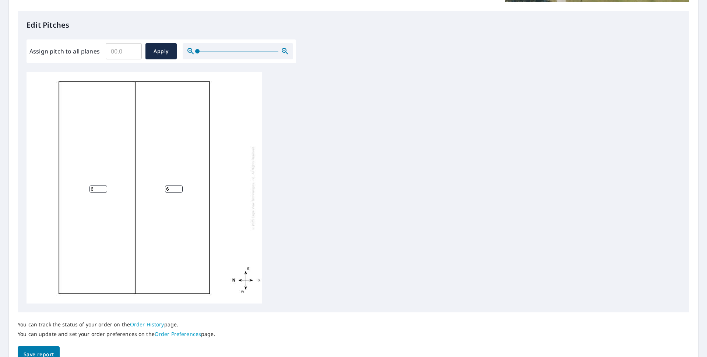
scroll to position [227, 0]
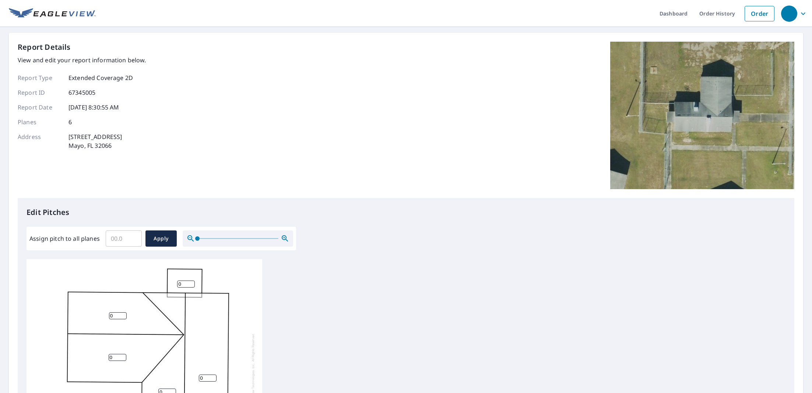
click at [123, 234] on input "Assign pitch to all planes" at bounding box center [124, 238] width 36 height 21
type input "7"
click at [154, 234] on span "Apply" at bounding box center [161, 238] width 20 height 9
type input "7"
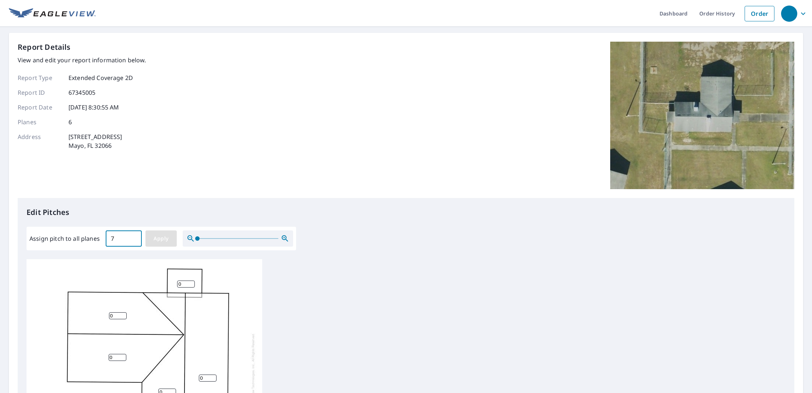
type input "7"
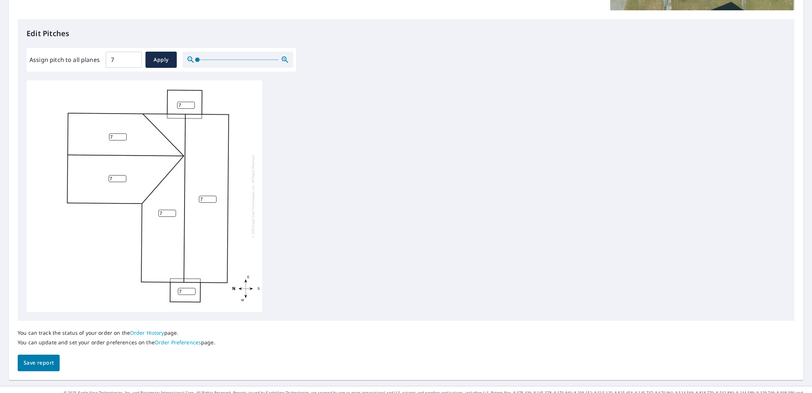
scroll to position [185, 0]
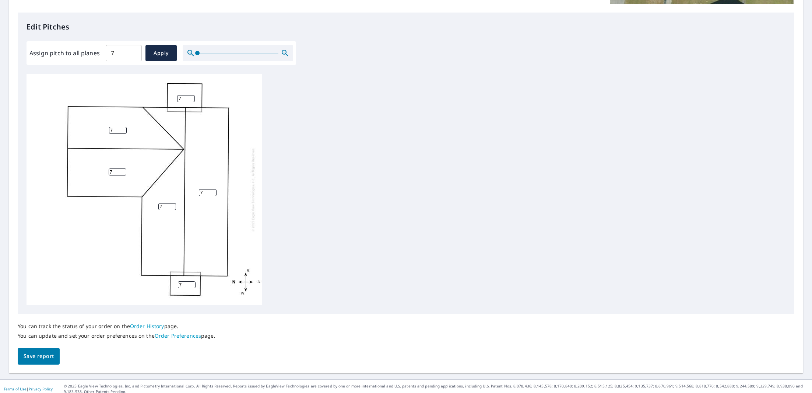
click at [52, 357] on span "Save report" at bounding box center [39, 355] width 30 height 9
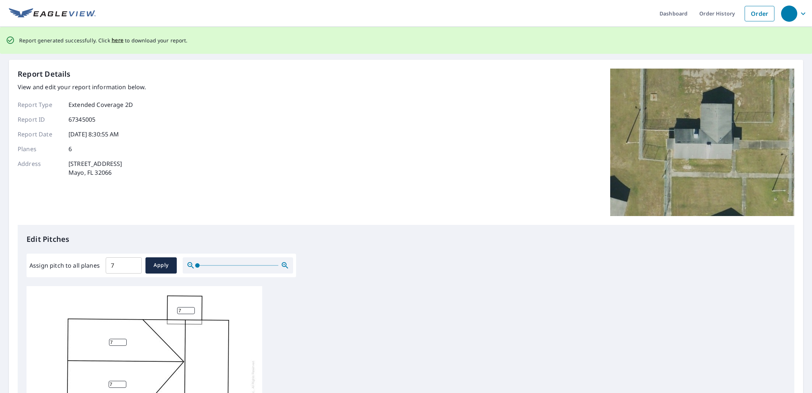
scroll to position [0, 0]
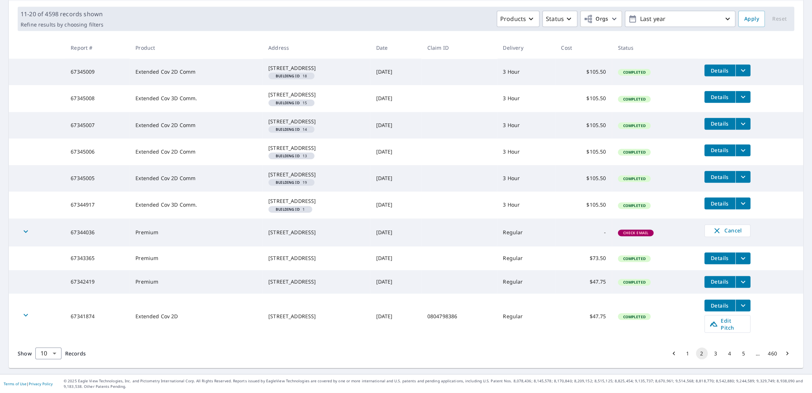
scroll to position [151, 0]
click at [744, 172] on icon "filesDropdownBtn-67345005" at bounding box center [743, 176] width 9 height 9
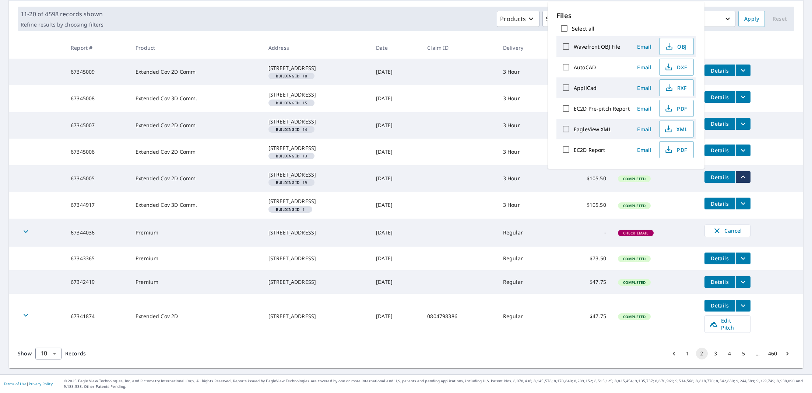
click at [719, 37] on th at bounding box center [751, 48] width 105 height 22
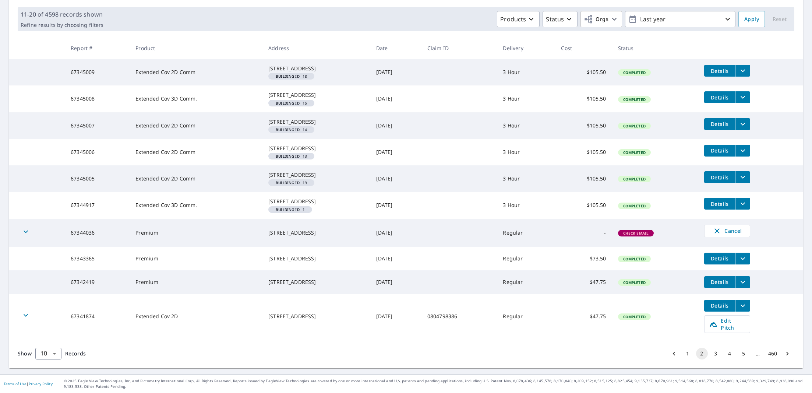
scroll to position [150, 0]
click at [682, 354] on button "1" at bounding box center [688, 354] width 12 height 12
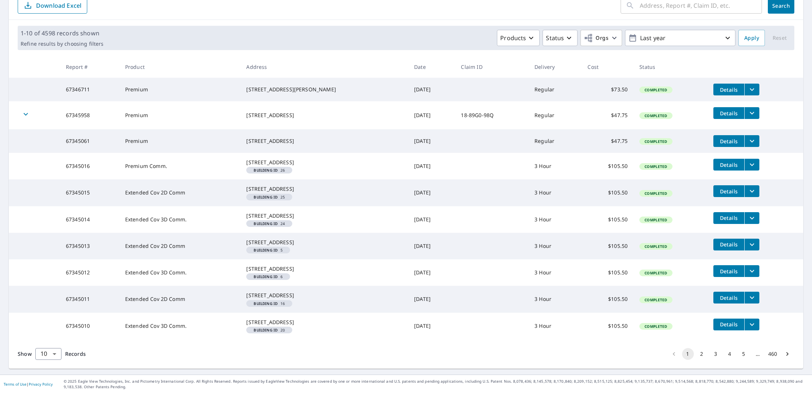
scroll to position [144, 0]
click at [750, 296] on icon "filesDropdownBtn-67345011" at bounding box center [752, 297] width 4 height 3
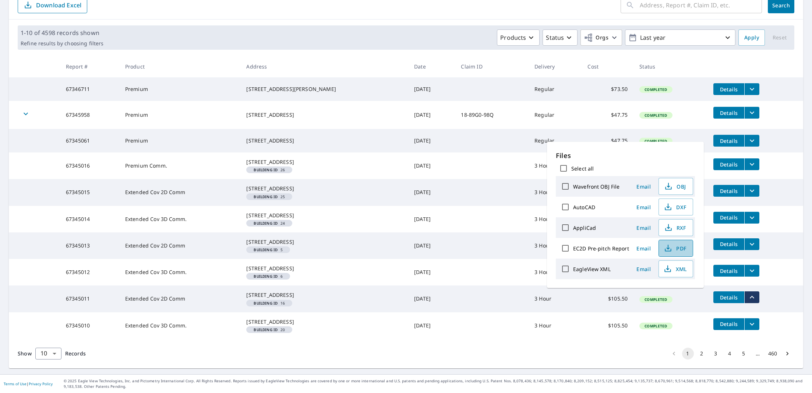
click at [676, 247] on span "PDF" at bounding box center [676, 248] width 24 height 9
click at [778, 129] on td "Details" at bounding box center [756, 141] width 96 height 24
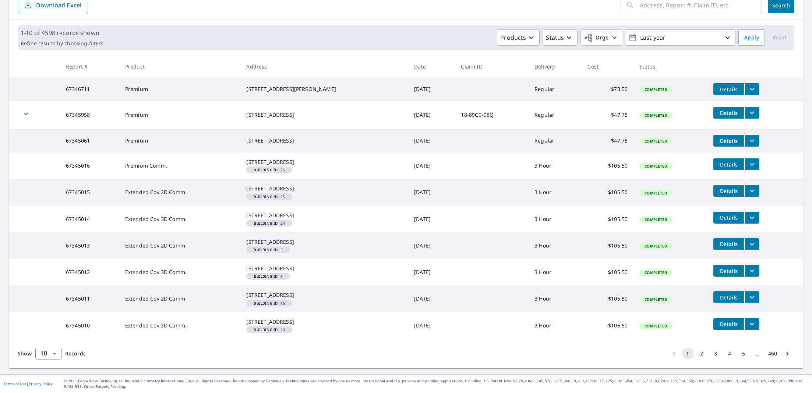
click at [748, 160] on icon "filesDropdownBtn-67345016" at bounding box center [752, 164] width 9 height 9
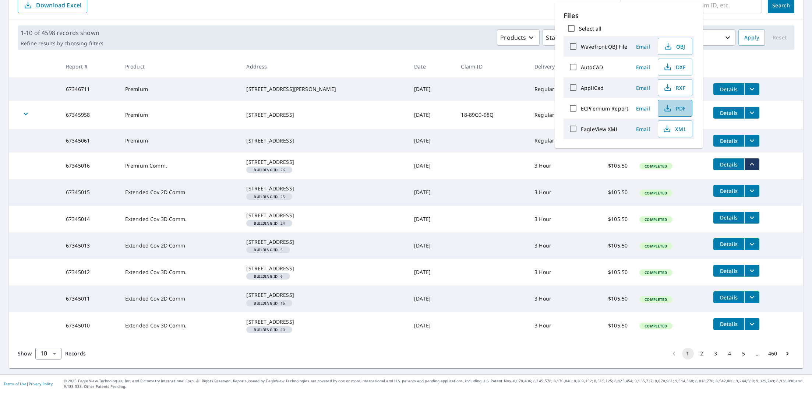
click at [679, 109] on span "PDF" at bounding box center [675, 108] width 24 height 9
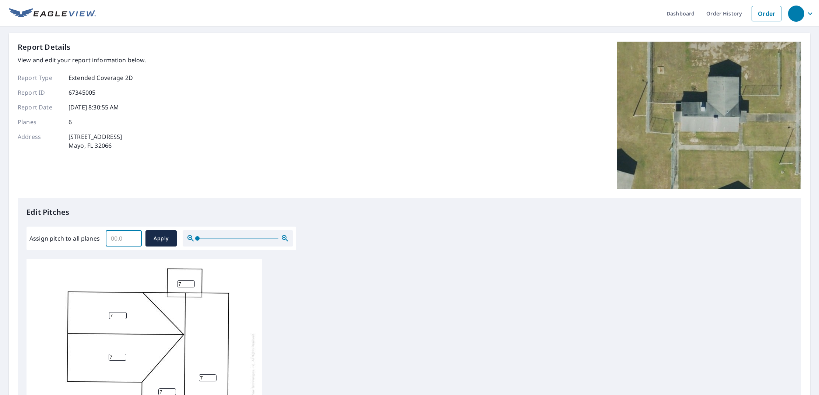
click at [109, 239] on input "Assign pitch to all planes" at bounding box center [124, 238] width 36 height 21
type input "7"
click at [154, 239] on span "Apply" at bounding box center [161, 238] width 20 height 9
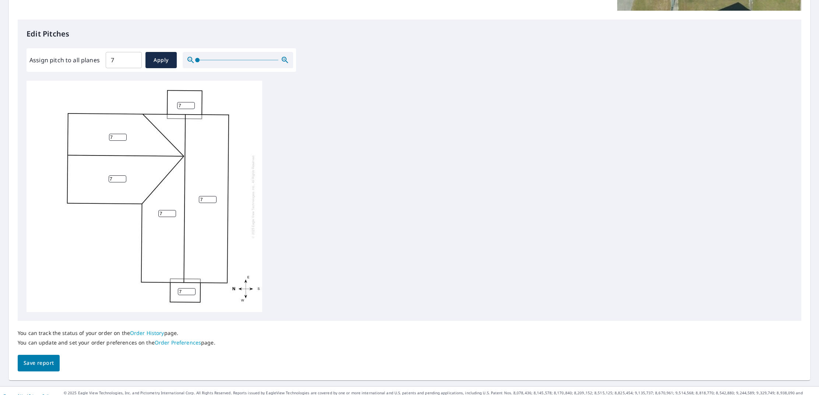
scroll to position [181, 0]
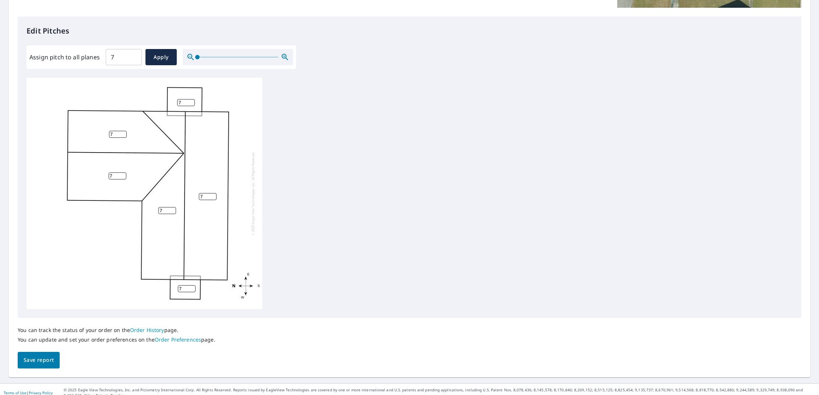
click at [40, 358] on span "Save report" at bounding box center [39, 359] width 30 height 9
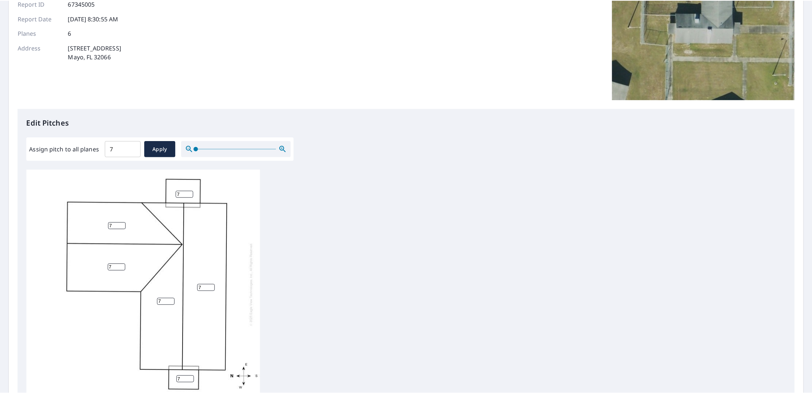
scroll to position [0, 0]
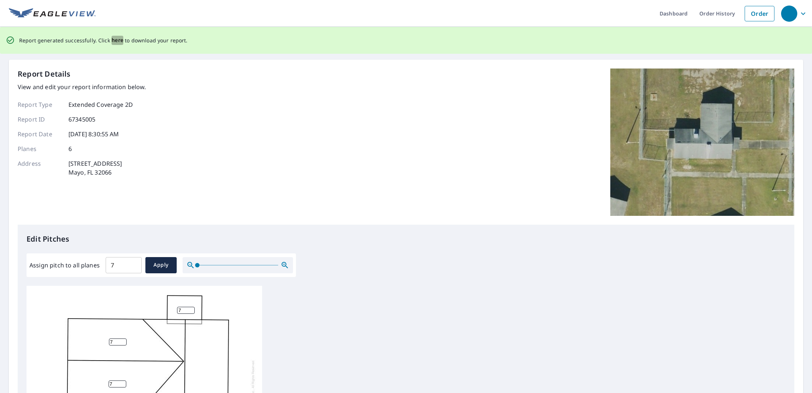
click at [117, 42] on span "here" at bounding box center [118, 40] width 12 height 9
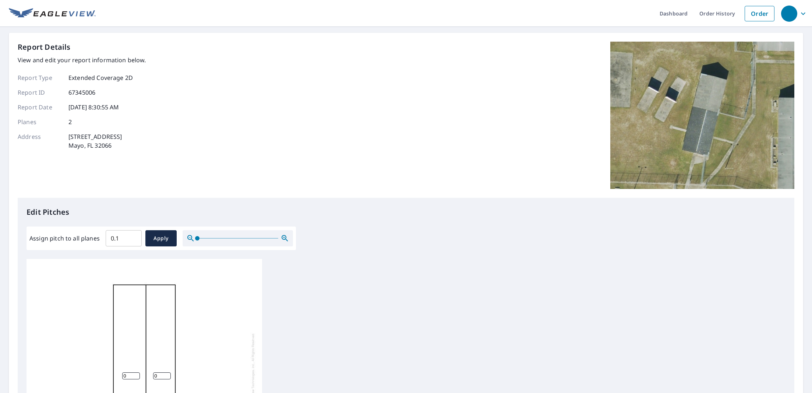
click at [134, 237] on input "0.1" at bounding box center [124, 238] width 36 height 21
click at [110, 240] on input "0.1" at bounding box center [124, 238] width 36 height 21
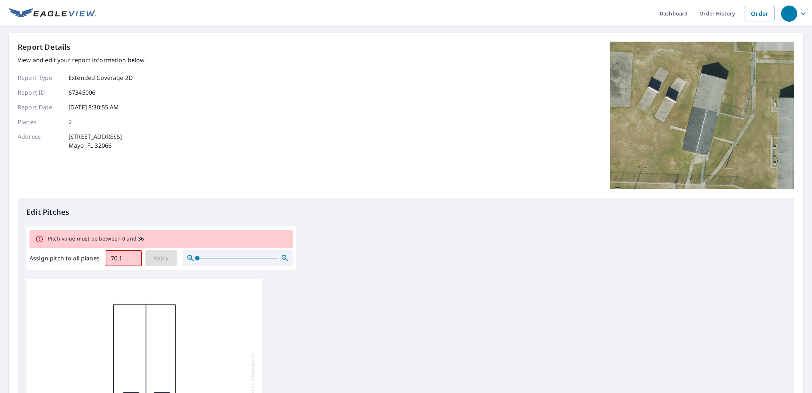
drag, startPoint x: 122, startPoint y: 260, endPoint x: 93, endPoint y: 258, distance: 29.6
click at [93, 258] on div "Assign pitch to all planes 70.1 ​ Apply" at bounding box center [161, 258] width 264 height 16
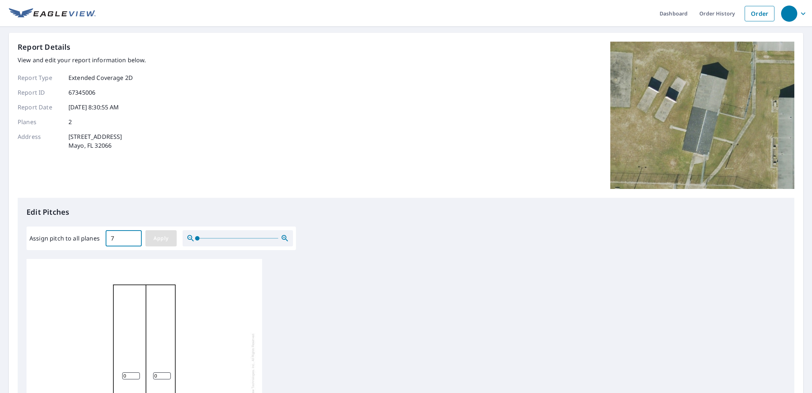
type input "7"
click at [170, 236] on span "Apply" at bounding box center [161, 238] width 20 height 9
type input "7"
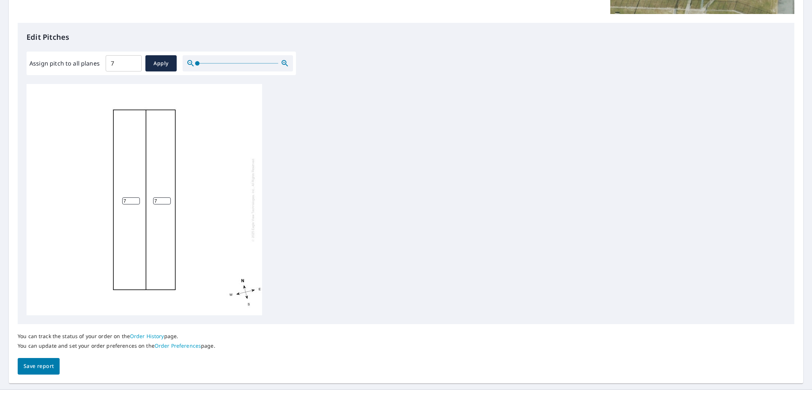
scroll to position [190, 0]
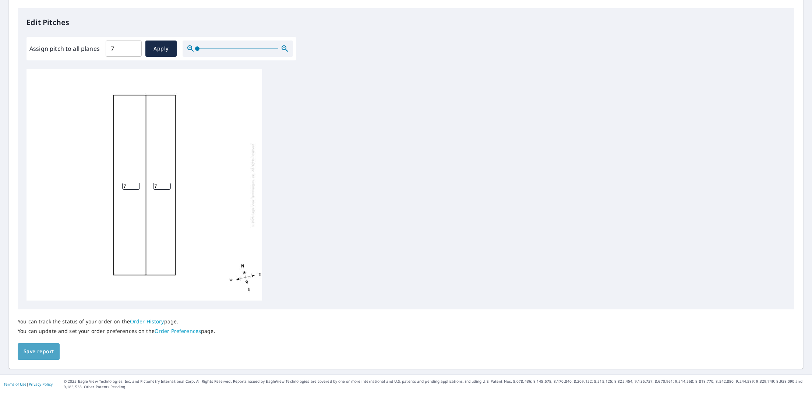
click at [36, 356] on button "Save report" at bounding box center [39, 351] width 42 height 17
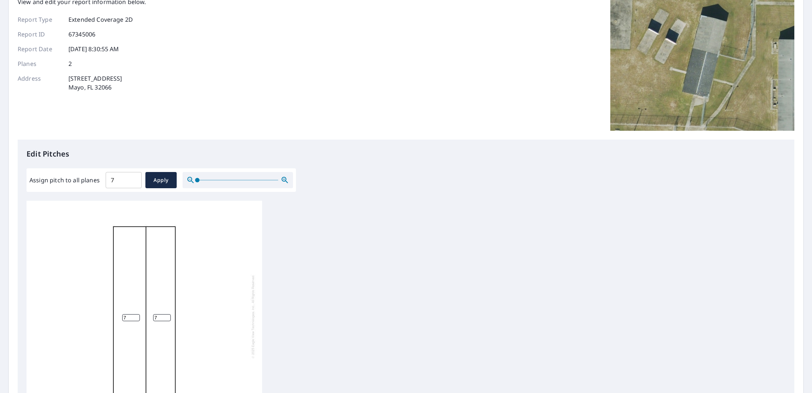
scroll to position [0, 0]
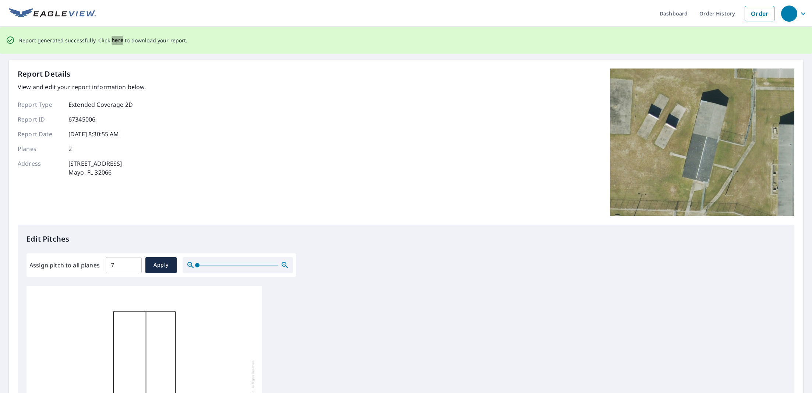
click at [114, 40] on span "here" at bounding box center [118, 40] width 12 height 9
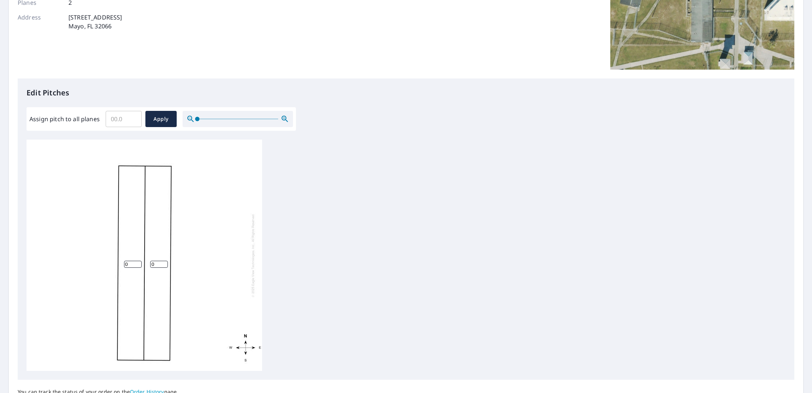
scroll to position [190, 0]
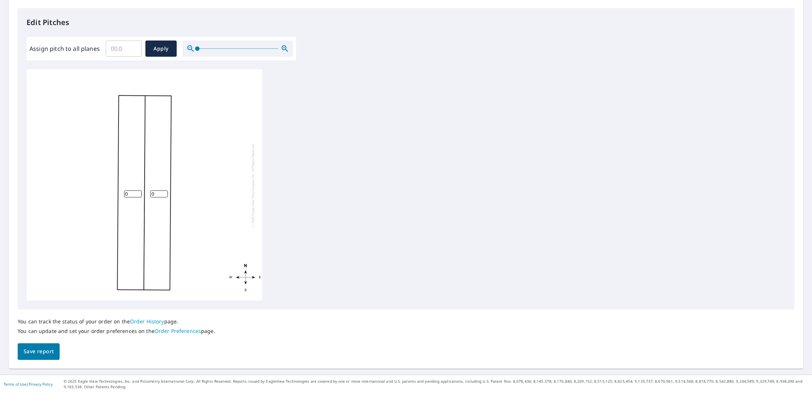
click at [119, 46] on input "Assign pitch to all planes" at bounding box center [124, 48] width 36 height 21
type input "7"
click at [151, 44] on span "Apply" at bounding box center [161, 48] width 20 height 9
type input "7"
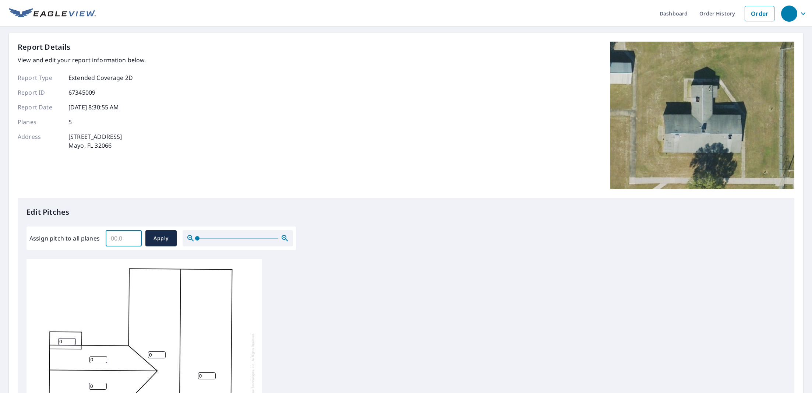
click at [118, 238] on input "Assign pitch to all planes" at bounding box center [124, 238] width 36 height 21
type input "7"
click at [162, 232] on button "Apply" at bounding box center [160, 238] width 31 height 16
type input "7"
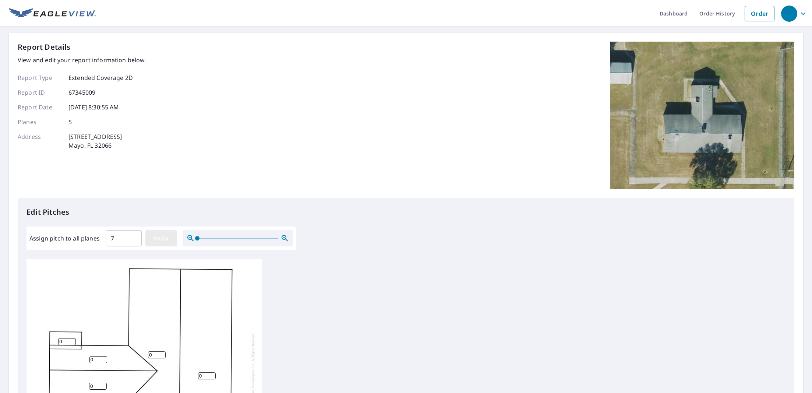
type input "7"
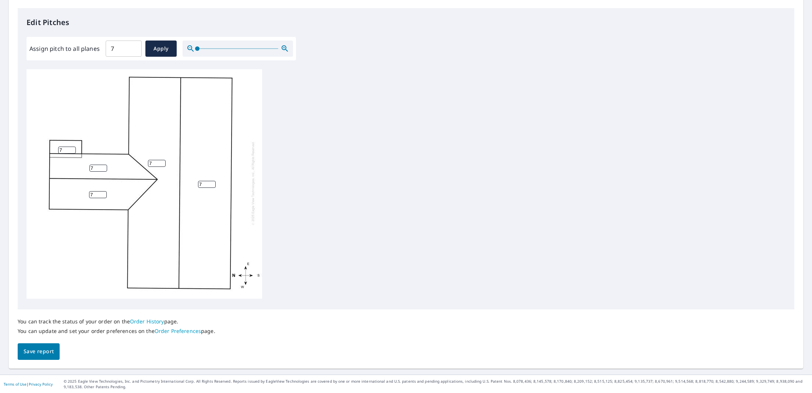
scroll to position [7, 0]
click at [46, 352] on span "Save report" at bounding box center [39, 351] width 30 height 9
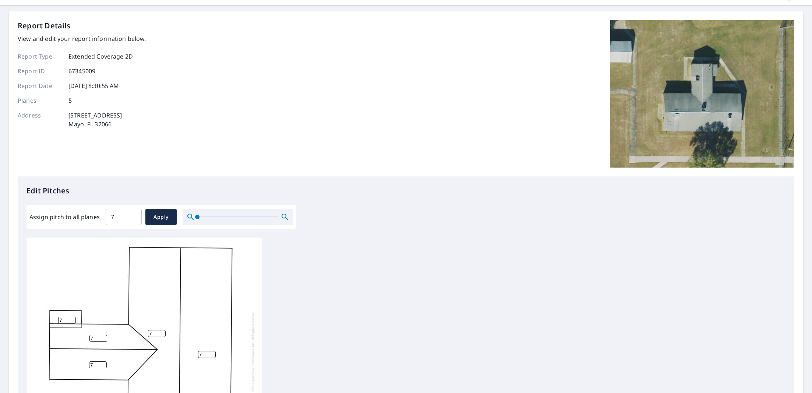
scroll to position [0, 0]
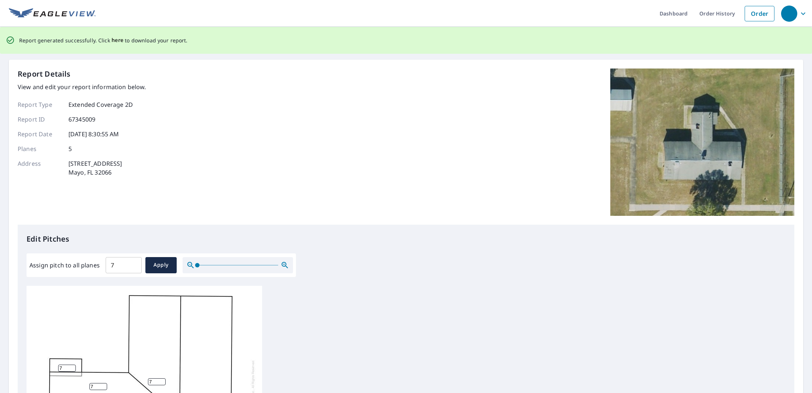
click at [119, 41] on span "here" at bounding box center [118, 40] width 12 height 9
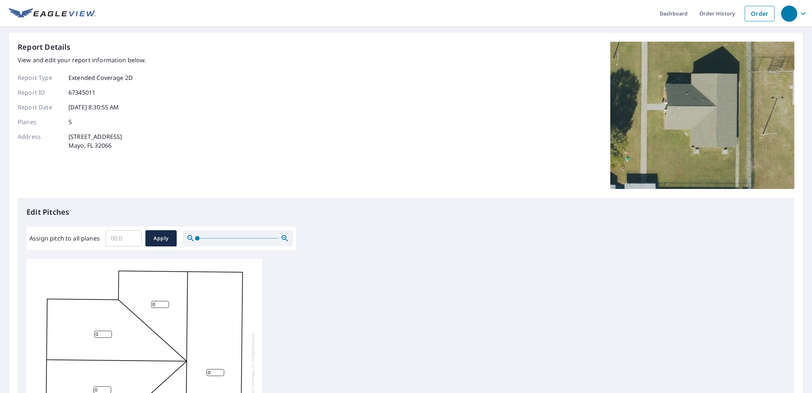
click at [116, 239] on input "Assign pitch to all planes" at bounding box center [124, 238] width 36 height 21
type input "7"
click at [156, 237] on span "Apply" at bounding box center [161, 238] width 20 height 9
type input "7"
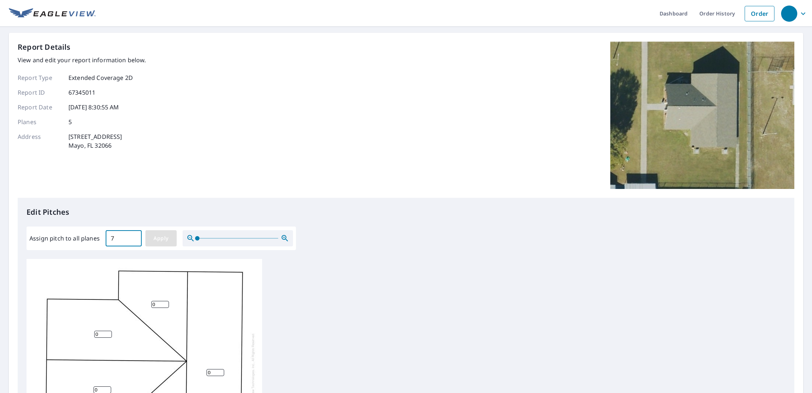
type input "7"
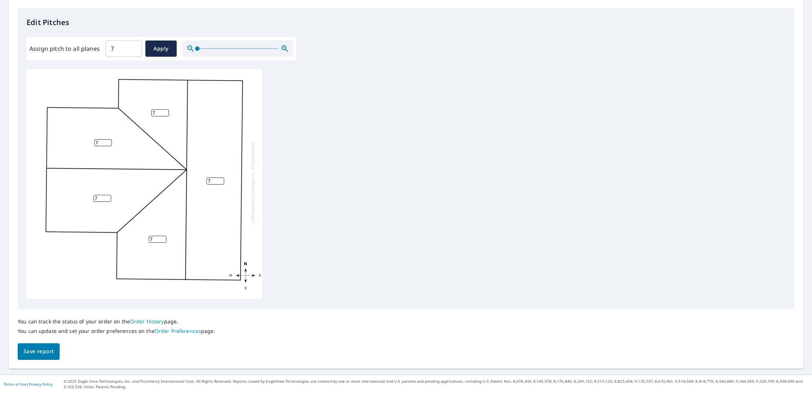
scroll to position [7, 0]
click at [46, 351] on span "Save report" at bounding box center [39, 351] width 30 height 9
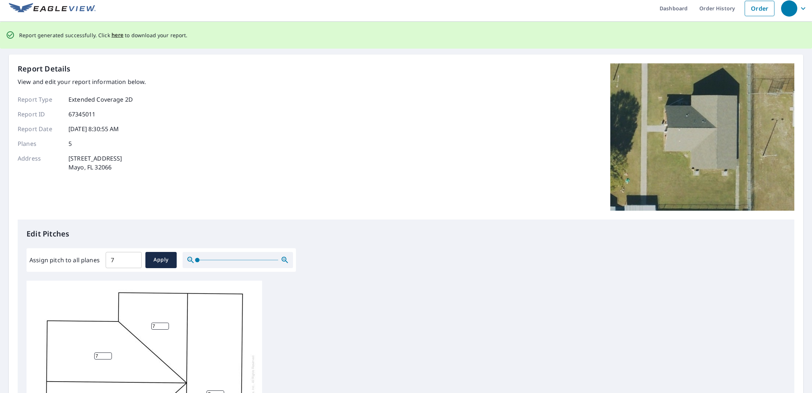
scroll to position [0, 0]
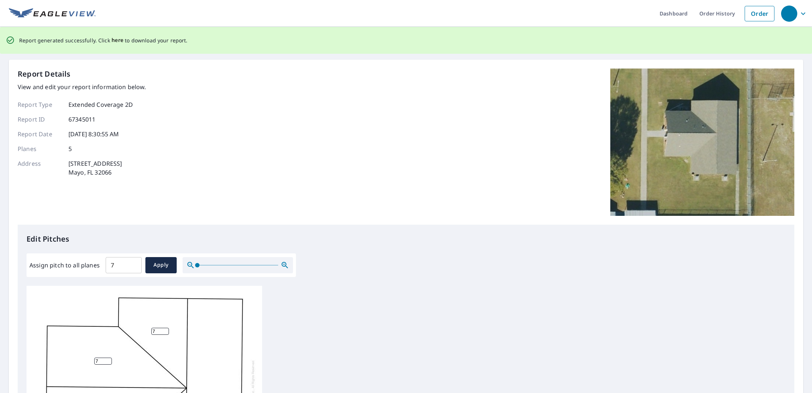
click at [119, 40] on span "here" at bounding box center [118, 40] width 12 height 9
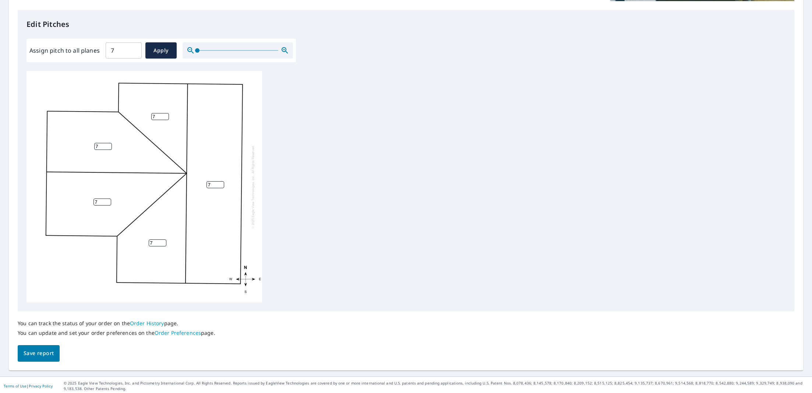
scroll to position [190, 0]
click at [35, 348] on span "Save report" at bounding box center [39, 351] width 30 height 9
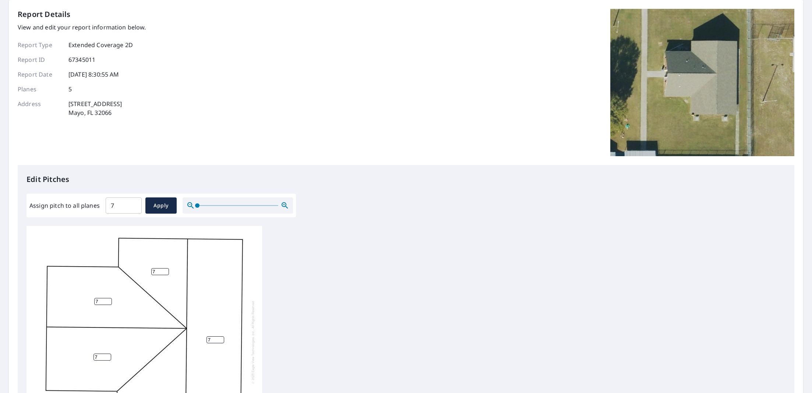
scroll to position [0, 0]
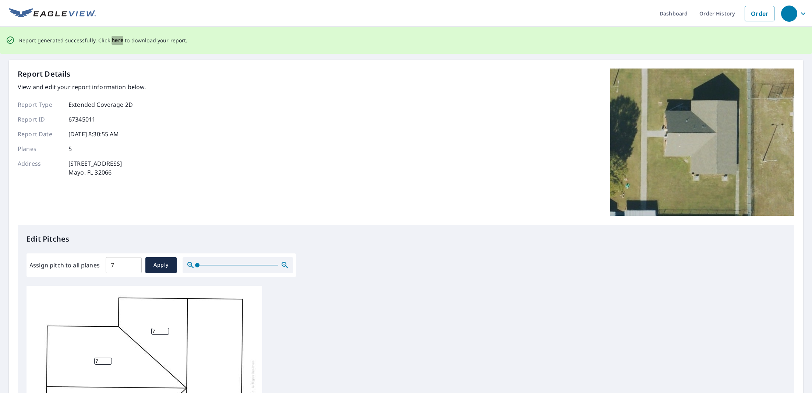
click at [113, 41] on span "here" at bounding box center [118, 40] width 12 height 9
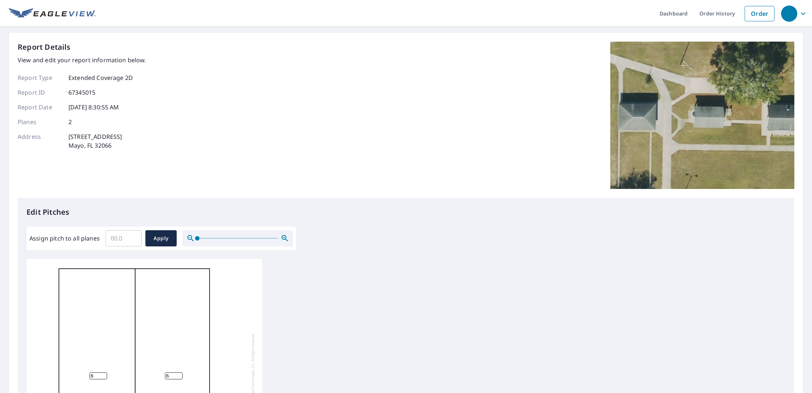
click at [112, 238] on input "Assign pitch to all planes" at bounding box center [124, 238] width 36 height 21
type input "7"
click at [151, 237] on span "Apply" at bounding box center [161, 238] width 20 height 9
type input "7"
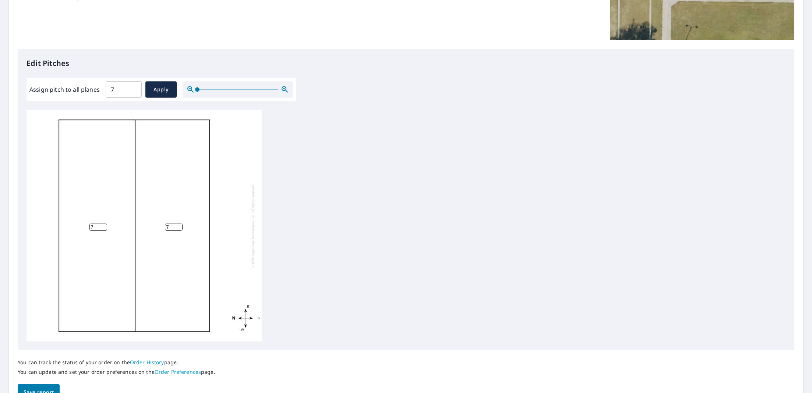
scroll to position [190, 0]
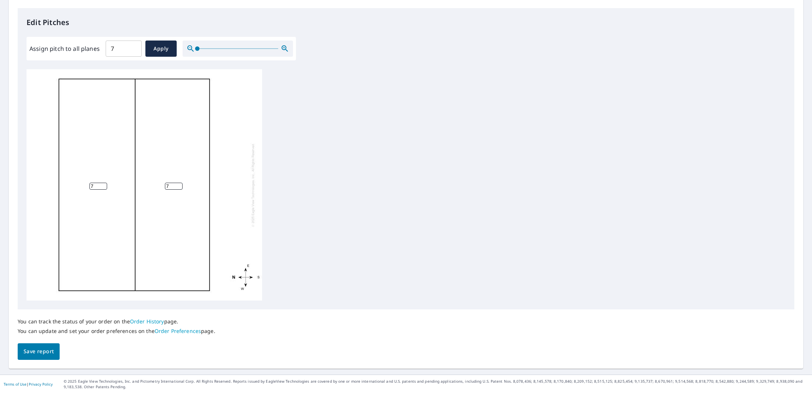
click at [37, 354] on span "Save report" at bounding box center [39, 351] width 30 height 9
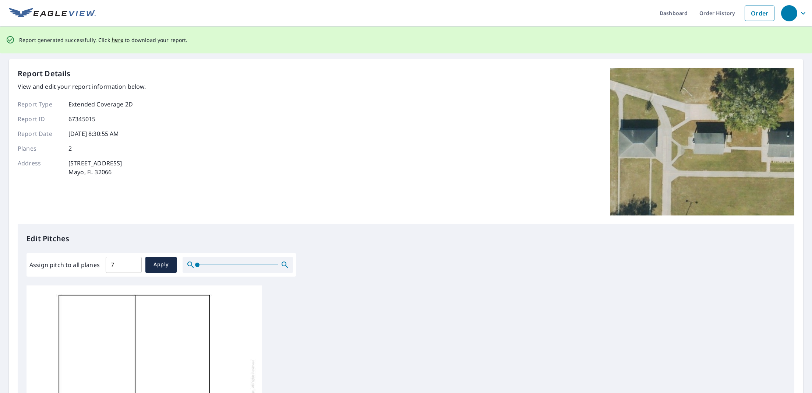
scroll to position [0, 0]
click at [115, 41] on span "here" at bounding box center [118, 40] width 12 height 9
